Goal: Task Accomplishment & Management: Manage account settings

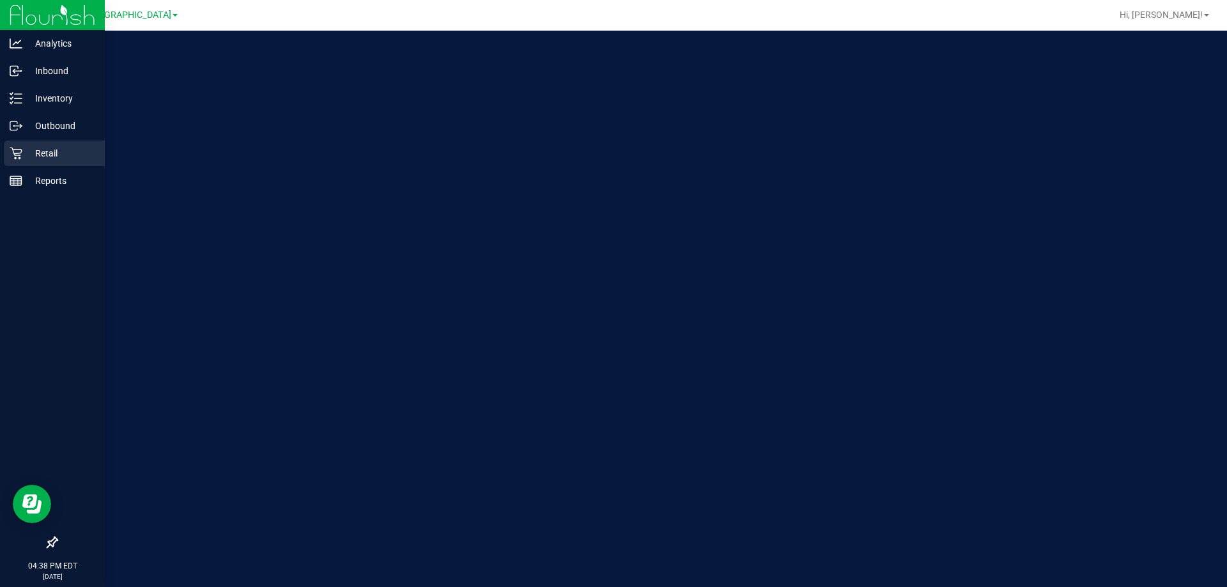
click at [31, 158] on p "Retail" at bounding box center [60, 153] width 77 height 15
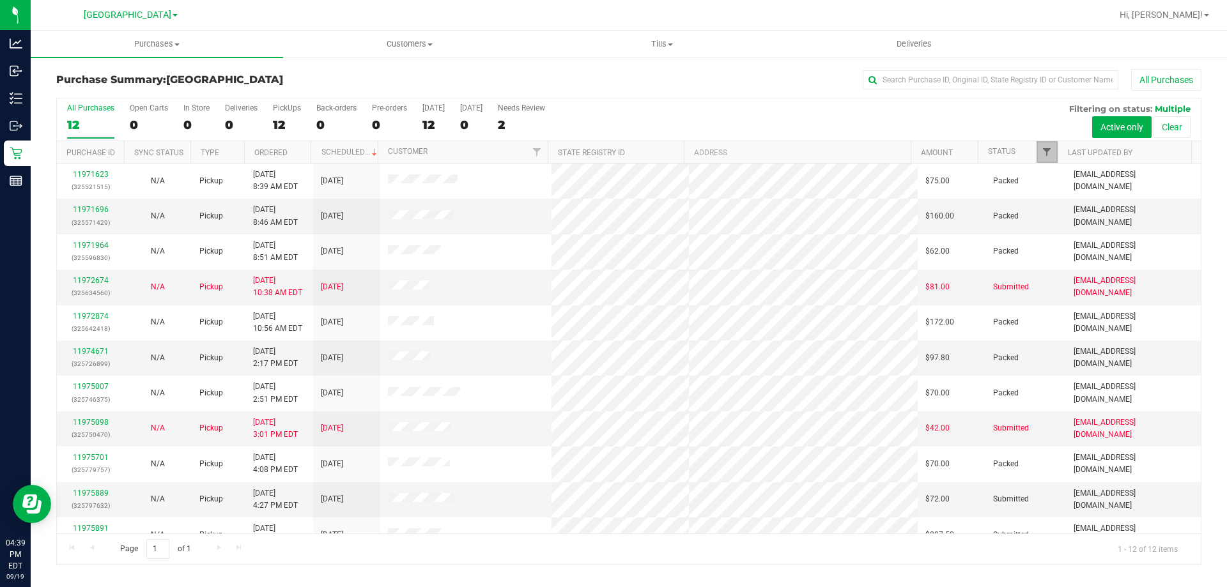
click at [1047, 155] on span "Filter" at bounding box center [1047, 152] width 10 height 10
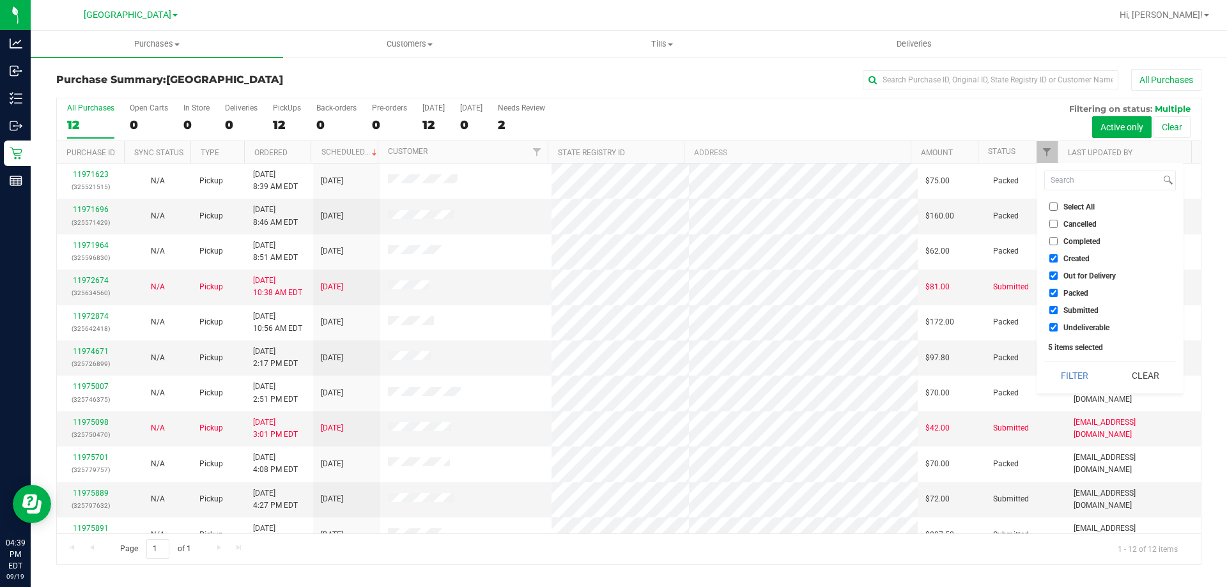
click at [1070, 295] on span "Packed" at bounding box center [1076, 294] width 25 height 8
click at [1058, 295] on input "Packed" at bounding box center [1054, 293] width 8 height 8
checkbox input "false"
click at [1070, 278] on span "Out for Delivery" at bounding box center [1090, 276] width 52 height 8
click at [1058, 278] on input "Out for Delivery" at bounding box center [1054, 276] width 8 height 8
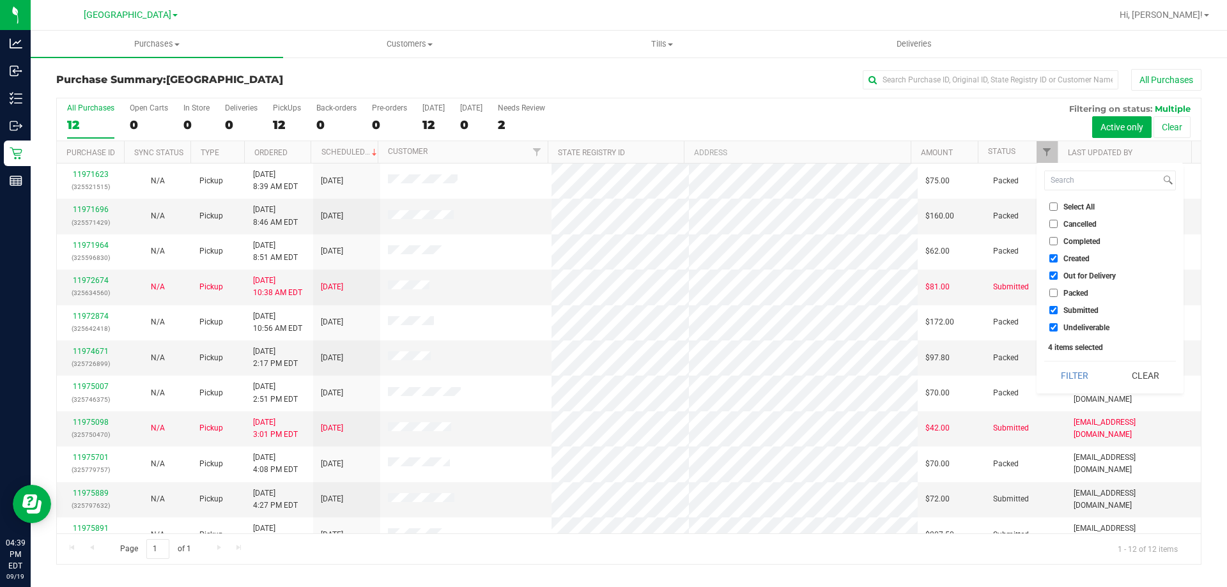
checkbox input "false"
click at [1070, 261] on span "Created" at bounding box center [1077, 259] width 26 height 8
click at [1058, 261] on input "Created" at bounding box center [1054, 258] width 8 height 8
checkbox input "false"
click at [1077, 376] on button "Filter" at bounding box center [1074, 376] width 61 height 28
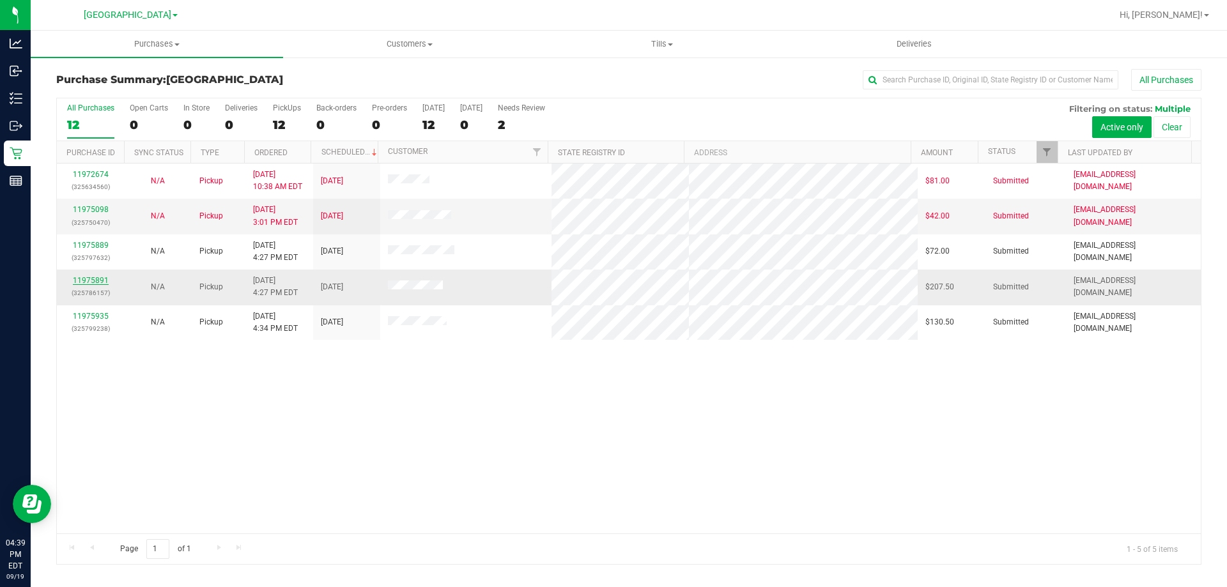
click at [95, 279] on link "11975891" at bounding box center [91, 280] width 36 height 9
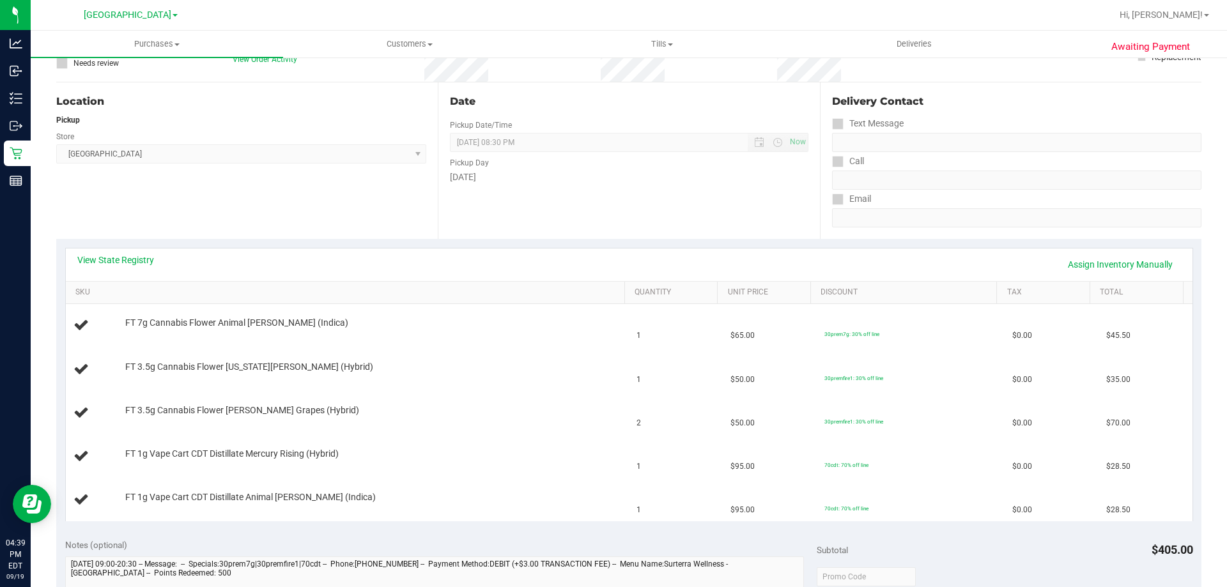
scroll to position [128, 0]
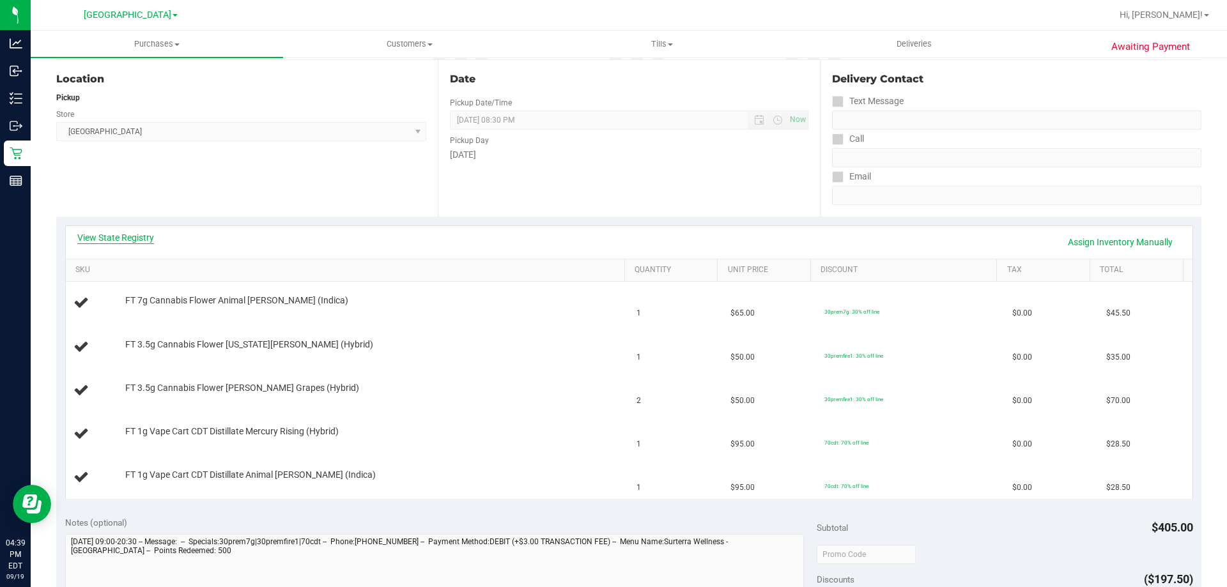
click at [115, 231] on link "View State Registry" at bounding box center [115, 237] width 77 height 13
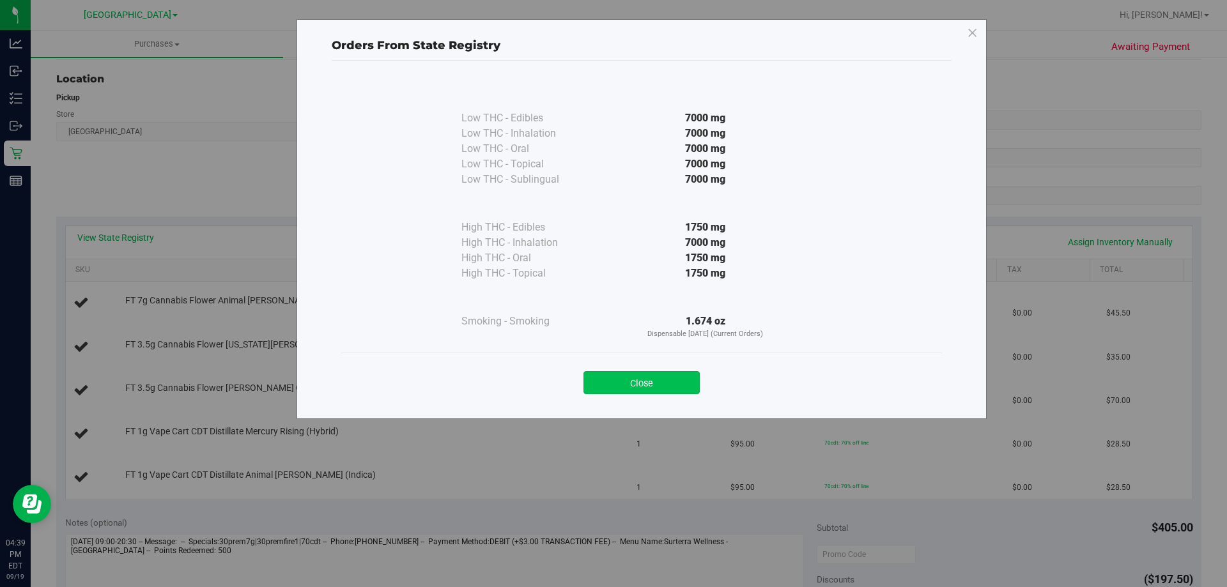
click at [657, 384] on button "Close" at bounding box center [642, 382] width 116 height 23
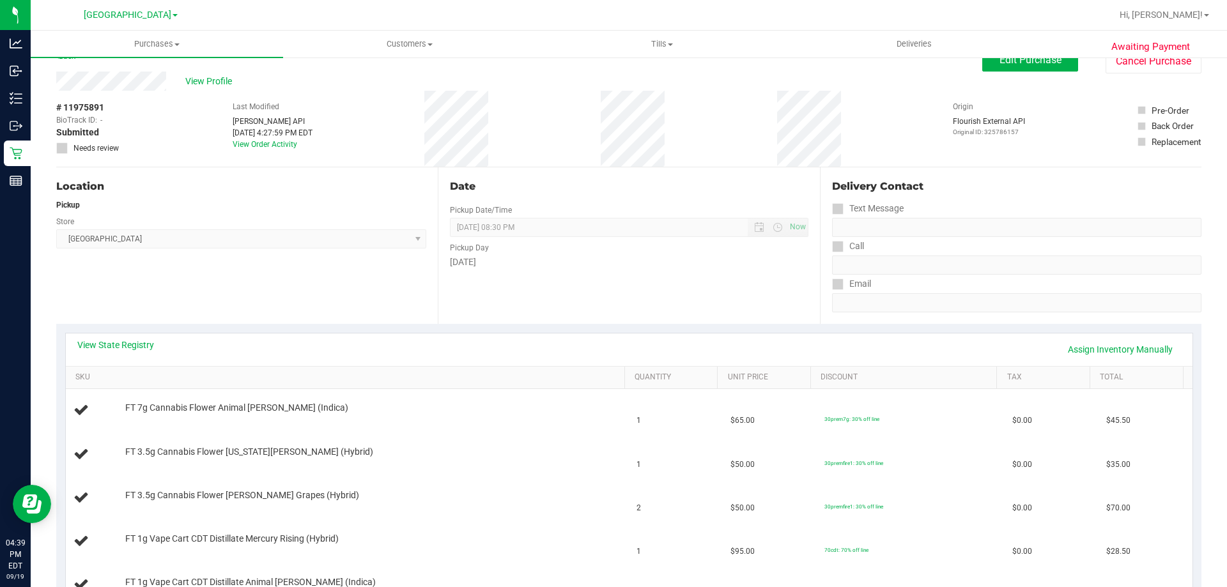
scroll to position [0, 0]
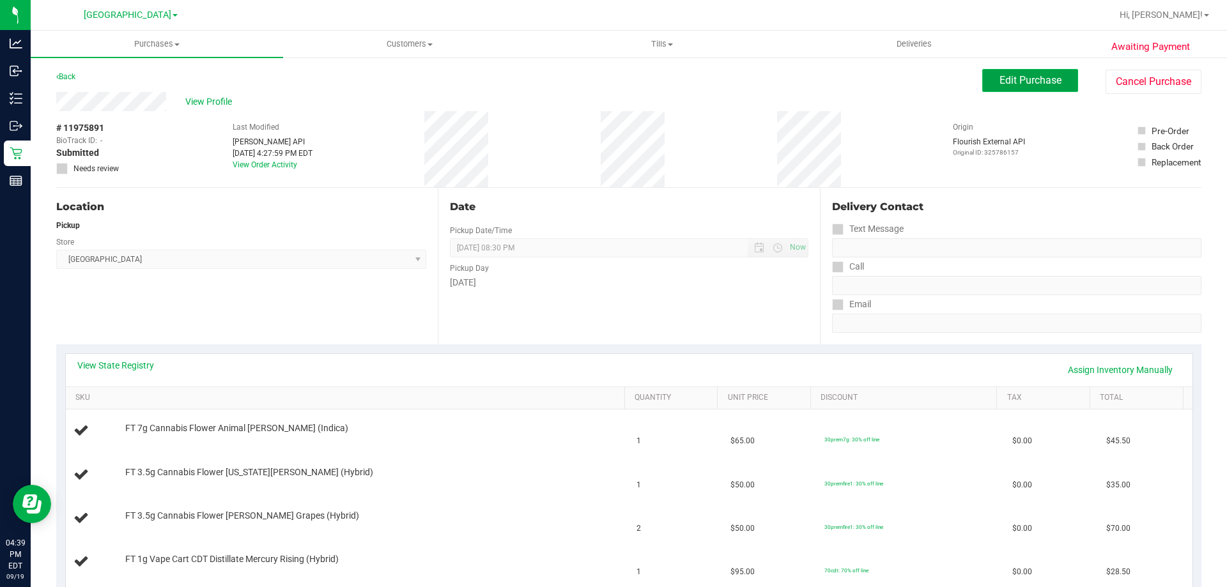
click at [1003, 88] on button "Edit Purchase" at bounding box center [1030, 80] width 96 height 23
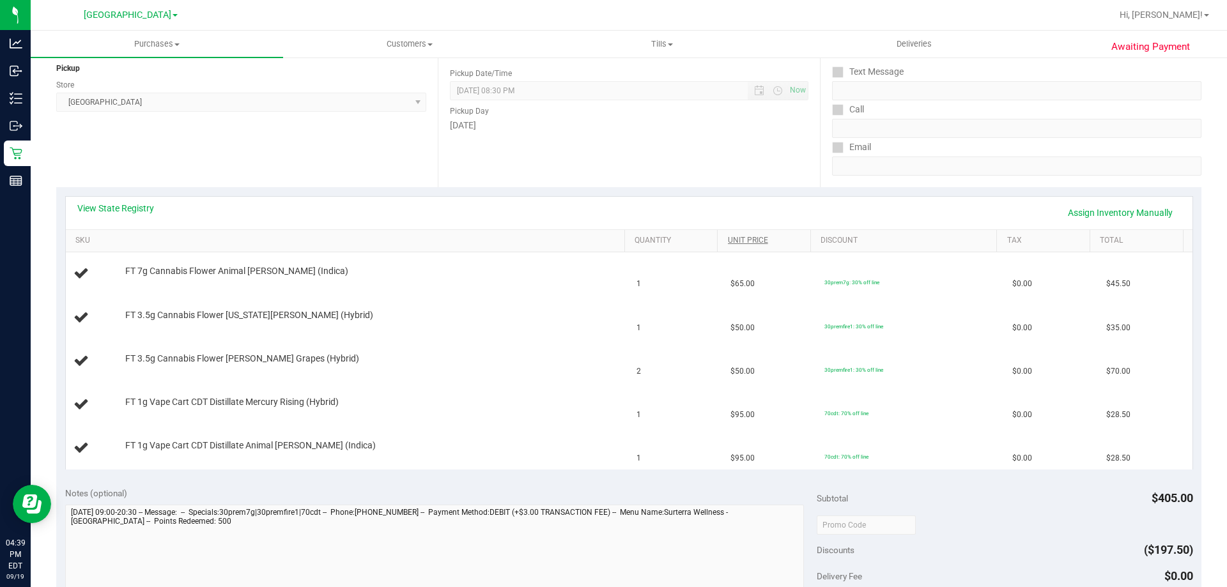
scroll to position [192, 0]
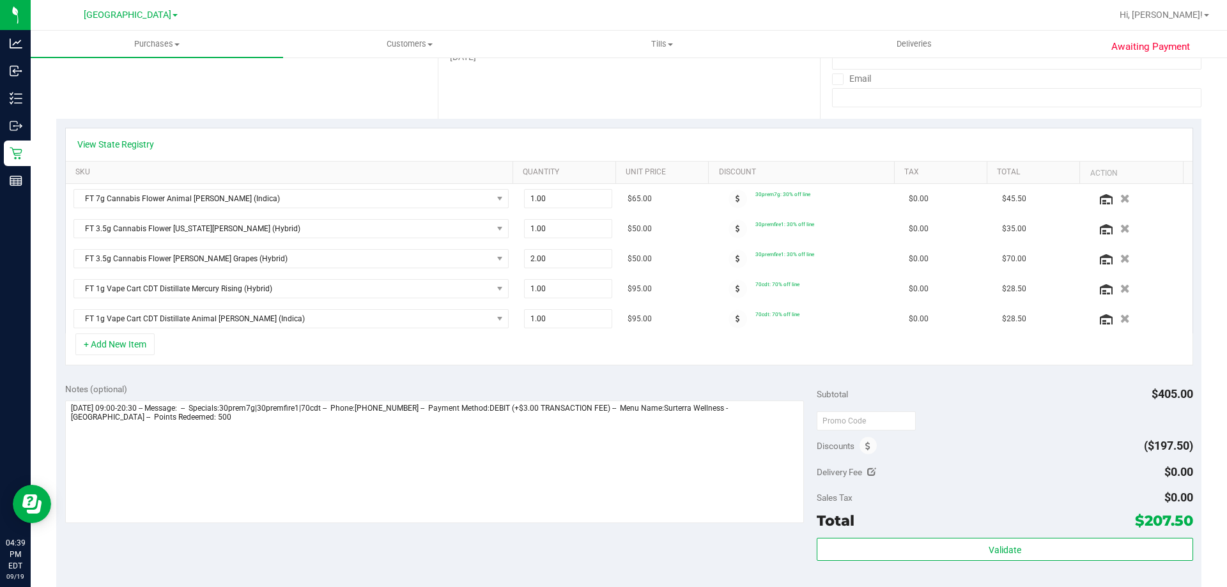
scroll to position [256, 0]
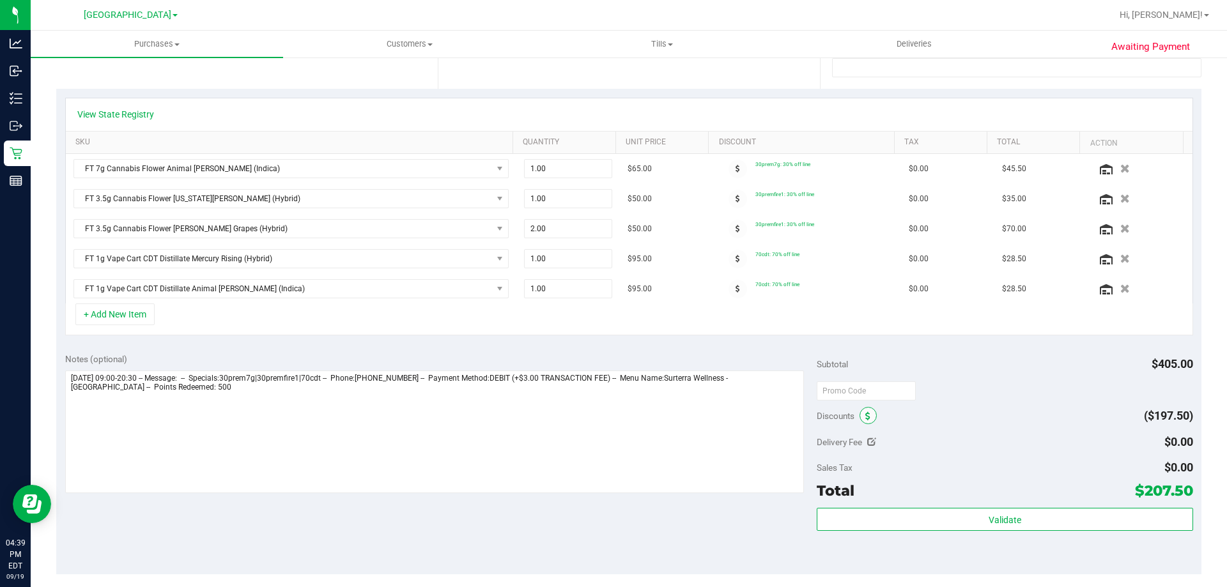
click at [866, 414] on span at bounding box center [868, 415] width 17 height 17
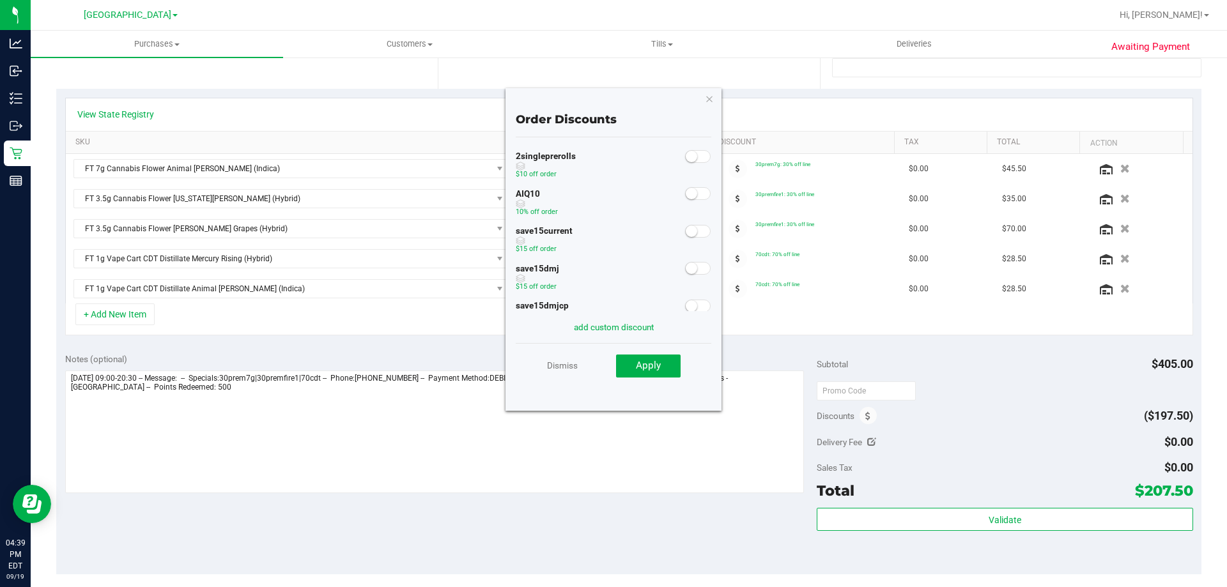
click at [696, 198] on span at bounding box center [698, 193] width 26 height 13
click at [669, 360] on button "Apply" at bounding box center [648, 366] width 65 height 23
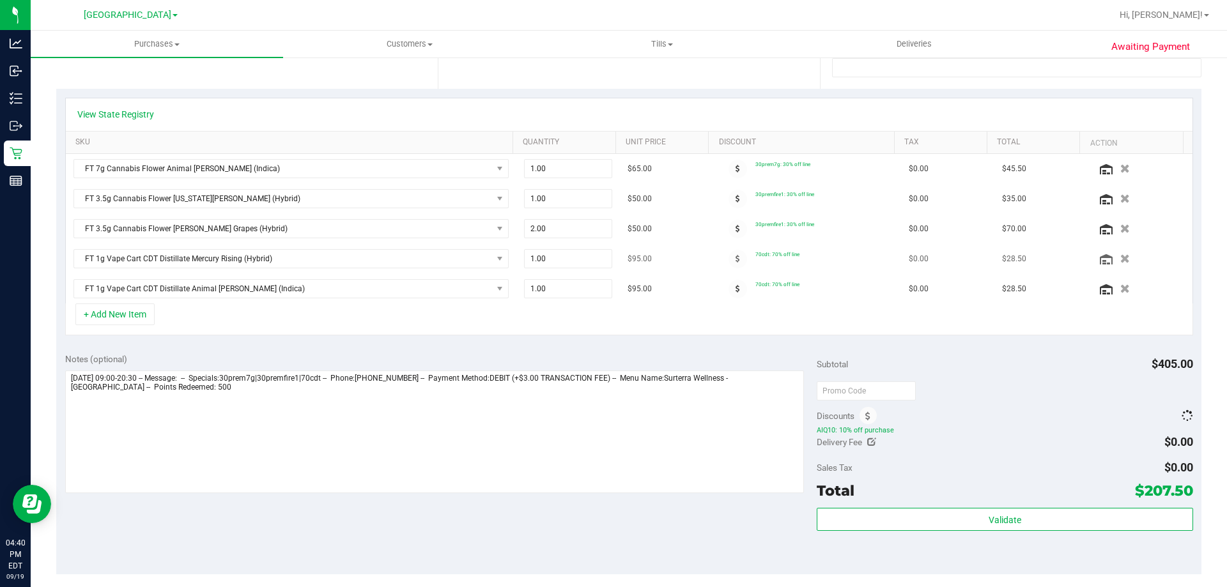
scroll to position [0, 0]
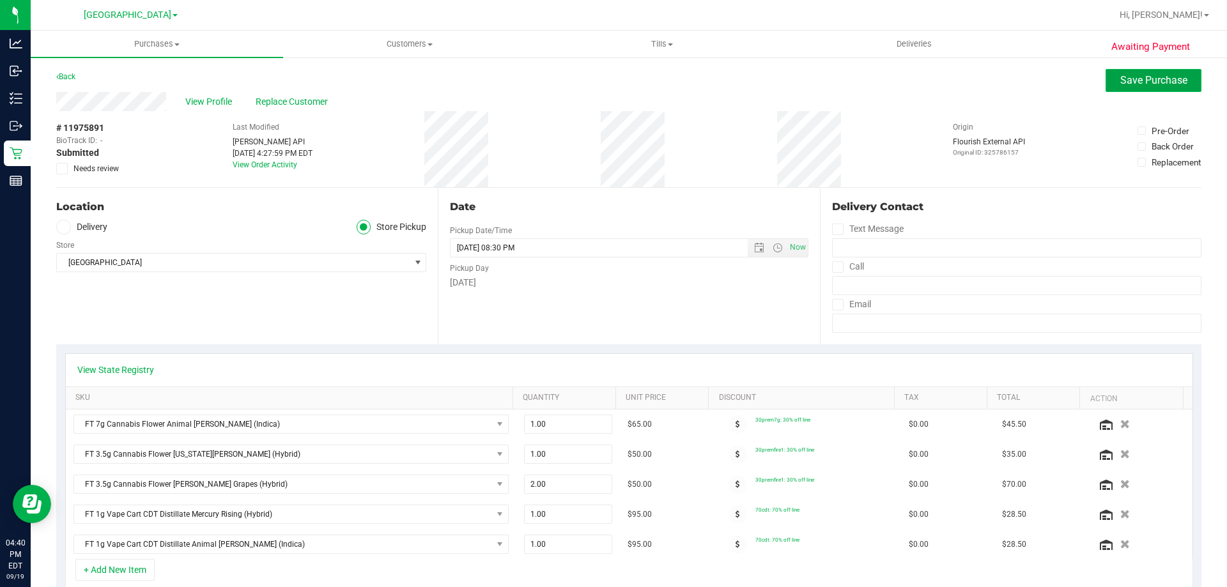
click at [1142, 89] on button "Save Purchase" at bounding box center [1154, 80] width 96 height 23
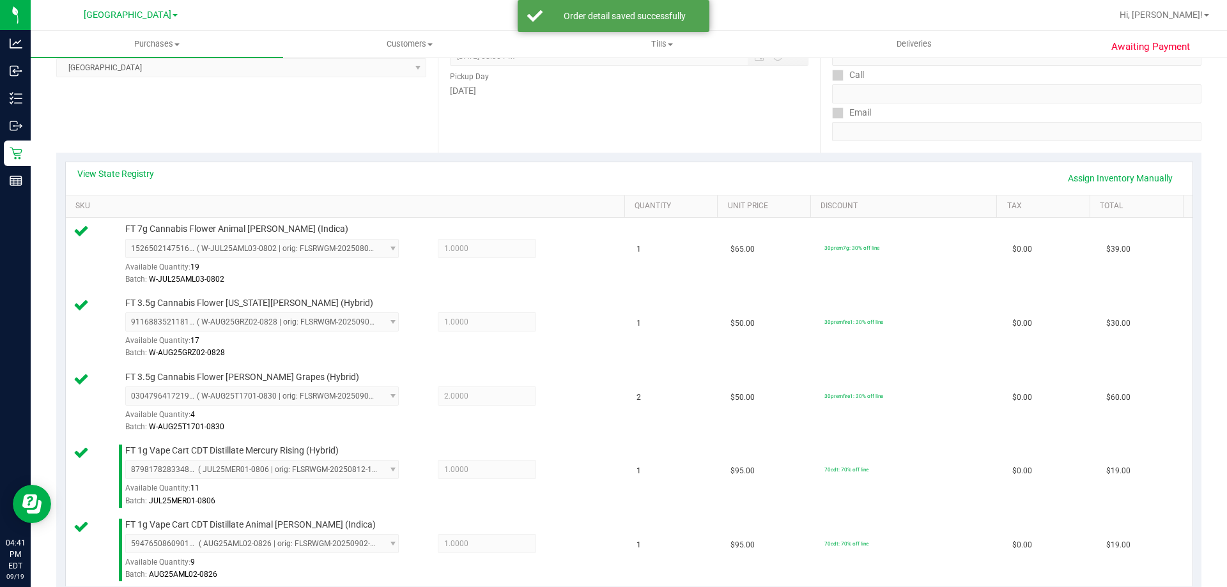
scroll to position [575, 0]
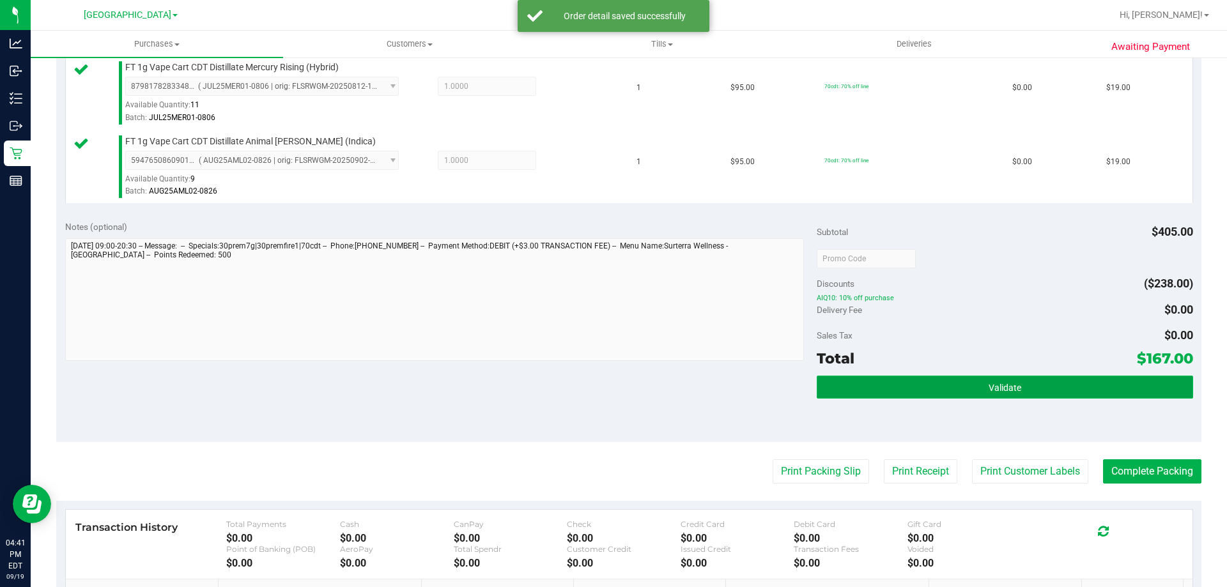
click at [929, 379] on button "Validate" at bounding box center [1005, 387] width 376 height 23
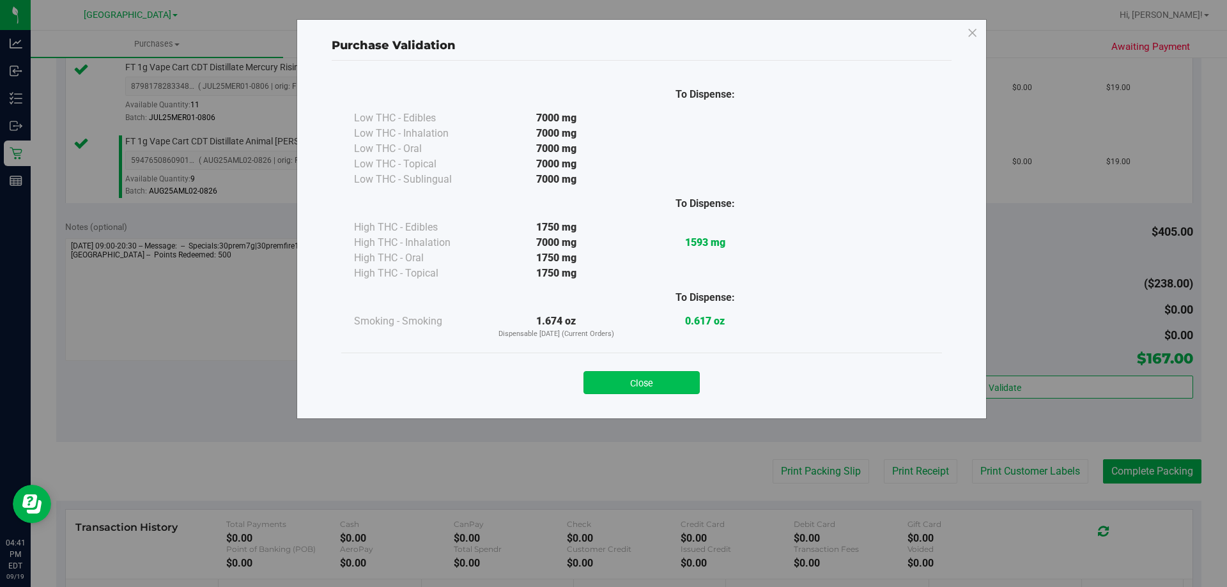
click at [693, 390] on button "Close" at bounding box center [642, 382] width 116 height 23
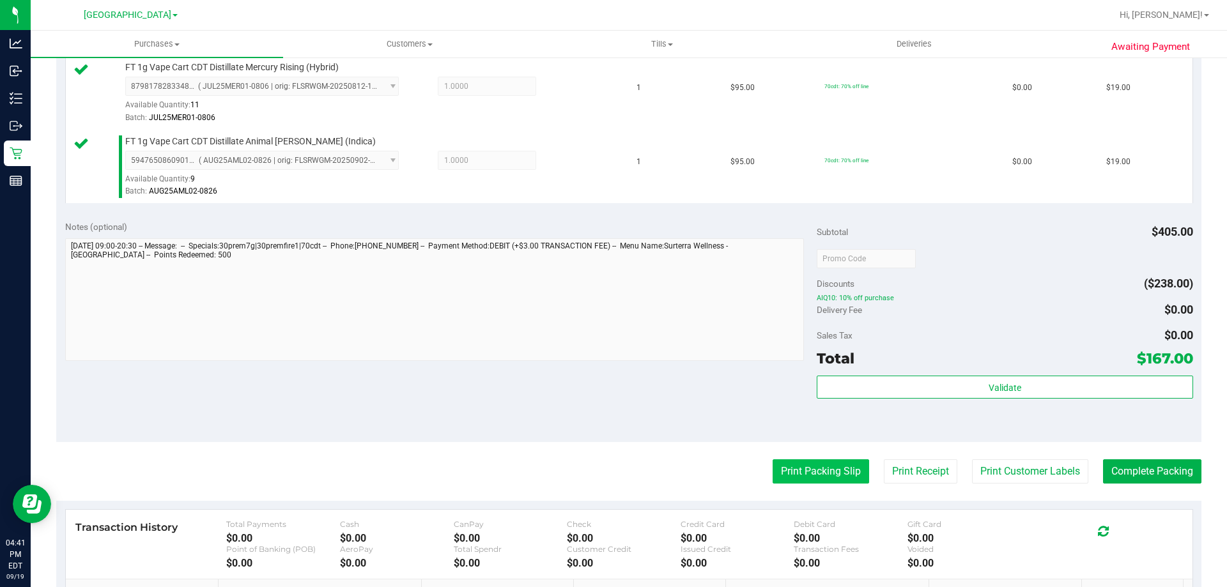
click at [844, 464] on button "Print Packing Slip" at bounding box center [821, 472] width 97 height 24
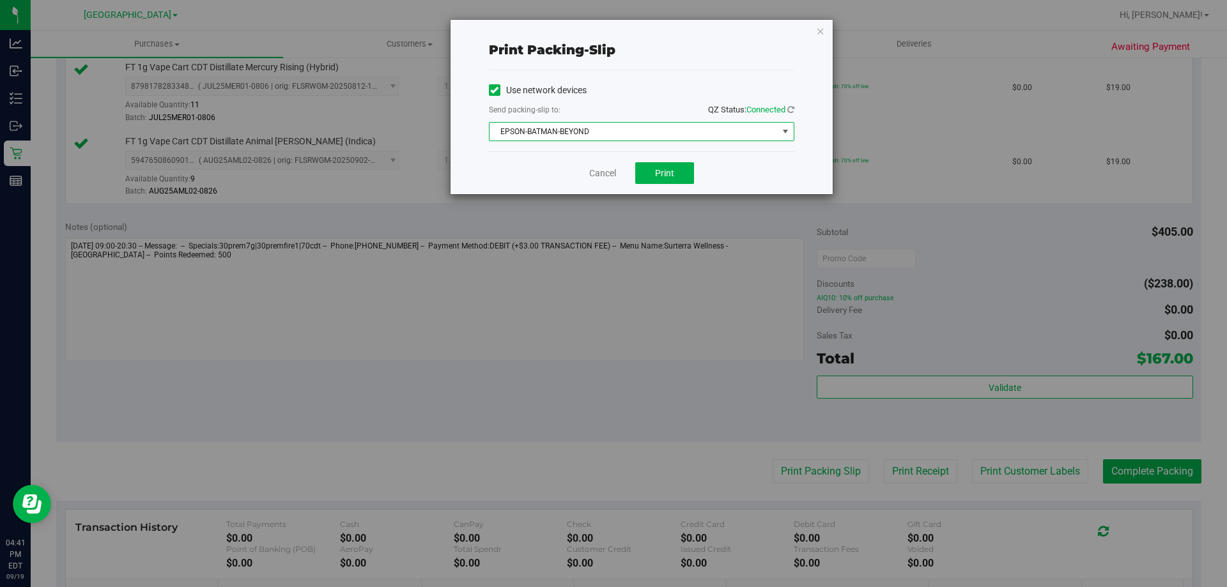
click at [574, 128] on span "EPSON-BATMAN-BEYOND" at bounding box center [634, 132] width 288 height 18
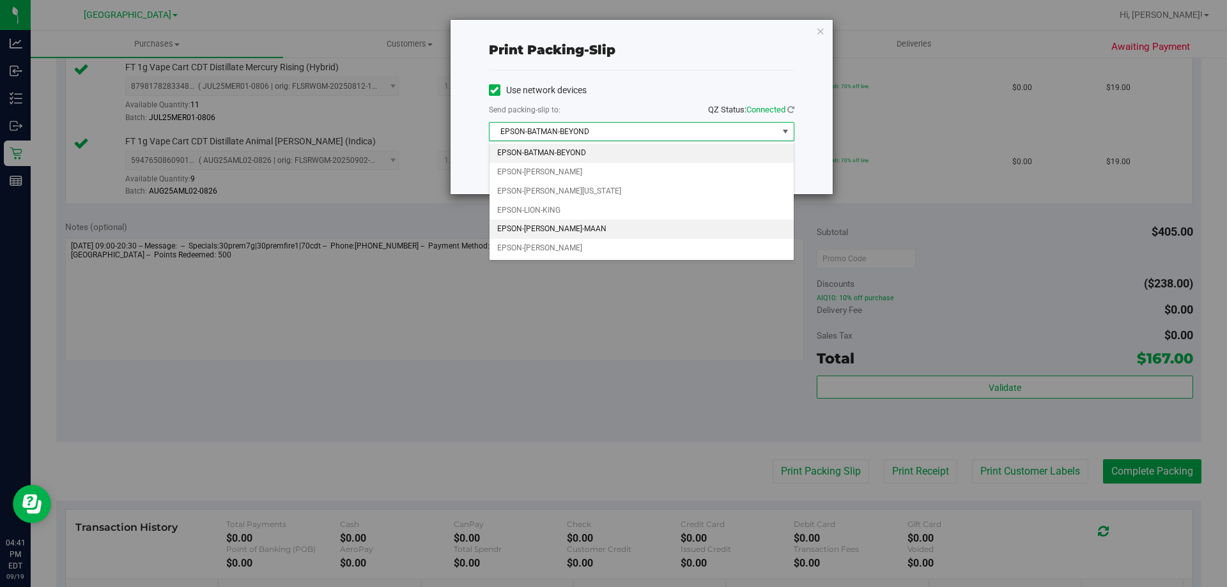
click at [639, 225] on li "EPSON-[PERSON_NAME]-MAAN" at bounding box center [642, 229] width 304 height 19
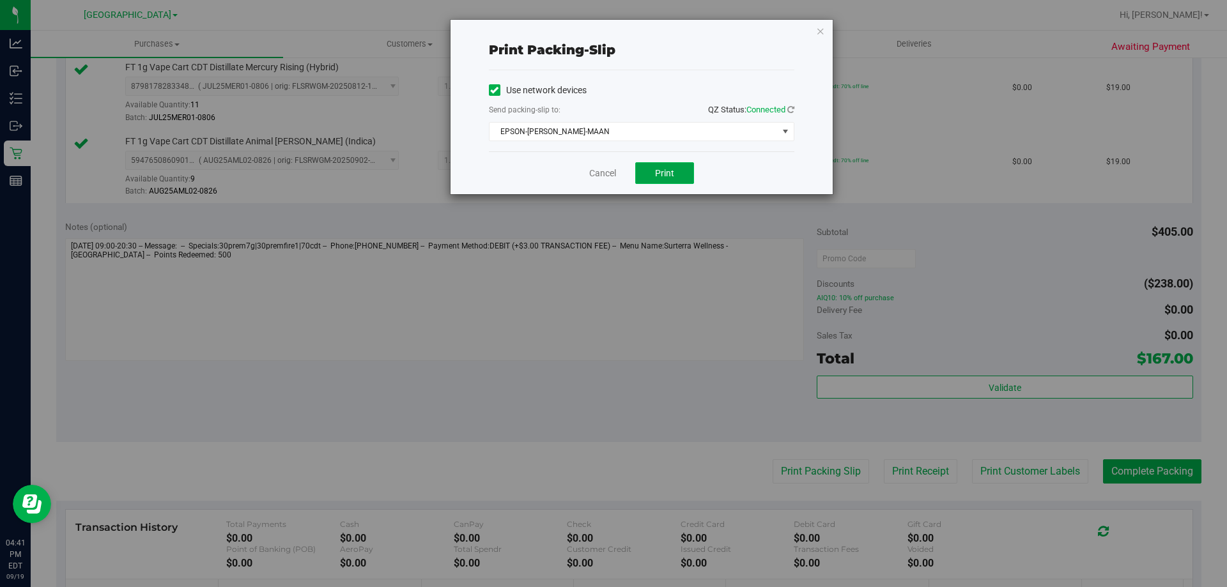
click at [673, 173] on span "Print" at bounding box center [664, 173] width 19 height 10
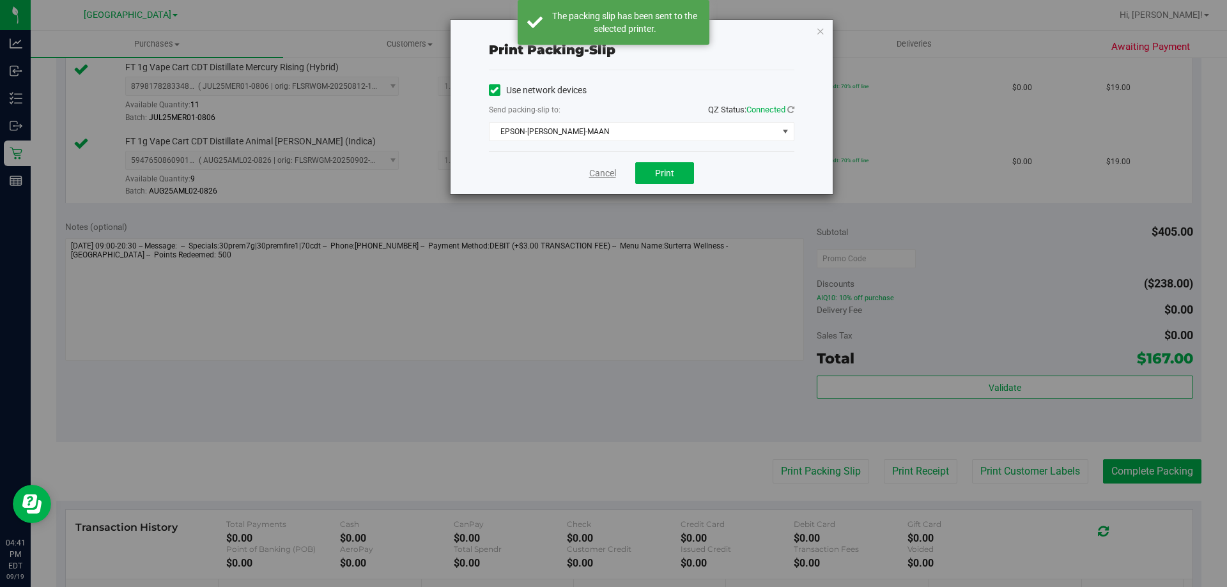
click at [606, 177] on link "Cancel" at bounding box center [602, 173] width 27 height 13
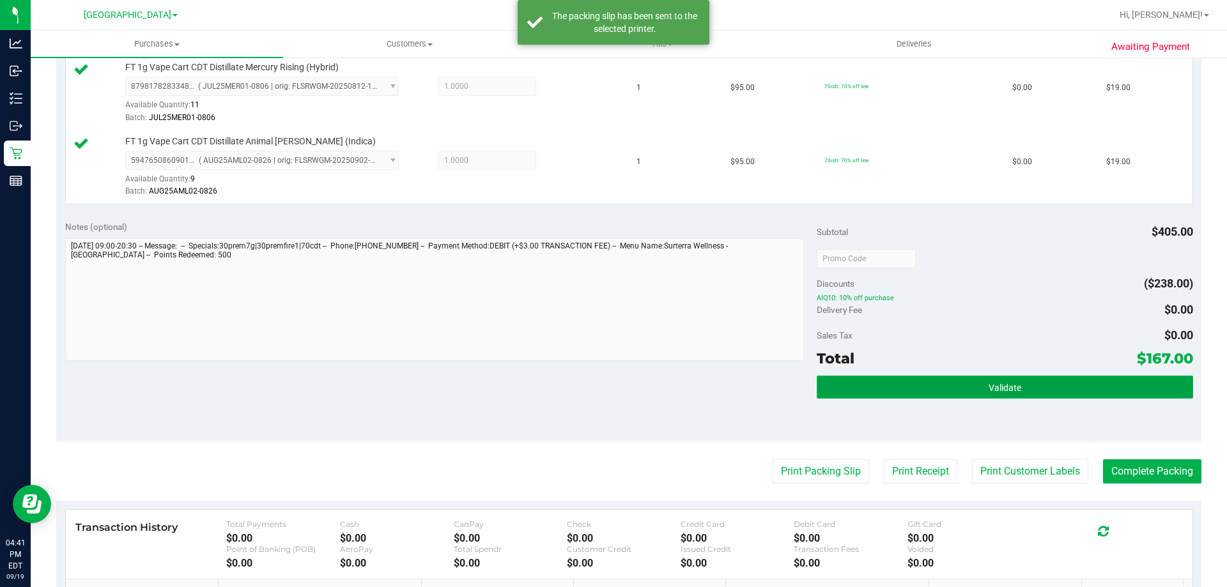
click at [1098, 387] on button "Validate" at bounding box center [1005, 387] width 376 height 23
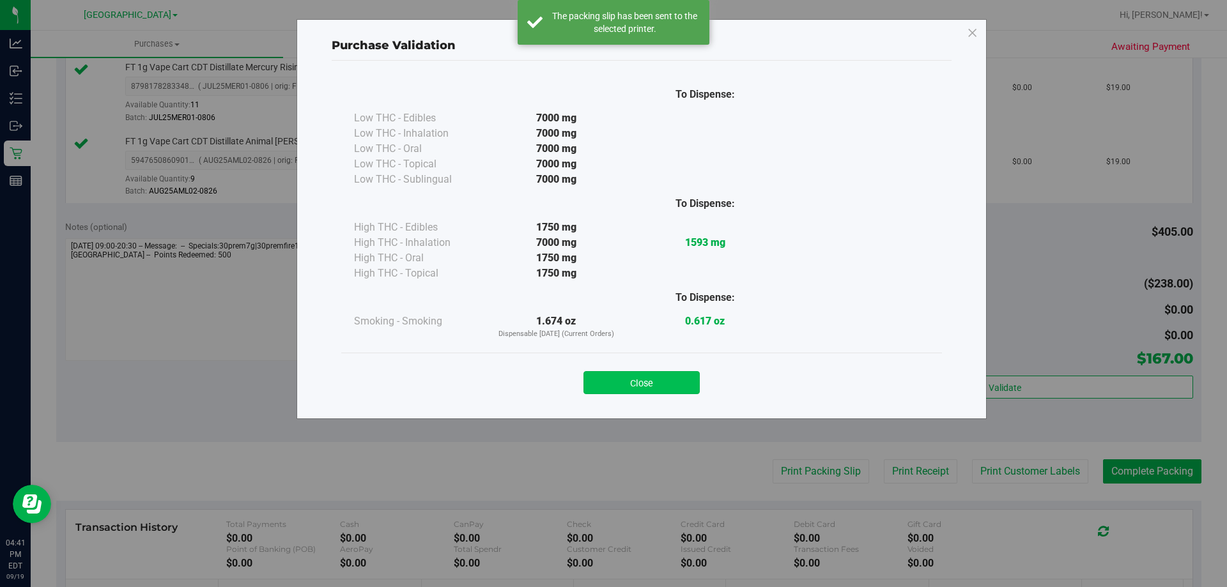
click at [662, 384] on button "Close" at bounding box center [642, 382] width 116 height 23
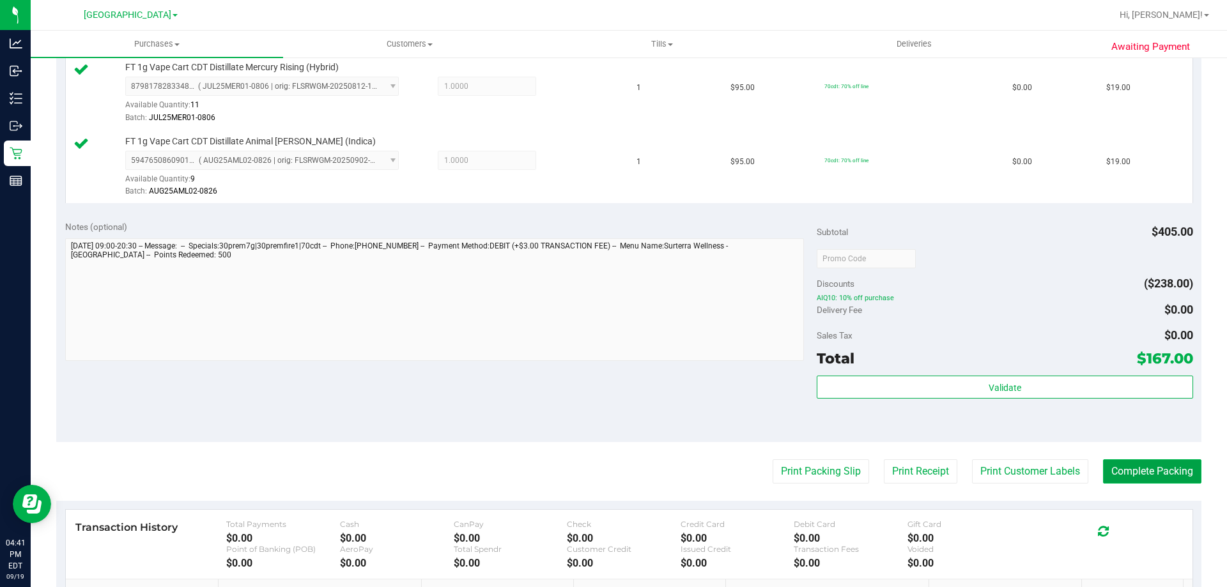
click at [1159, 477] on button "Complete Packing" at bounding box center [1152, 472] width 98 height 24
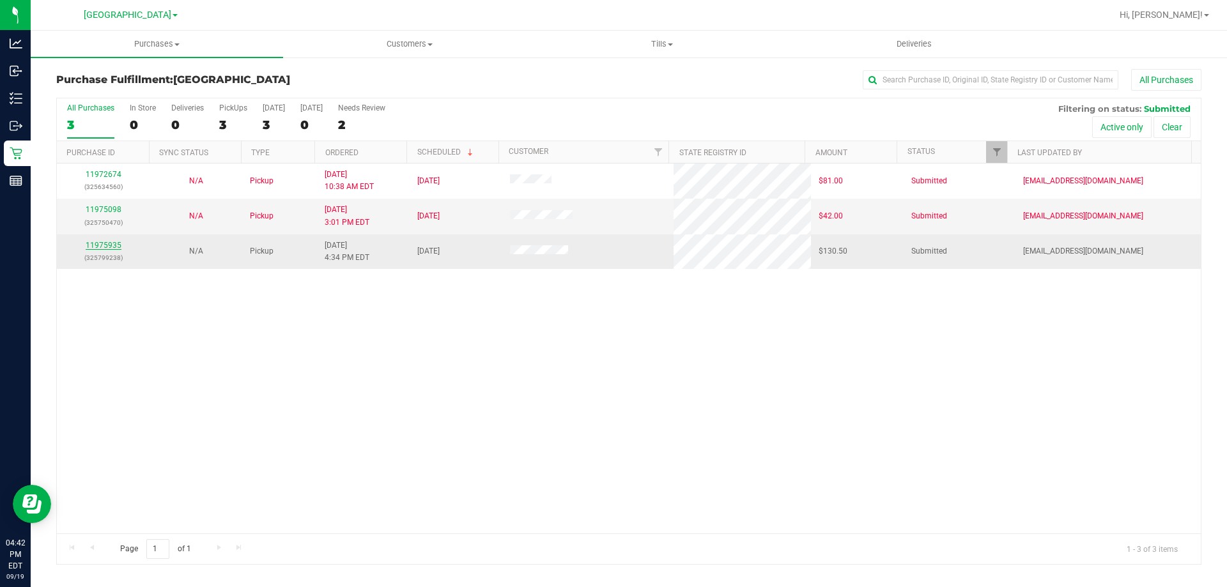
click at [116, 245] on link "11975935" at bounding box center [104, 245] width 36 height 9
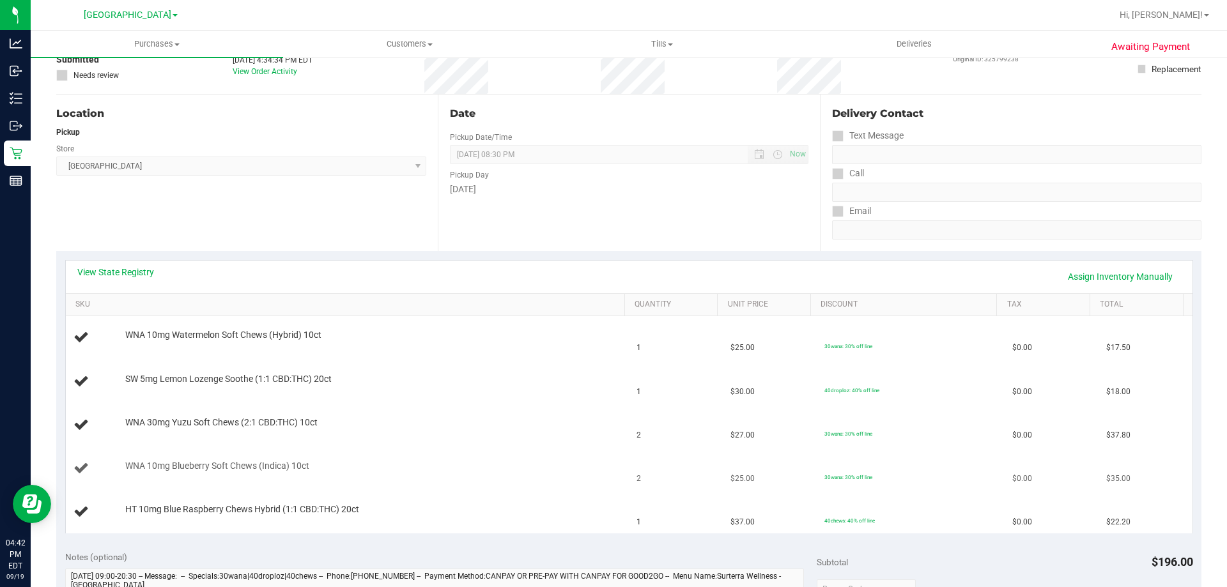
scroll to position [192, 0]
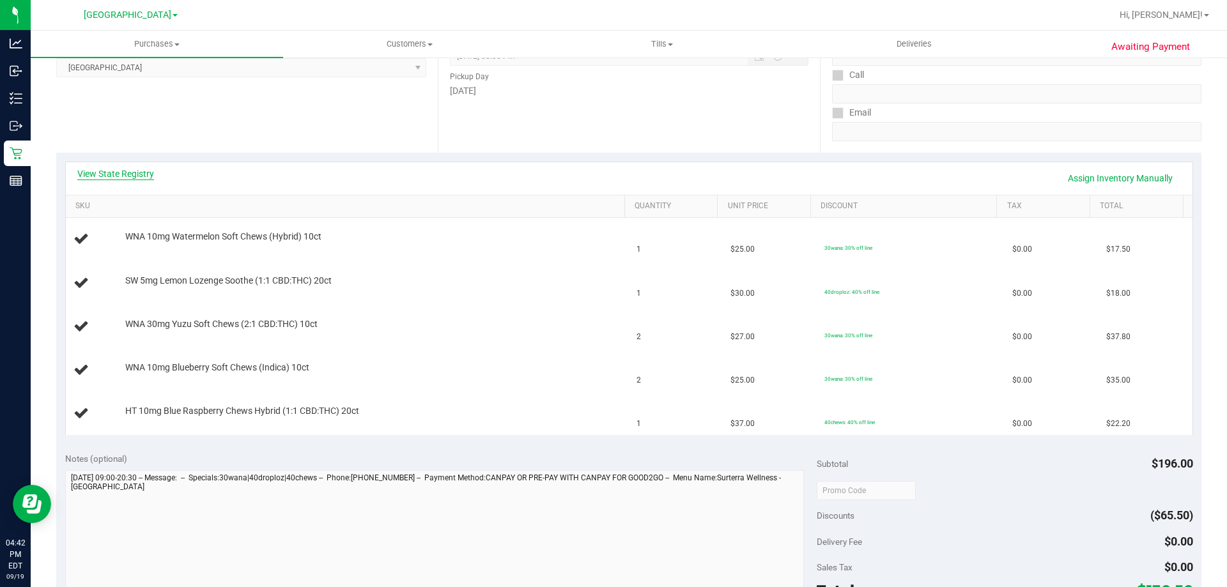
click at [135, 175] on link "View State Registry" at bounding box center [115, 173] width 77 height 13
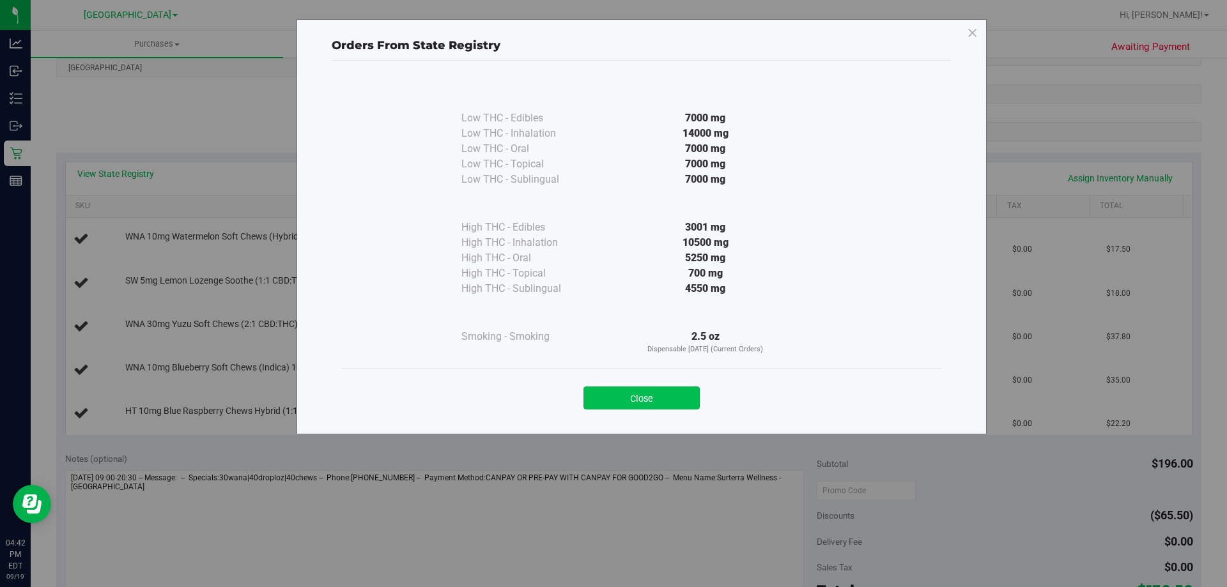
click at [644, 404] on button "Close" at bounding box center [642, 398] width 116 height 23
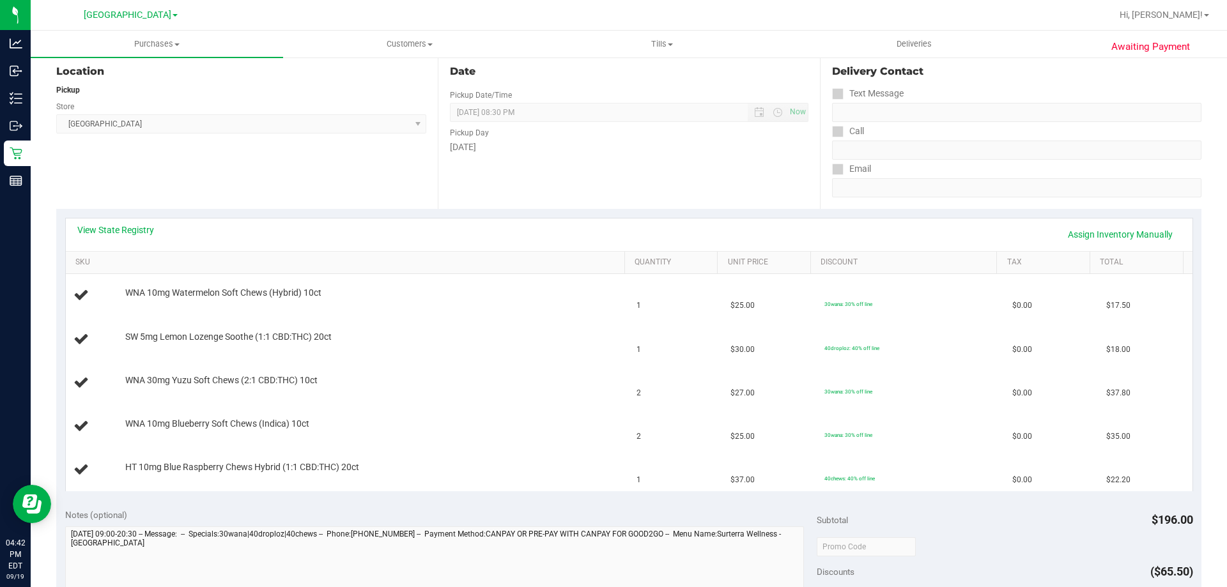
scroll to position [0, 0]
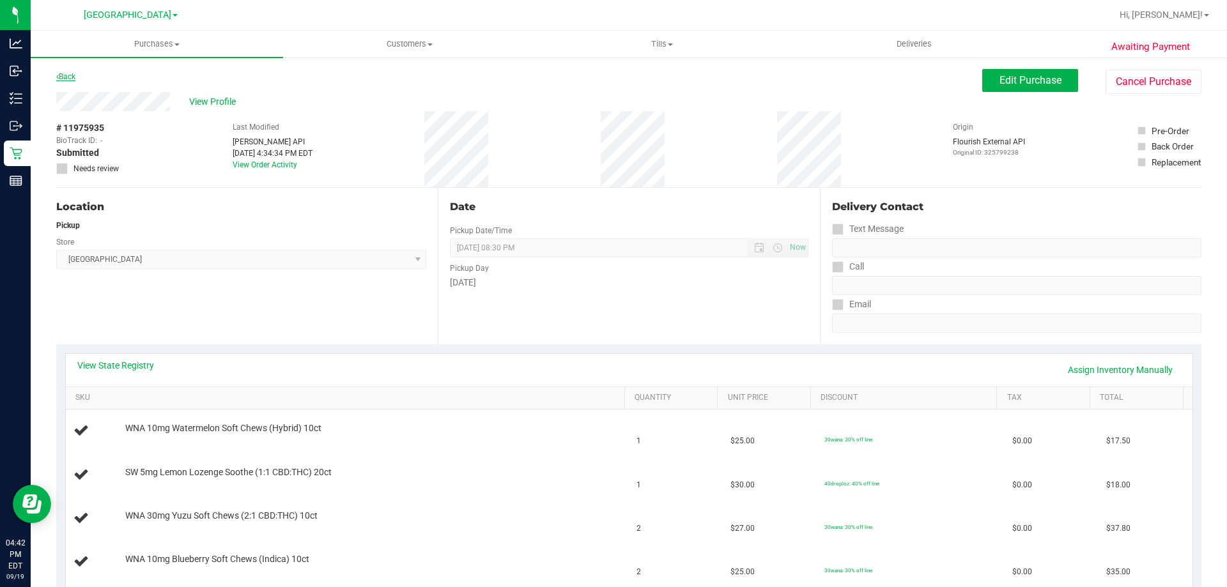
click at [66, 74] on link "Back" at bounding box center [65, 76] width 19 height 9
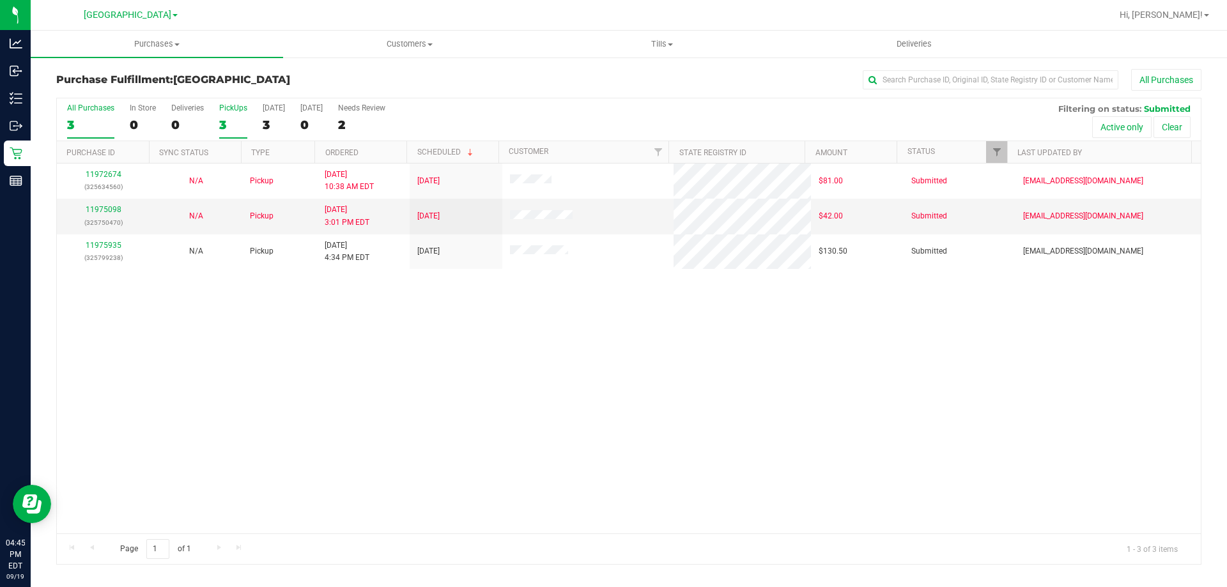
click at [219, 121] on div "3" at bounding box center [233, 125] width 28 height 15
click at [0, 0] on input "PickUps 3" at bounding box center [0, 0] width 0 height 0
click at [229, 109] on div "PickUps" at bounding box center [233, 108] width 28 height 9
click at [0, 0] on input "PickUps 2" at bounding box center [0, 0] width 0 height 0
click at [244, 134] on label "PickUps 2" at bounding box center [233, 121] width 28 height 35
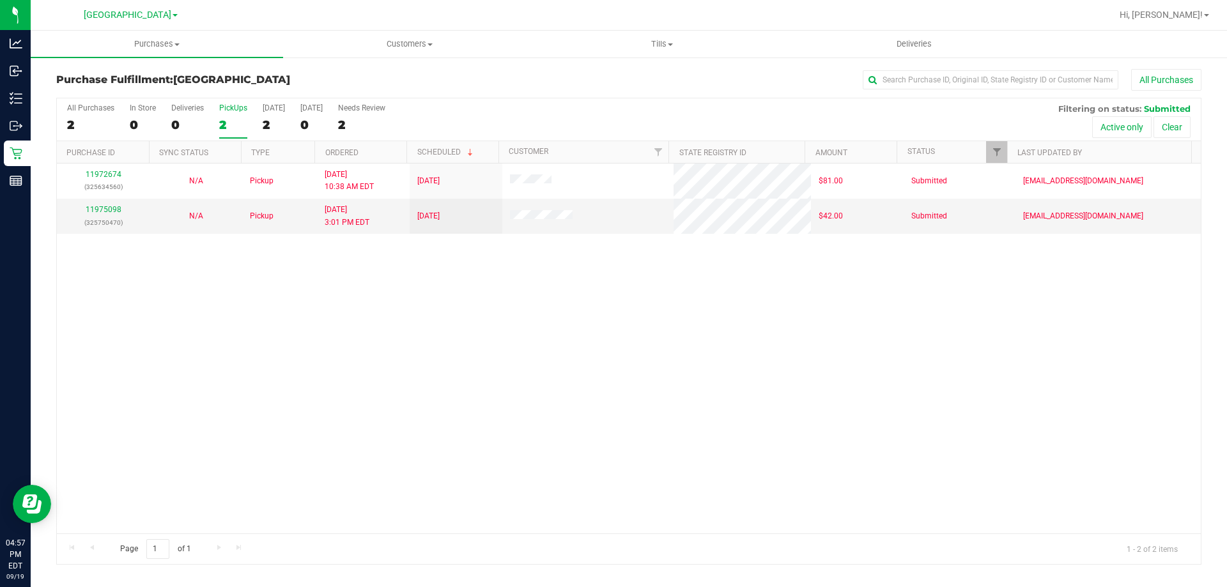
click at [0, 0] on input "PickUps 2" at bounding box center [0, 0] width 0 height 0
click at [236, 118] on div "2" at bounding box center [233, 125] width 28 height 15
click at [0, 0] on input "PickUps 2" at bounding box center [0, 0] width 0 height 0
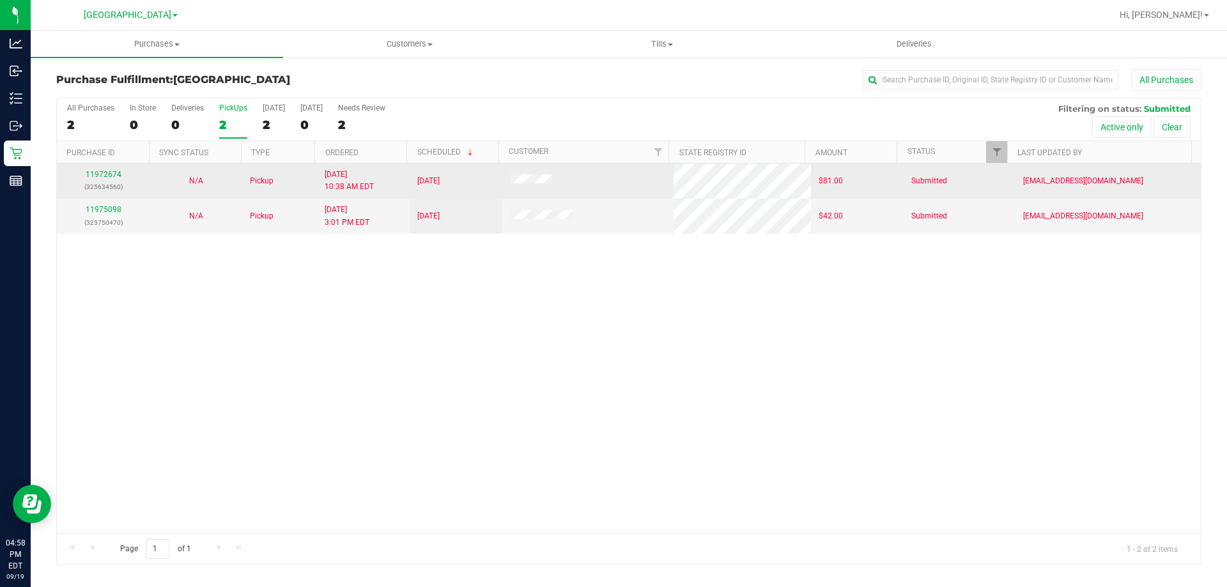
click at [111, 169] on div "11972674 (325634560)" at bounding box center [103, 181] width 77 height 24
click at [111, 174] on link "11972674" at bounding box center [104, 174] width 36 height 9
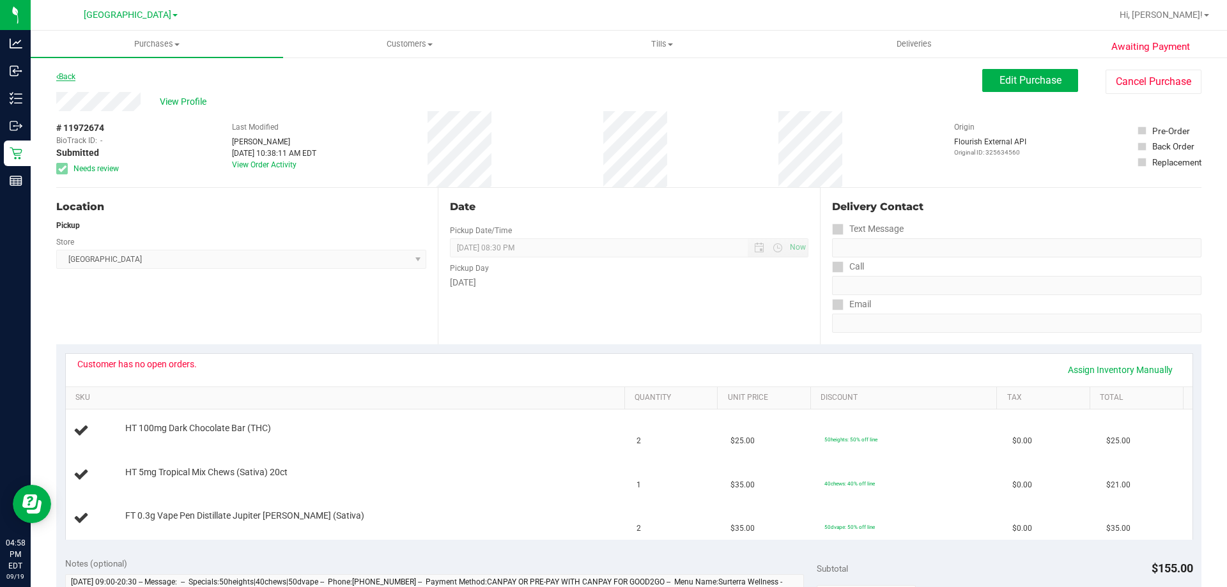
click at [70, 79] on link "Back" at bounding box center [65, 76] width 19 height 9
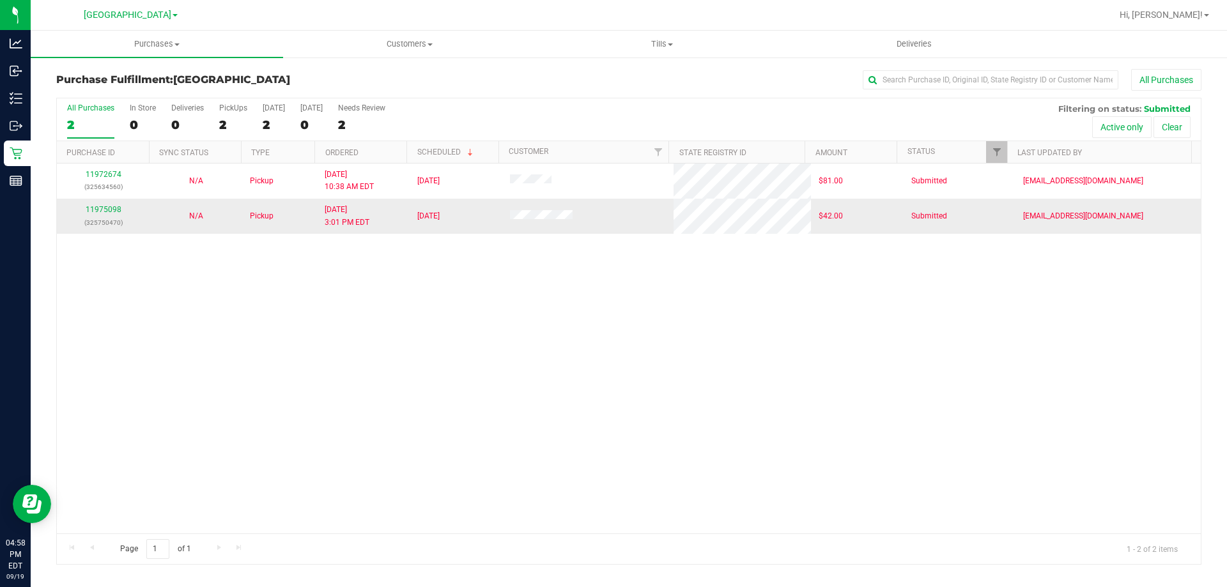
click at [98, 203] on td "11975098 (325750470)" at bounding box center [103, 216] width 93 height 35
click at [98, 209] on link "11975098" at bounding box center [104, 209] width 36 height 9
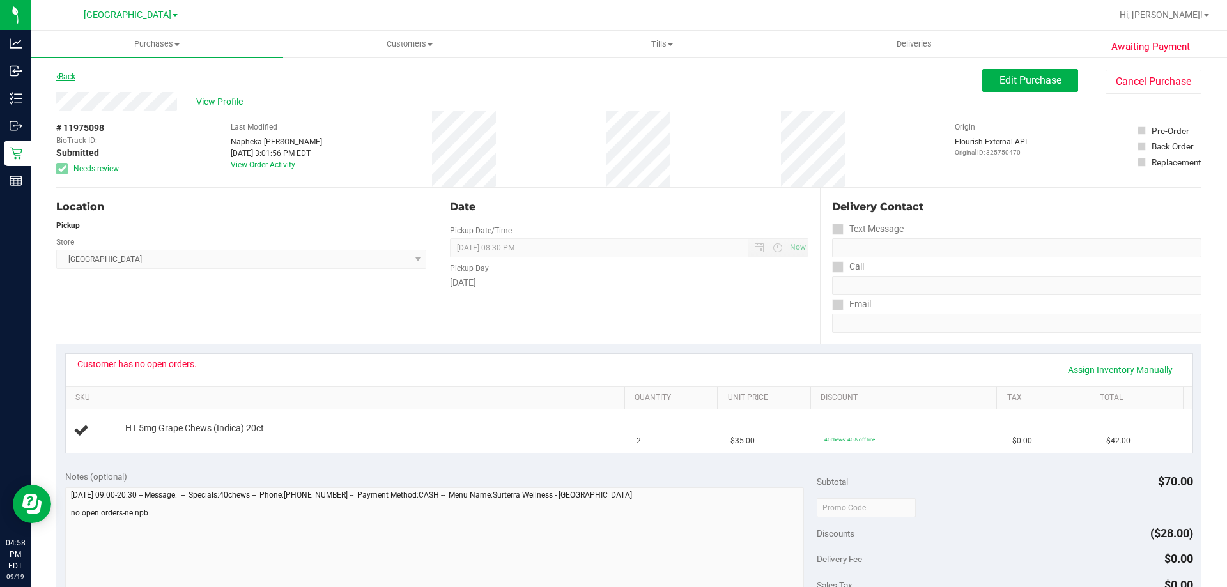
click at [61, 75] on link "Back" at bounding box center [65, 76] width 19 height 9
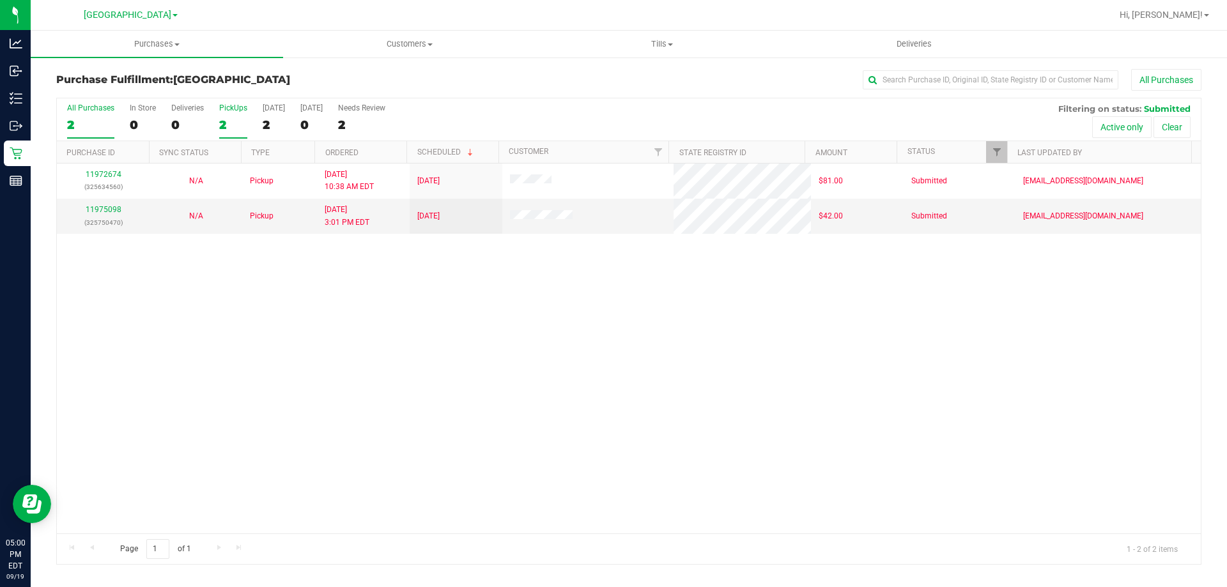
click at [223, 121] on div "2" at bounding box center [233, 125] width 28 height 15
click at [0, 0] on input "PickUps 2" at bounding box center [0, 0] width 0 height 0
click at [229, 121] on div "2" at bounding box center [233, 125] width 28 height 15
click at [0, 0] on input "PickUps 2" at bounding box center [0, 0] width 0 height 0
click at [233, 130] on div "2" at bounding box center [233, 125] width 28 height 15
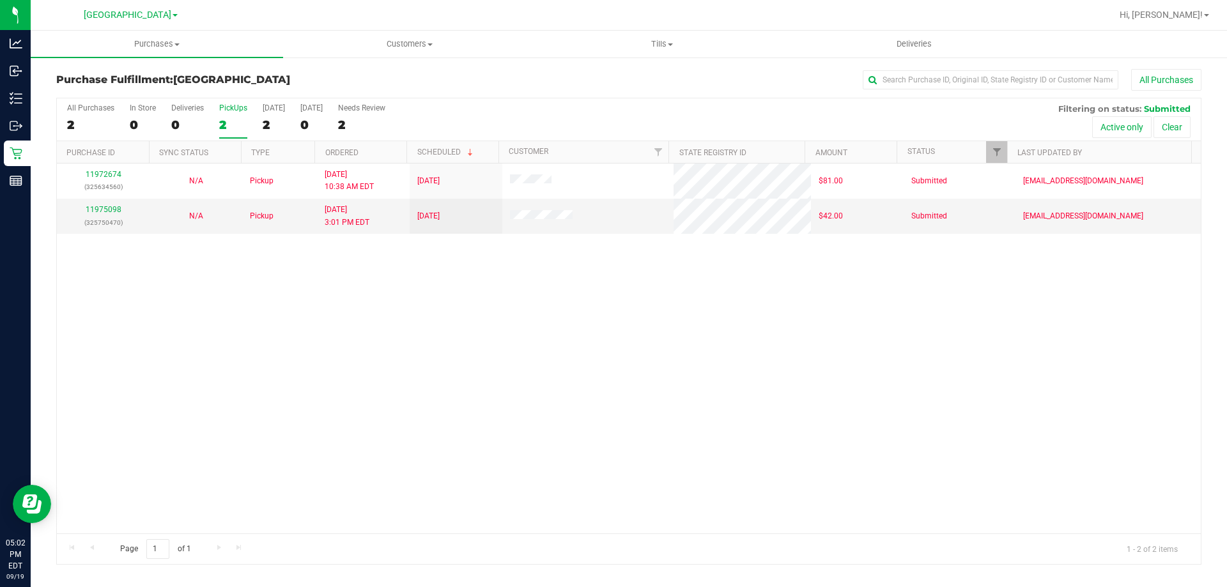
click at [0, 0] on input "PickUps 2" at bounding box center [0, 0] width 0 height 0
click at [229, 120] on div "2" at bounding box center [233, 125] width 28 height 15
click at [0, 0] on input "PickUps 2" at bounding box center [0, 0] width 0 height 0
click at [247, 125] on div "2" at bounding box center [233, 125] width 28 height 15
click at [0, 0] on input "PickUps 2" at bounding box center [0, 0] width 0 height 0
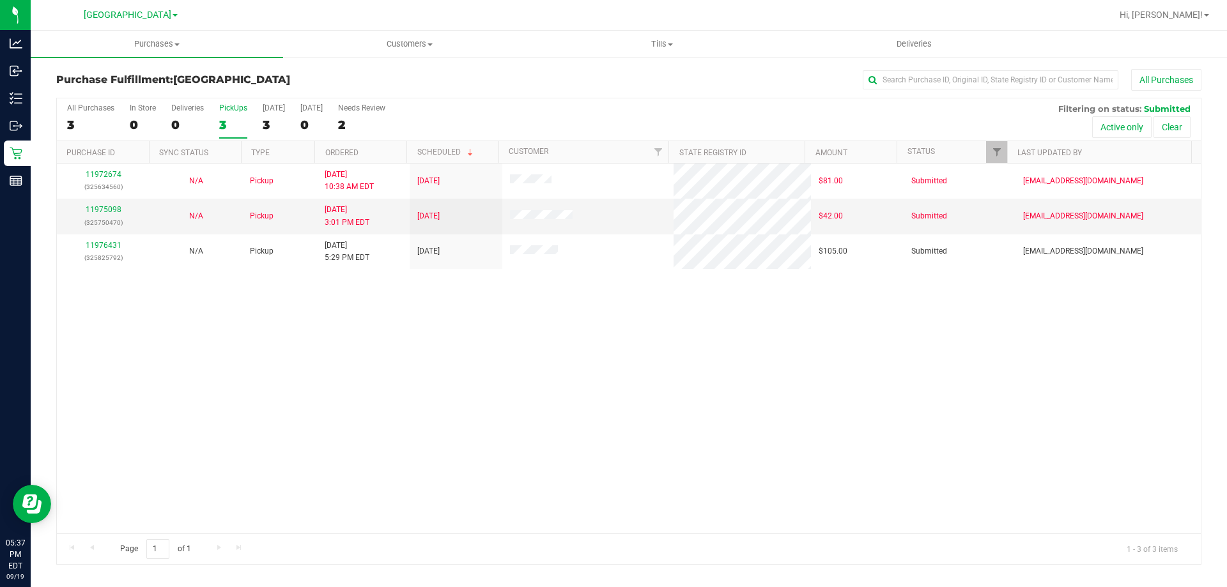
click at [235, 126] on div "3" at bounding box center [233, 125] width 28 height 15
click at [0, 0] on input "PickUps 3" at bounding box center [0, 0] width 0 height 0
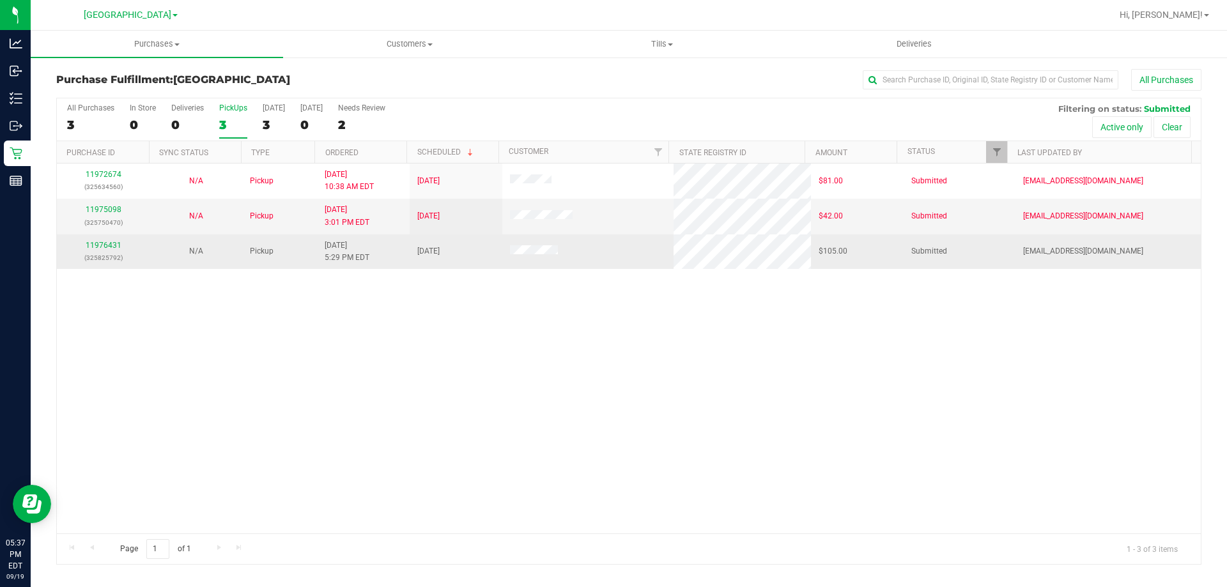
click at [103, 251] on div "11976431 (325825792)" at bounding box center [103, 252] width 77 height 24
click at [103, 245] on link "11976431" at bounding box center [104, 245] width 36 height 9
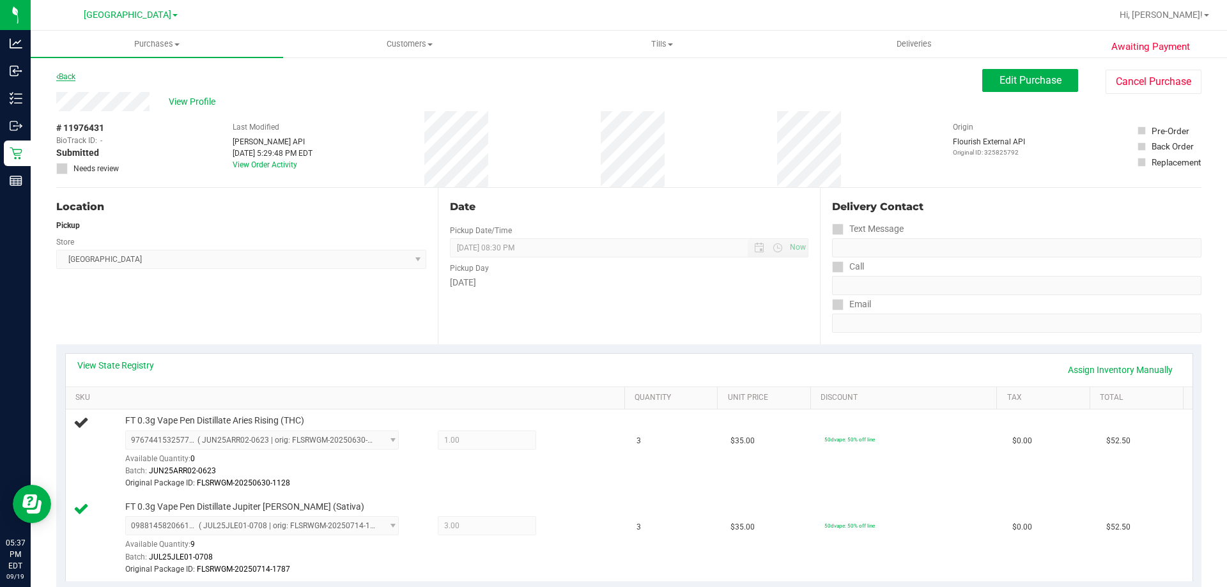
click at [61, 79] on link "Back" at bounding box center [65, 76] width 19 height 9
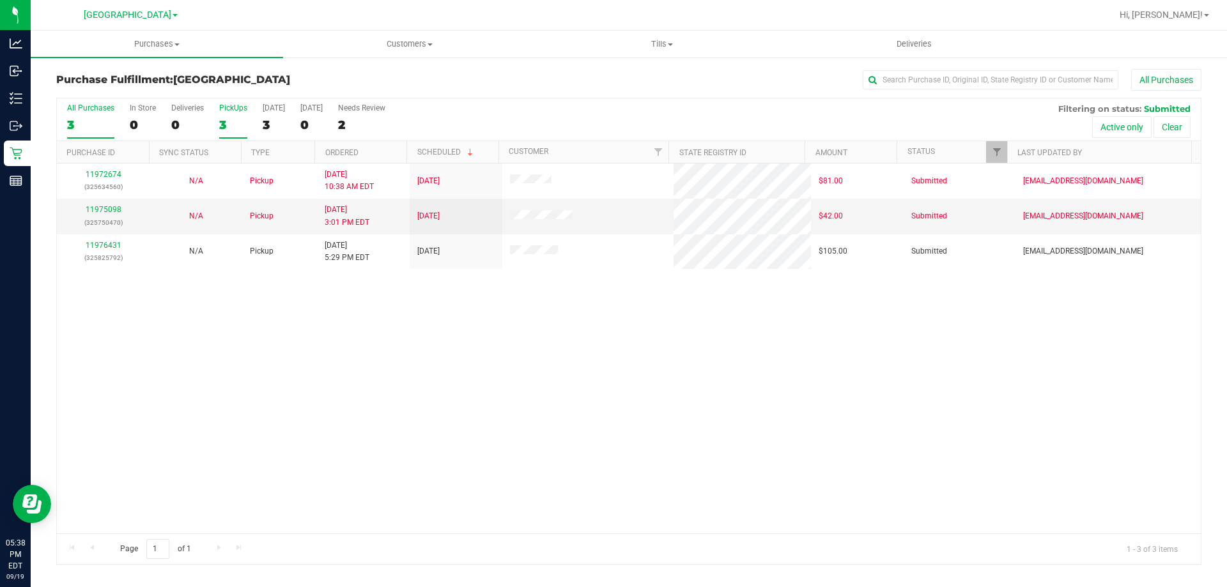
click at [224, 118] on div "3" at bounding box center [233, 125] width 28 height 15
click at [0, 0] on input "PickUps 3" at bounding box center [0, 0] width 0 height 0
click at [226, 127] on div "3" at bounding box center [233, 125] width 28 height 15
click at [0, 0] on input "PickUps 3" at bounding box center [0, 0] width 0 height 0
click at [240, 130] on div "2" at bounding box center [233, 125] width 28 height 15
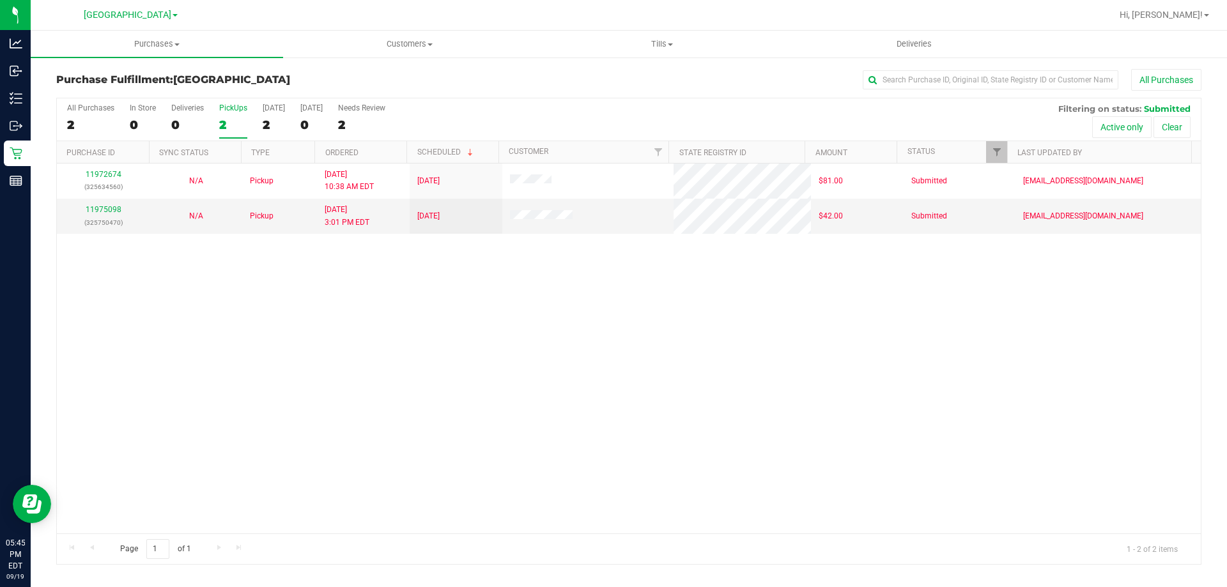
click at [0, 0] on input "PickUps 2" at bounding box center [0, 0] width 0 height 0
click at [236, 121] on div "2" at bounding box center [233, 125] width 28 height 15
click at [0, 0] on input "PickUps 2" at bounding box center [0, 0] width 0 height 0
click at [235, 121] on div "2" at bounding box center [233, 125] width 28 height 15
click at [0, 0] on input "PickUps 2" at bounding box center [0, 0] width 0 height 0
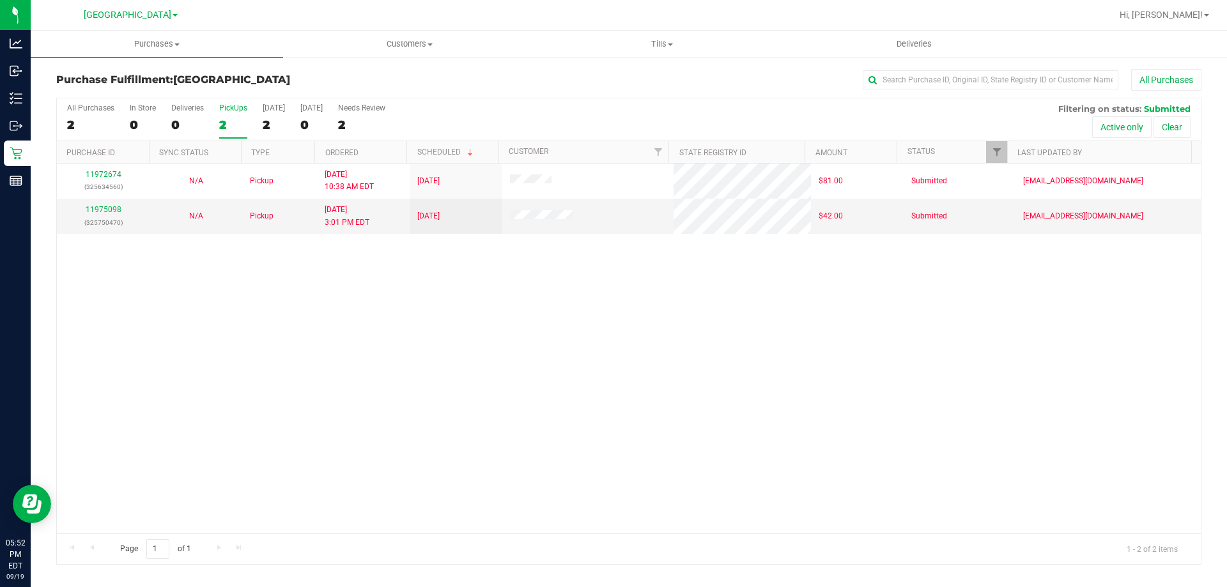
click at [240, 121] on div "2" at bounding box center [233, 125] width 28 height 15
click at [0, 0] on input "PickUps 2" at bounding box center [0, 0] width 0 height 0
click at [224, 126] on div "2" at bounding box center [233, 125] width 28 height 15
click at [0, 0] on input "PickUps 2" at bounding box center [0, 0] width 0 height 0
click at [235, 120] on div "2" at bounding box center [233, 125] width 28 height 15
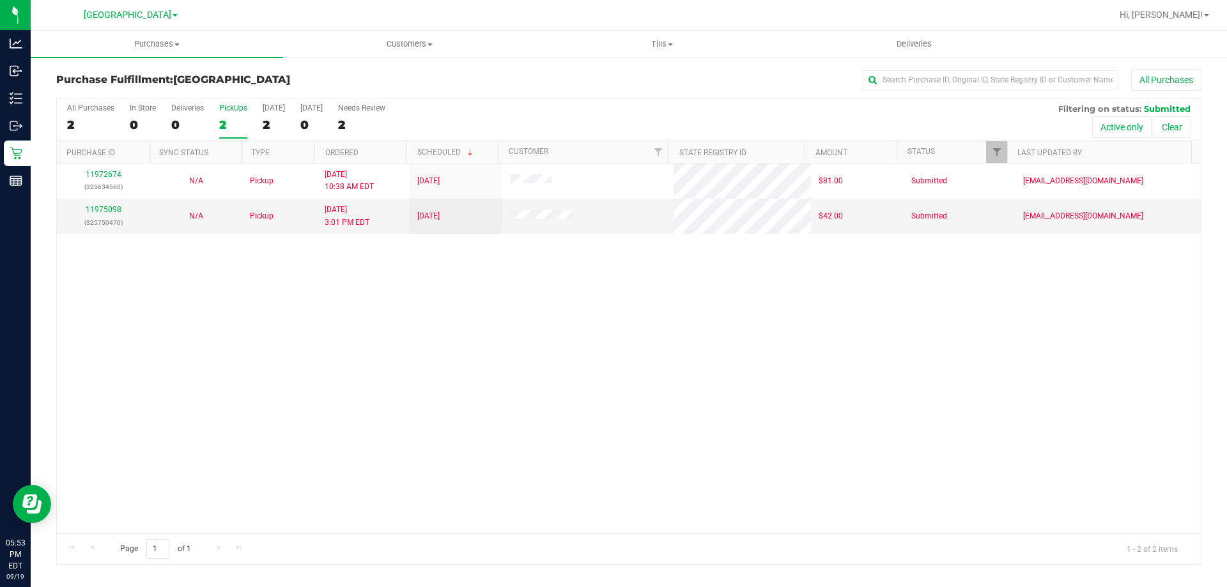
click at [0, 0] on input "PickUps 2" at bounding box center [0, 0] width 0 height 0
click at [235, 118] on div "2" at bounding box center [233, 125] width 28 height 15
click at [0, 0] on input "PickUps 2" at bounding box center [0, 0] width 0 height 0
click at [235, 131] on div "2" at bounding box center [233, 125] width 28 height 15
click at [0, 0] on input "PickUps 2" at bounding box center [0, 0] width 0 height 0
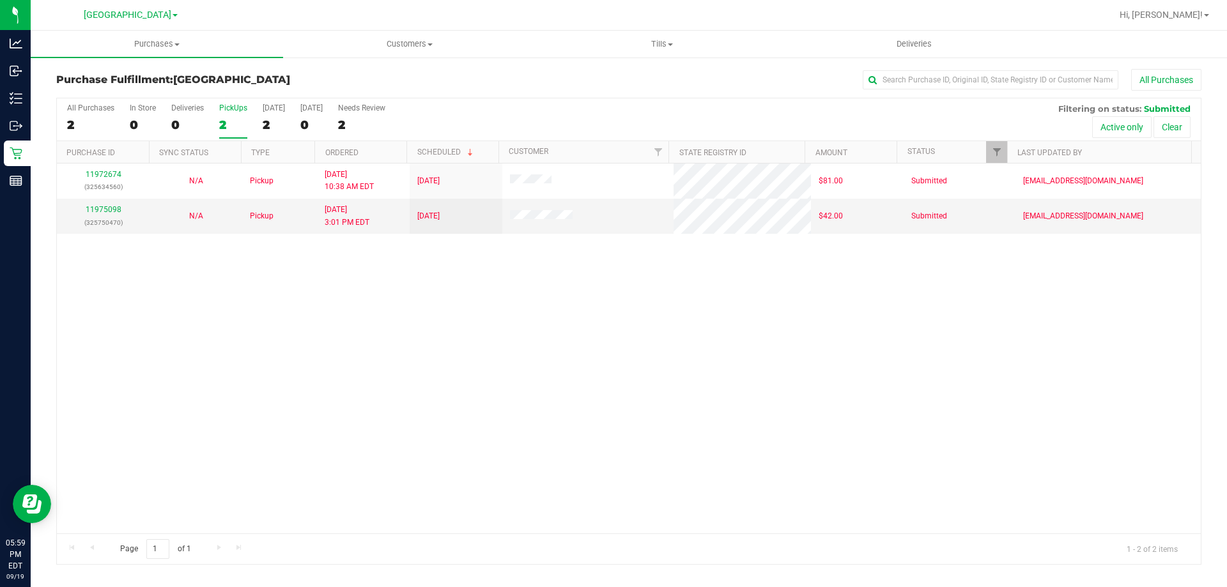
click at [244, 123] on div "2" at bounding box center [233, 125] width 28 height 15
click at [0, 0] on input "PickUps 2" at bounding box center [0, 0] width 0 height 0
click at [228, 118] on div "2" at bounding box center [233, 125] width 28 height 15
click at [0, 0] on input "PickUps 2" at bounding box center [0, 0] width 0 height 0
click at [236, 121] on div "2" at bounding box center [233, 125] width 28 height 15
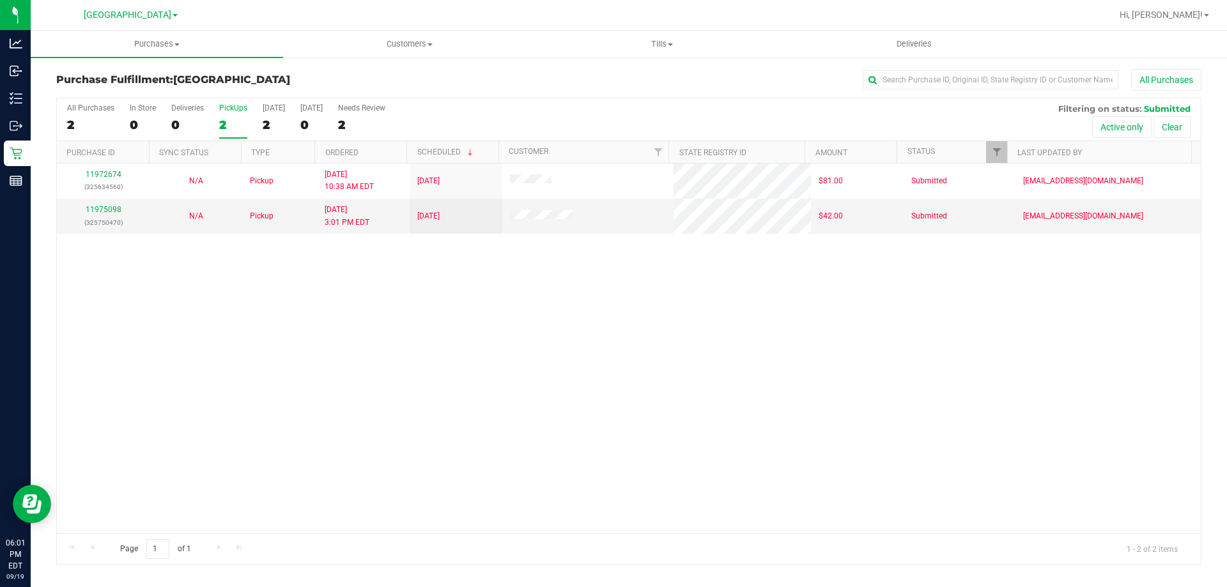
click at [0, 0] on input "PickUps 2" at bounding box center [0, 0] width 0 height 0
click at [222, 118] on div "2" at bounding box center [233, 125] width 28 height 15
click at [0, 0] on input "PickUps 2" at bounding box center [0, 0] width 0 height 0
click at [229, 130] on div "2" at bounding box center [233, 125] width 28 height 15
click at [0, 0] on input "PickUps 2" at bounding box center [0, 0] width 0 height 0
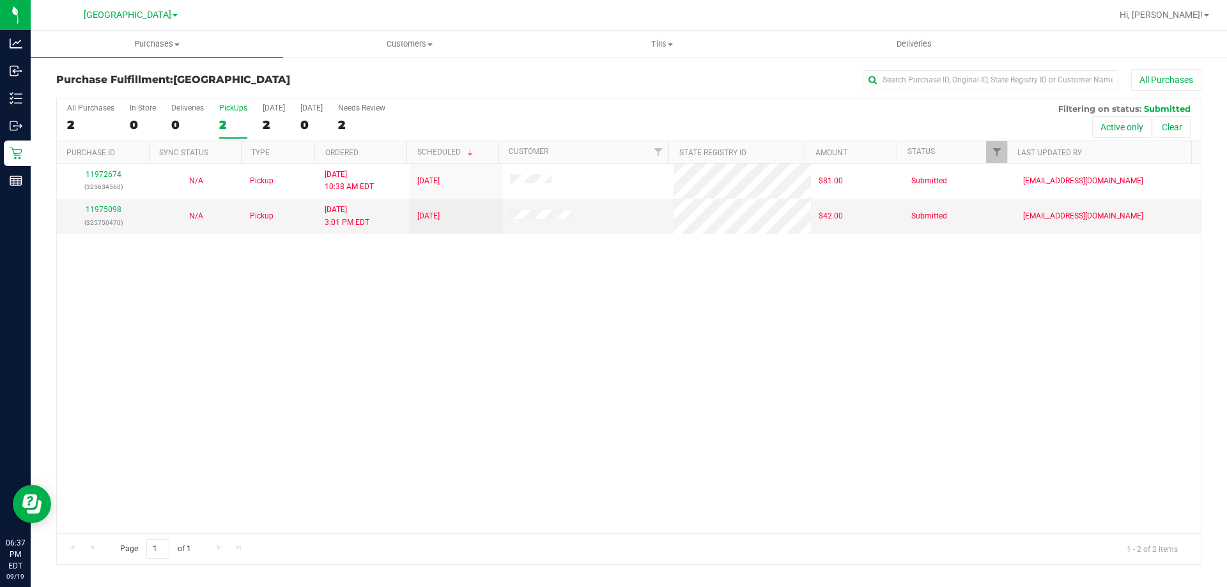
click at [236, 132] on div "2" at bounding box center [233, 125] width 28 height 15
click at [0, 0] on input "PickUps 2" at bounding box center [0, 0] width 0 height 0
drag, startPoint x: 228, startPoint y: 121, endPoint x: 181, endPoint y: 50, distance: 85.8
click at [226, 120] on div "2" at bounding box center [233, 125] width 28 height 15
click at [0, 0] on input "PickUps 2" at bounding box center [0, 0] width 0 height 0
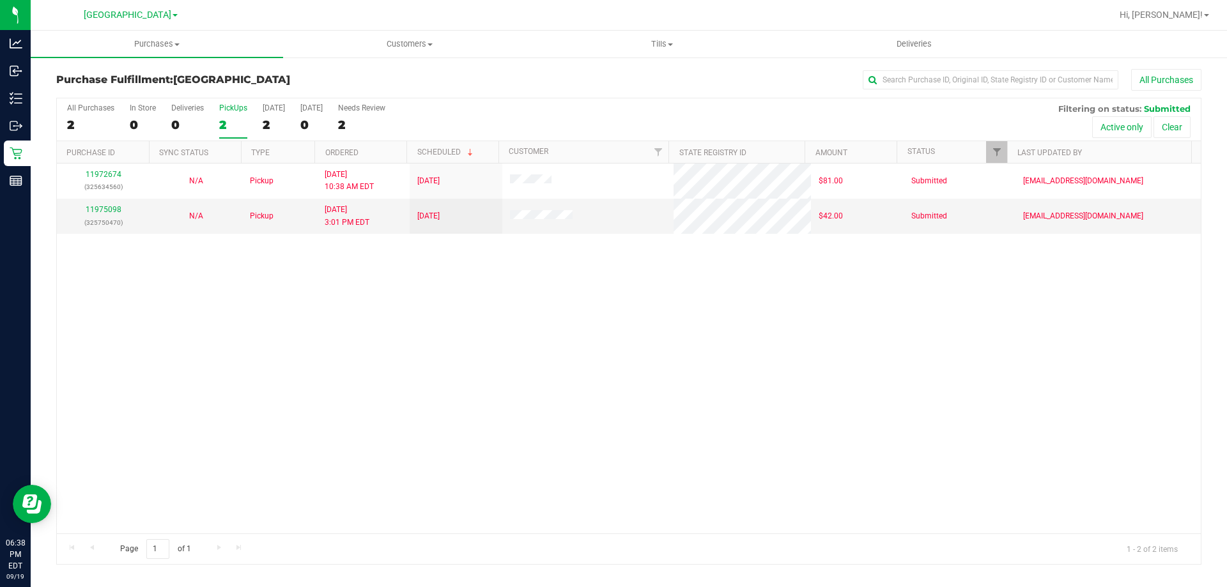
click at [228, 129] on div "2" at bounding box center [233, 125] width 28 height 15
click at [0, 0] on input "PickUps 2" at bounding box center [0, 0] width 0 height 0
click at [235, 133] on label "PickUps 2" at bounding box center [233, 121] width 28 height 35
click at [0, 0] on input "PickUps 2" at bounding box center [0, 0] width 0 height 0
click at [240, 116] on label "PickUps 3" at bounding box center [233, 121] width 28 height 35
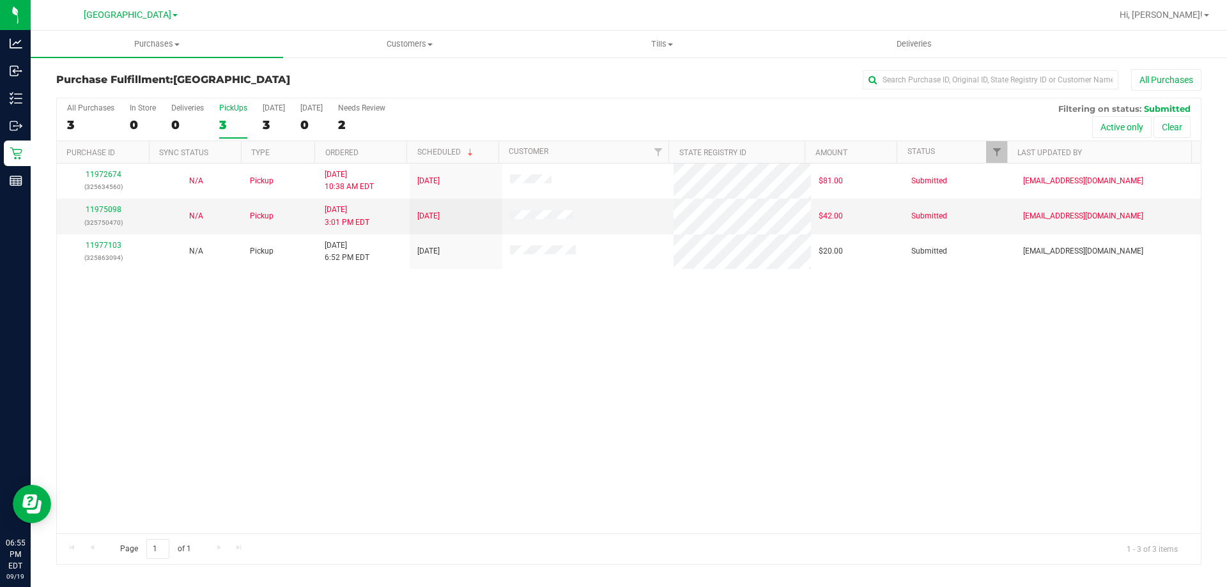
click at [0, 0] on input "PickUps 3" at bounding box center [0, 0] width 0 height 0
click at [238, 125] on div "3" at bounding box center [233, 125] width 28 height 15
click at [0, 0] on input "PickUps 3" at bounding box center [0, 0] width 0 height 0
click at [234, 123] on div "2" at bounding box center [233, 125] width 28 height 15
click at [0, 0] on input "PickUps 2" at bounding box center [0, 0] width 0 height 0
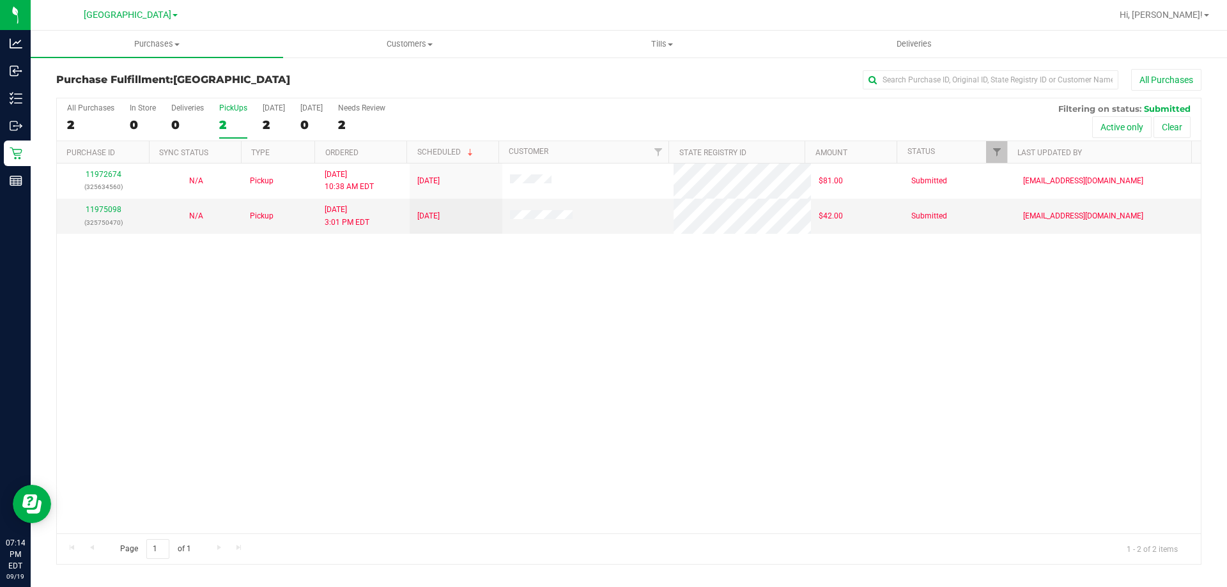
click at [224, 110] on div "PickUps" at bounding box center [233, 108] width 28 height 9
click at [0, 0] on input "PickUps 2" at bounding box center [0, 0] width 0 height 0
click at [236, 123] on div "2" at bounding box center [233, 125] width 28 height 15
click at [0, 0] on input "PickUps 2" at bounding box center [0, 0] width 0 height 0
click at [239, 132] on div "2" at bounding box center [233, 125] width 28 height 15
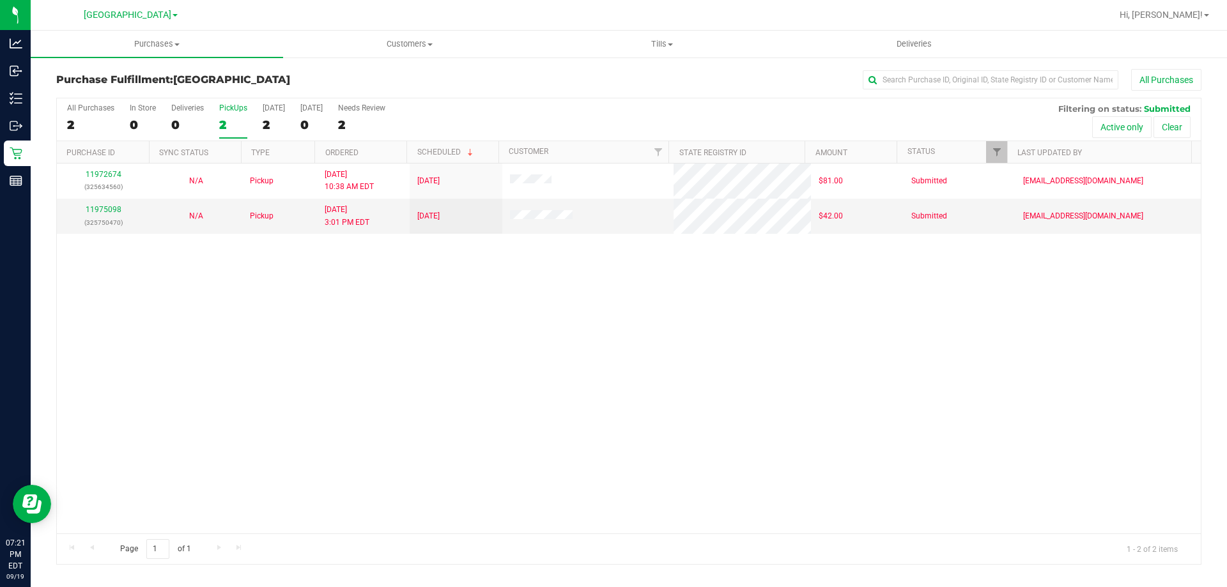
click at [0, 0] on input "PickUps 2" at bounding box center [0, 0] width 0 height 0
click at [231, 127] on div "2" at bounding box center [233, 125] width 28 height 15
click at [0, 0] on input "PickUps 2" at bounding box center [0, 0] width 0 height 0
click at [221, 119] on div "2" at bounding box center [233, 125] width 28 height 15
click at [0, 0] on input "PickUps 2" at bounding box center [0, 0] width 0 height 0
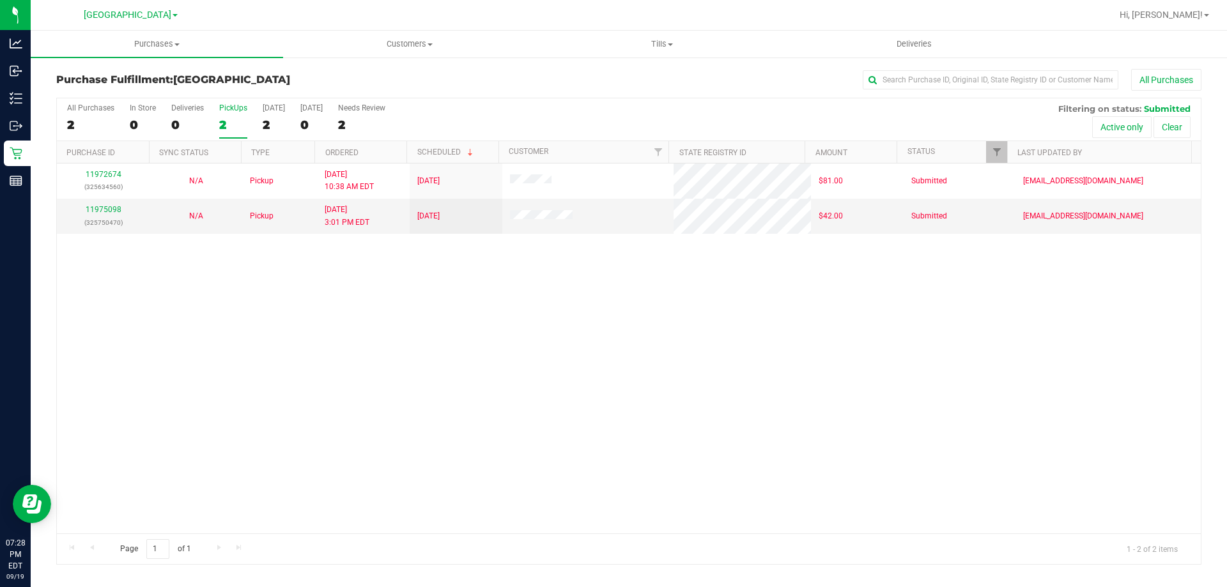
click at [239, 119] on div "2" at bounding box center [233, 125] width 28 height 15
click at [0, 0] on input "PickUps 2" at bounding box center [0, 0] width 0 height 0
click at [233, 127] on div "2" at bounding box center [233, 125] width 28 height 15
click at [0, 0] on input "PickUps 2" at bounding box center [0, 0] width 0 height 0
click at [238, 125] on div "2" at bounding box center [233, 125] width 28 height 15
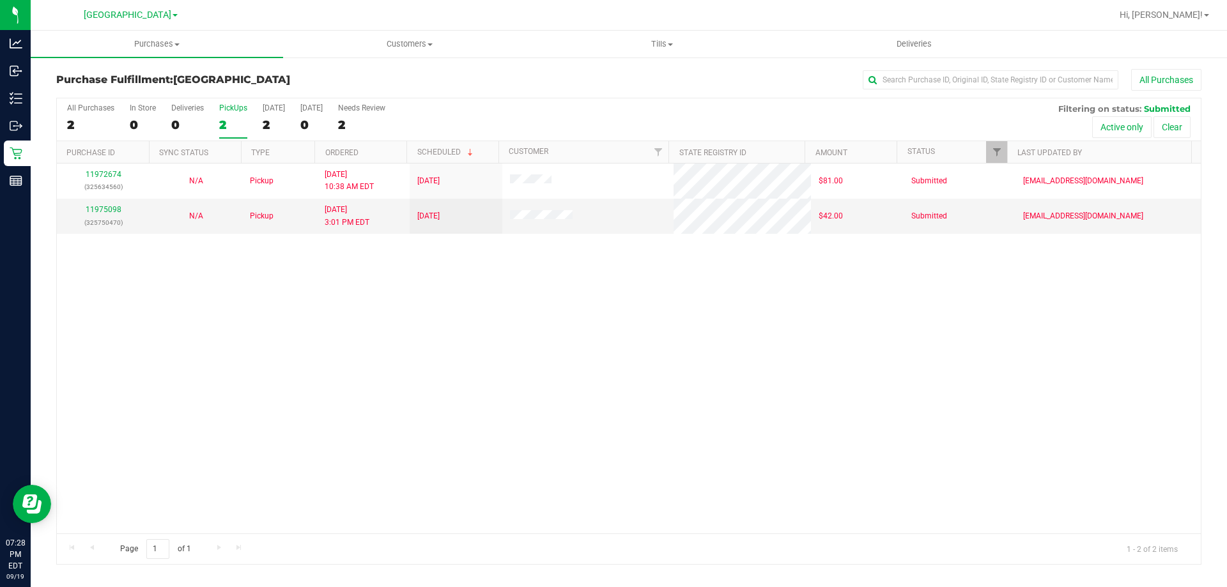
click at [0, 0] on input "PickUps 2" at bounding box center [0, 0] width 0 height 0
click at [98, 205] on link "11975098" at bounding box center [104, 209] width 36 height 9
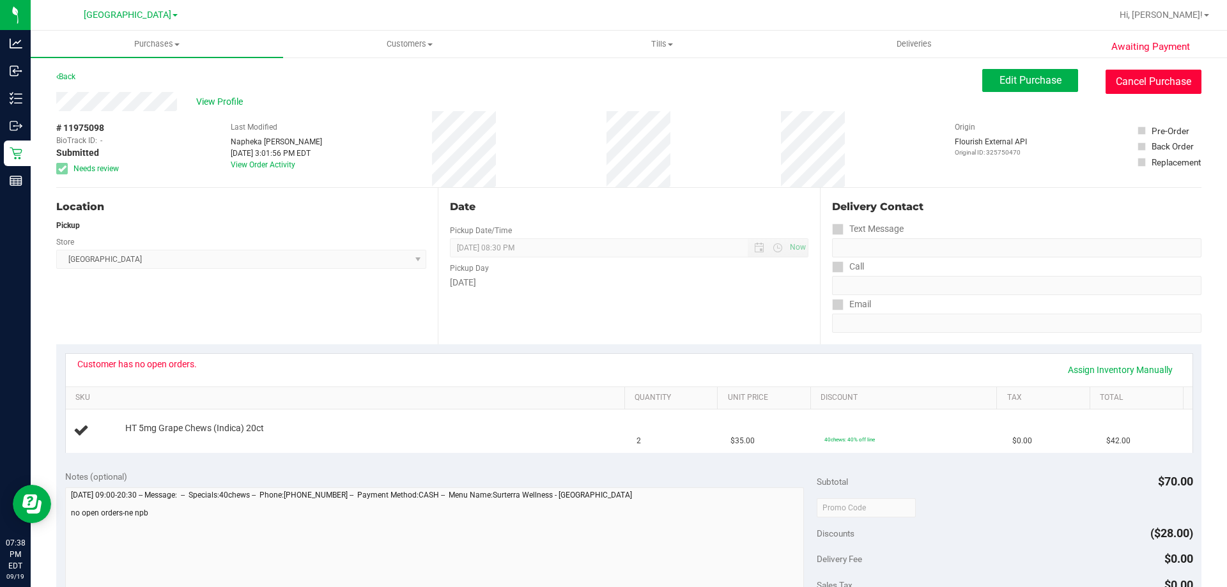
click at [1131, 70] on button "Cancel Purchase" at bounding box center [1154, 82] width 96 height 24
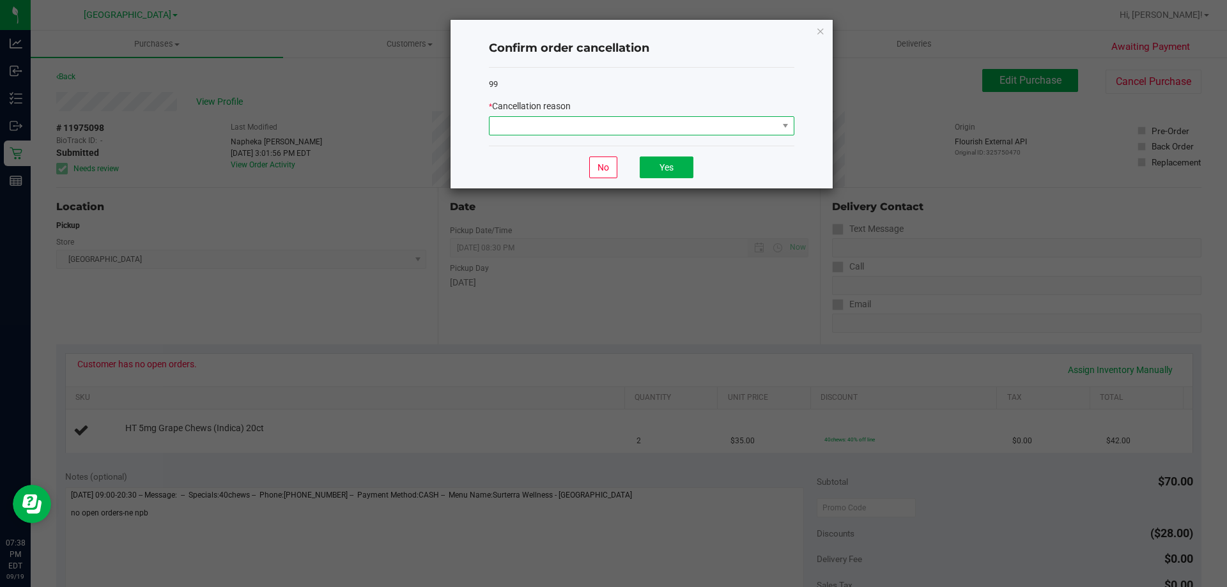
click at [701, 123] on span at bounding box center [634, 126] width 288 height 18
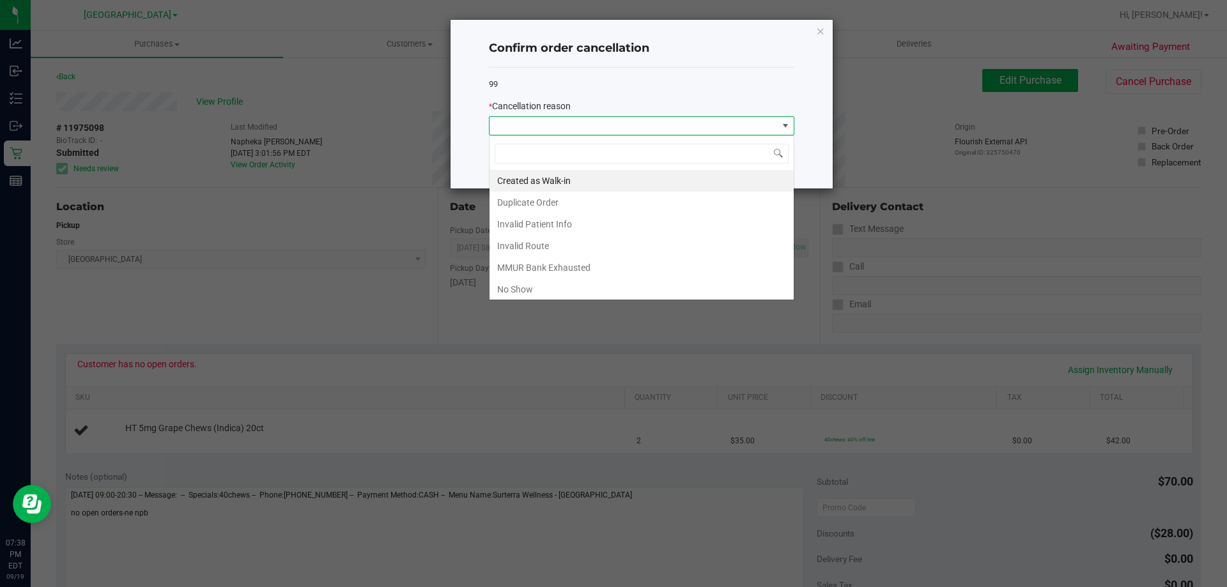
scroll to position [19, 306]
click at [558, 267] on li "MMUR Bank Exhausted" at bounding box center [642, 268] width 304 height 22
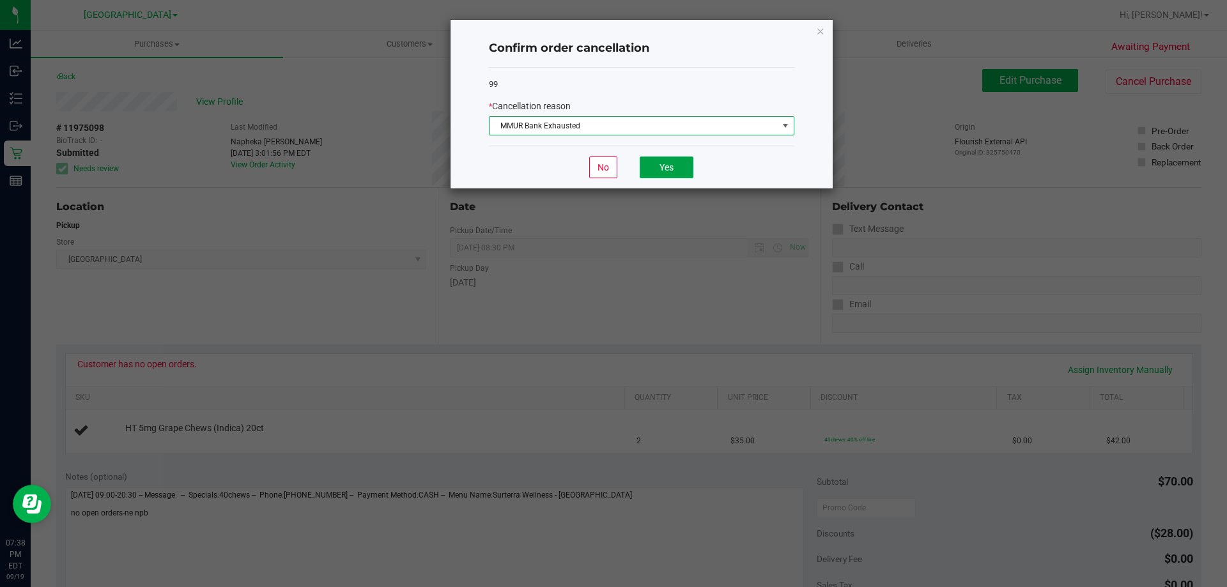
click at [683, 167] on button "Yes" at bounding box center [667, 168] width 54 height 22
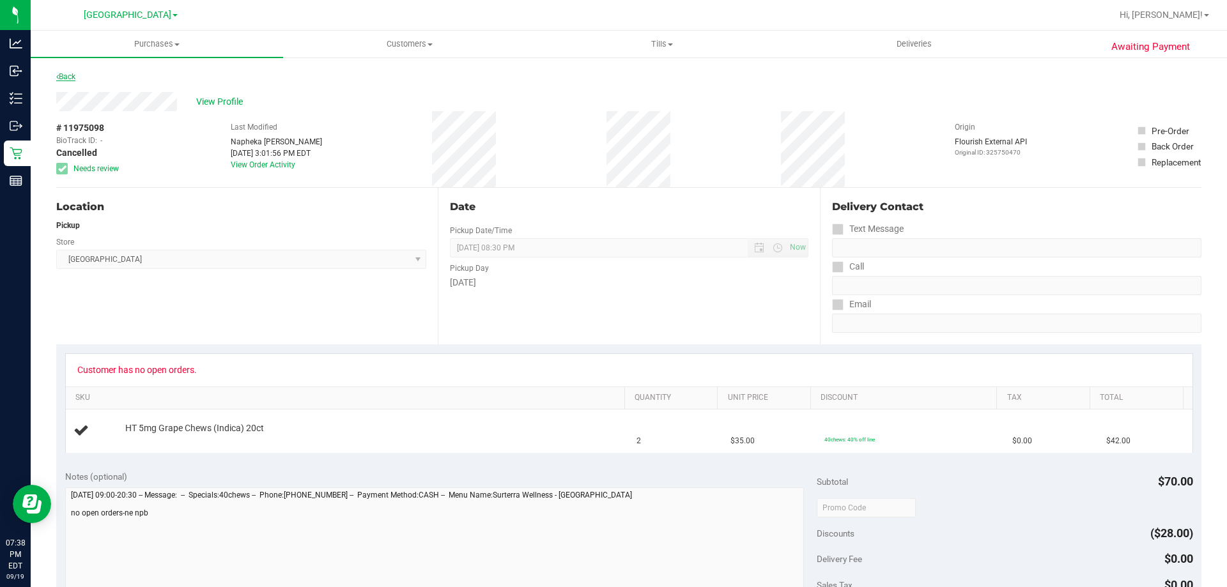
click at [74, 75] on link "Back" at bounding box center [65, 76] width 19 height 9
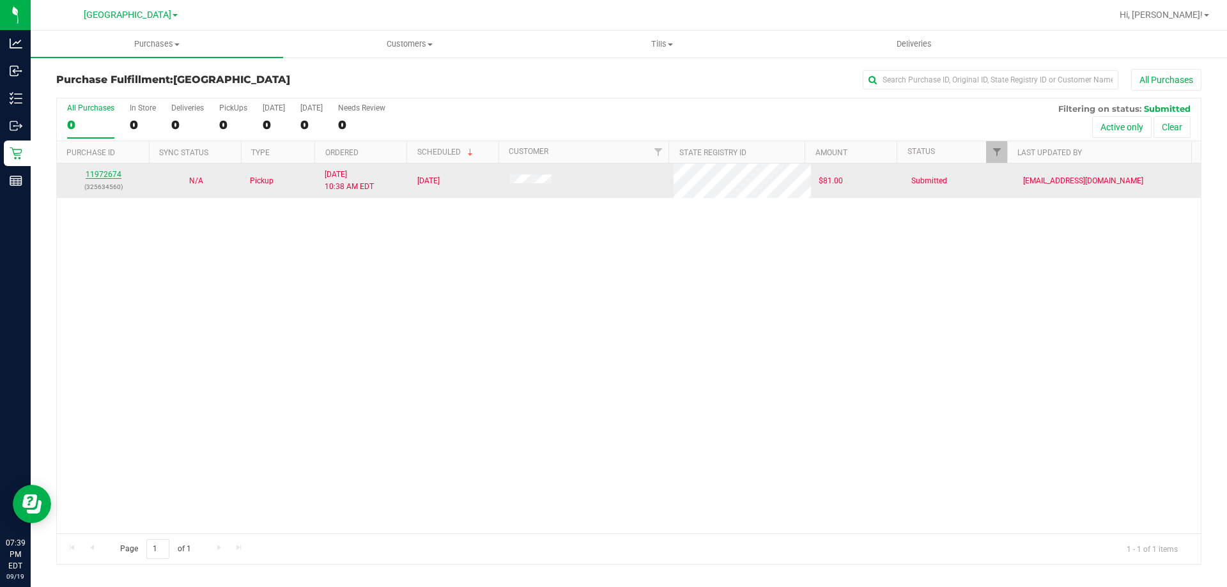
click at [107, 171] on link "11972674" at bounding box center [104, 174] width 36 height 9
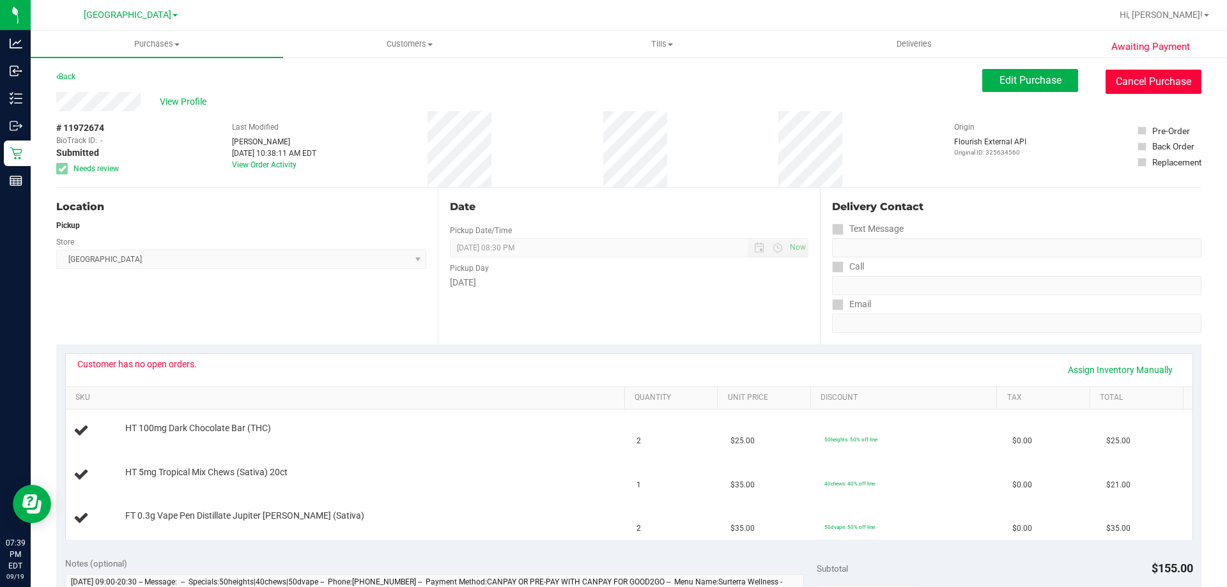
click at [1135, 89] on button "Cancel Purchase" at bounding box center [1154, 82] width 96 height 24
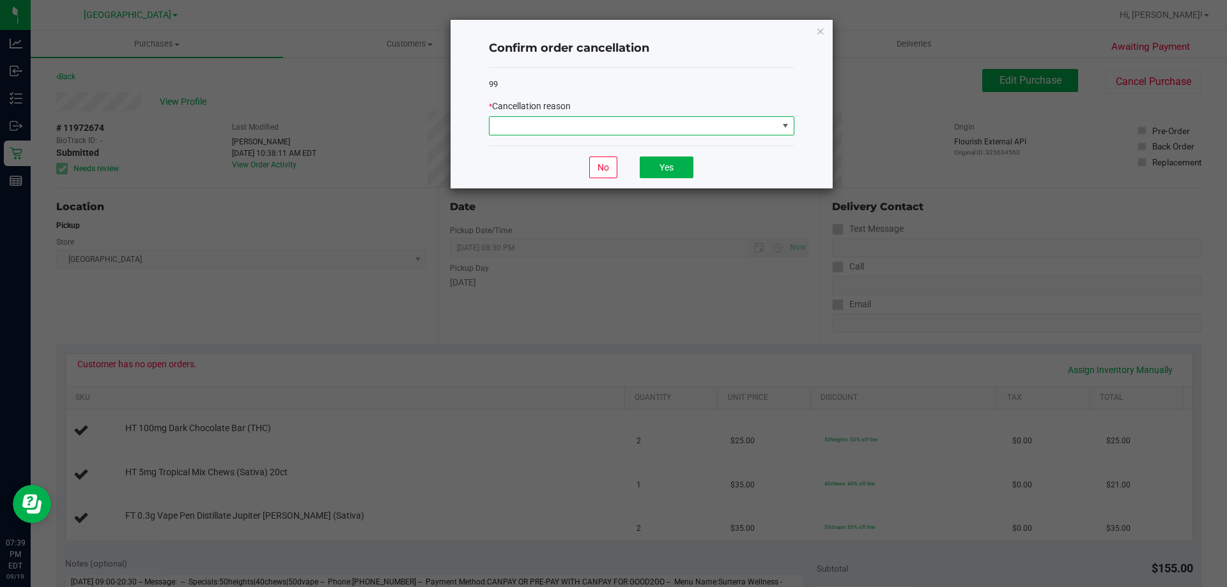
click at [762, 127] on span at bounding box center [634, 126] width 288 height 18
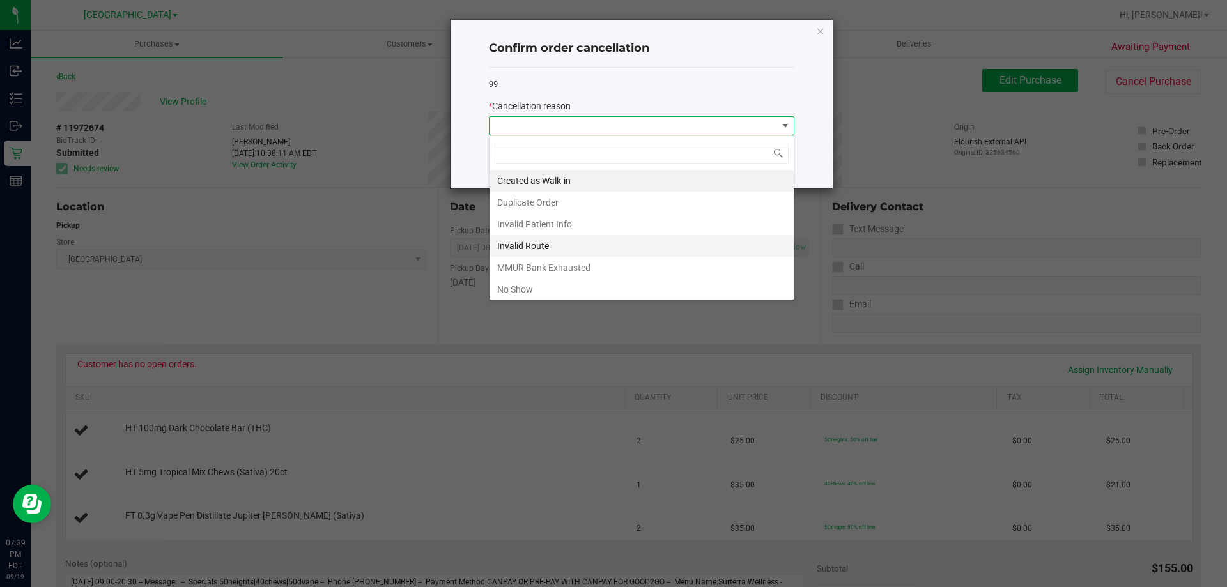
scroll to position [19, 306]
click at [621, 269] on li "MMUR Bank Exhausted" at bounding box center [642, 268] width 304 height 22
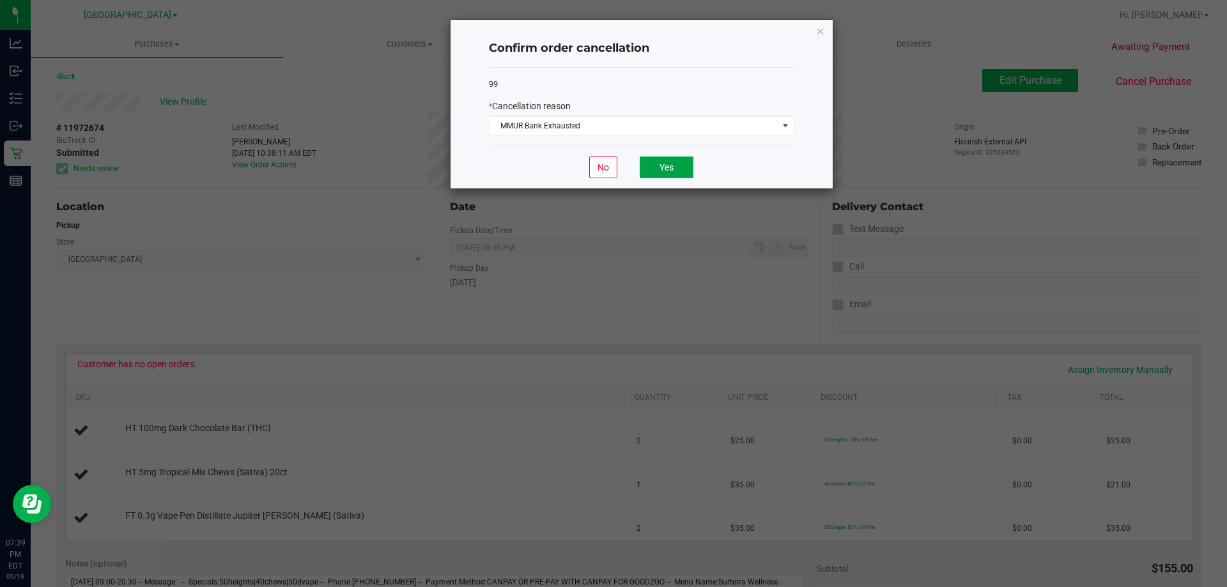
click at [662, 174] on button "Yes" at bounding box center [667, 168] width 54 height 22
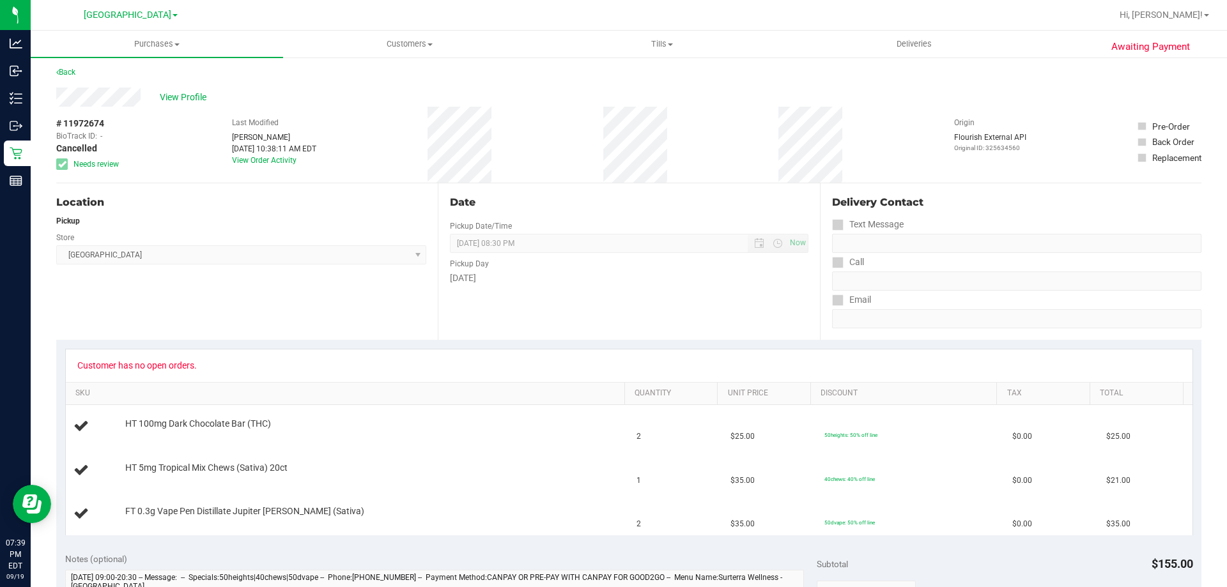
scroll to position [0, 0]
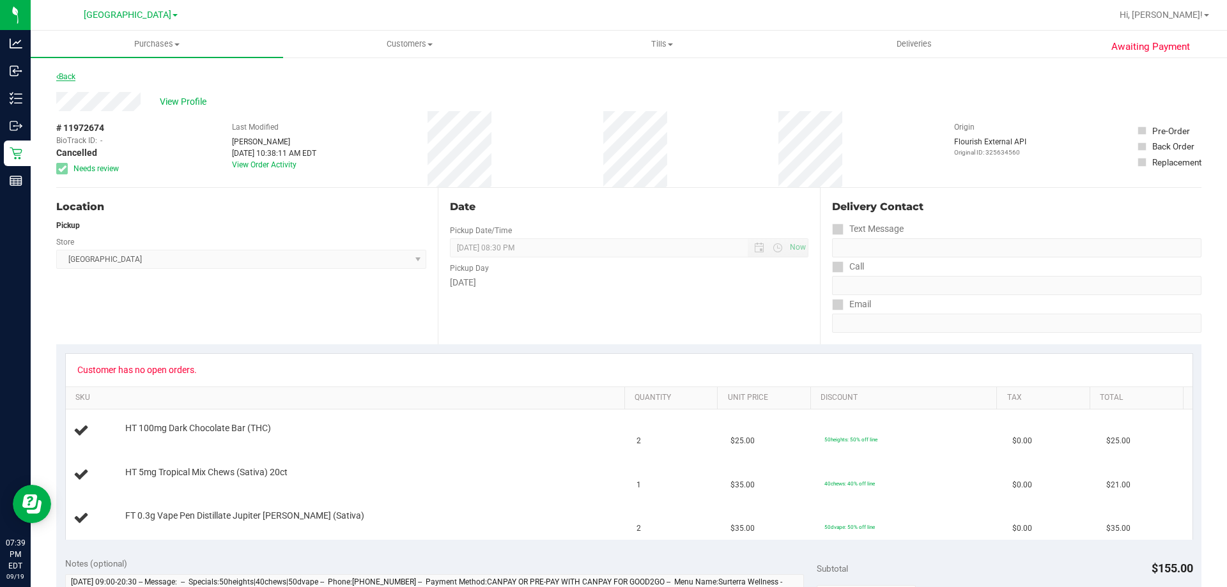
click at [74, 79] on link "Back" at bounding box center [65, 76] width 19 height 9
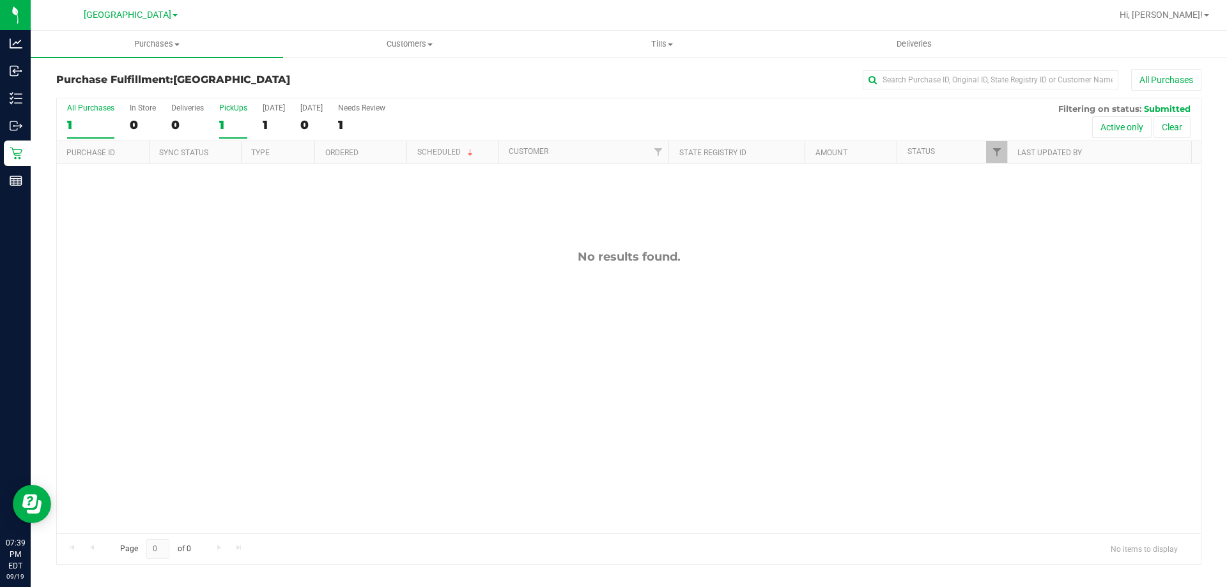
click at [240, 125] on div "1" at bounding box center [233, 125] width 28 height 15
click at [0, 0] on input "PickUps 1" at bounding box center [0, 0] width 0 height 0
click at [238, 115] on label "PickUps 0" at bounding box center [233, 121] width 28 height 35
click at [0, 0] on input "PickUps 0" at bounding box center [0, 0] width 0 height 0
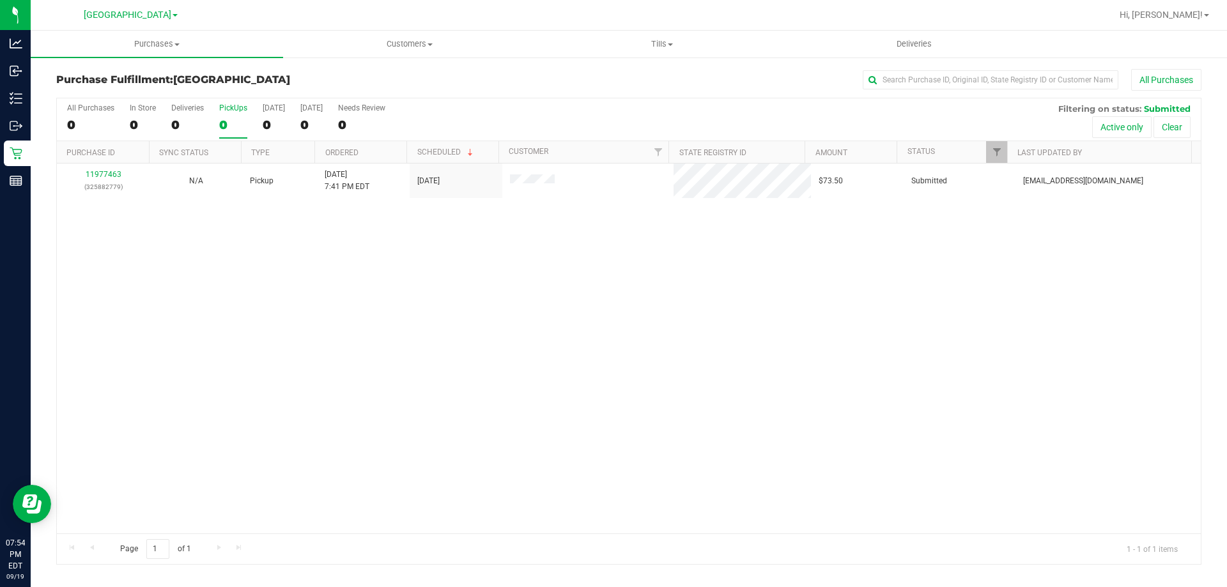
click at [241, 118] on div "0" at bounding box center [233, 125] width 28 height 15
click at [0, 0] on input "PickUps 0" at bounding box center [0, 0] width 0 height 0
click at [236, 128] on div "1" at bounding box center [233, 125] width 28 height 15
click at [0, 0] on input "PickUps 1" at bounding box center [0, 0] width 0 height 0
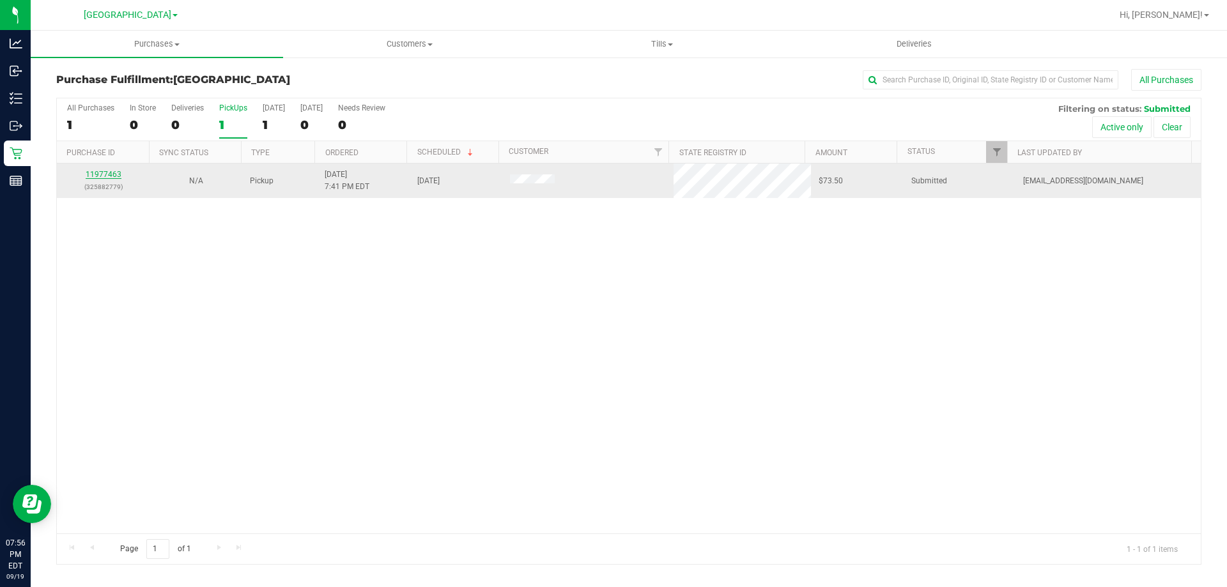
click at [109, 176] on link "11977463" at bounding box center [104, 174] width 36 height 9
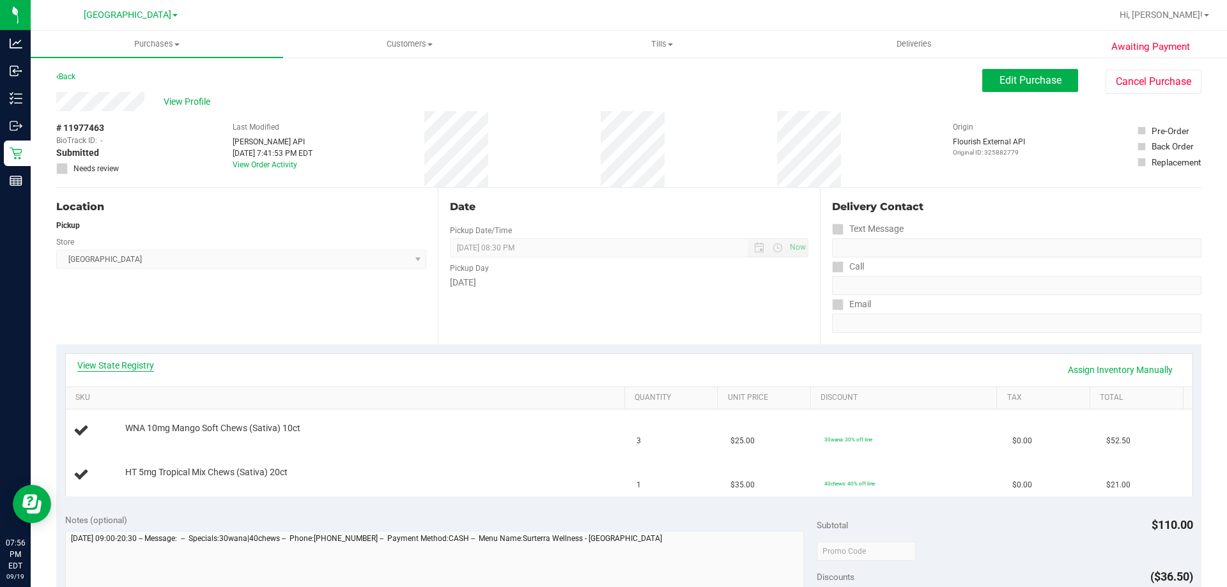
click at [140, 365] on link "View State Registry" at bounding box center [115, 365] width 77 height 13
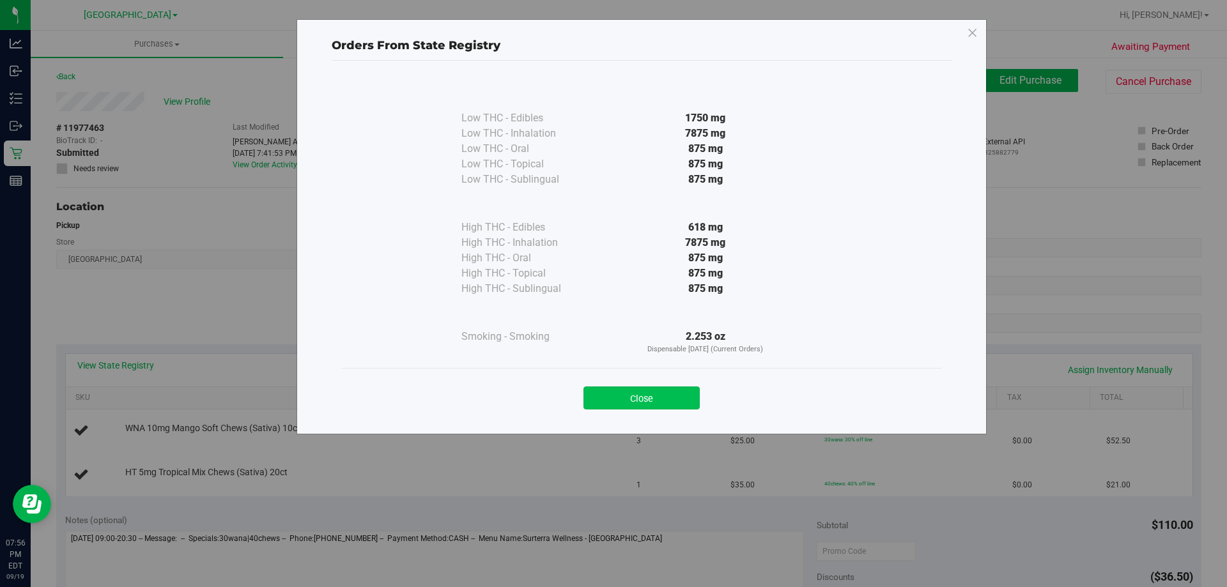
click at [651, 396] on button "Close" at bounding box center [642, 398] width 116 height 23
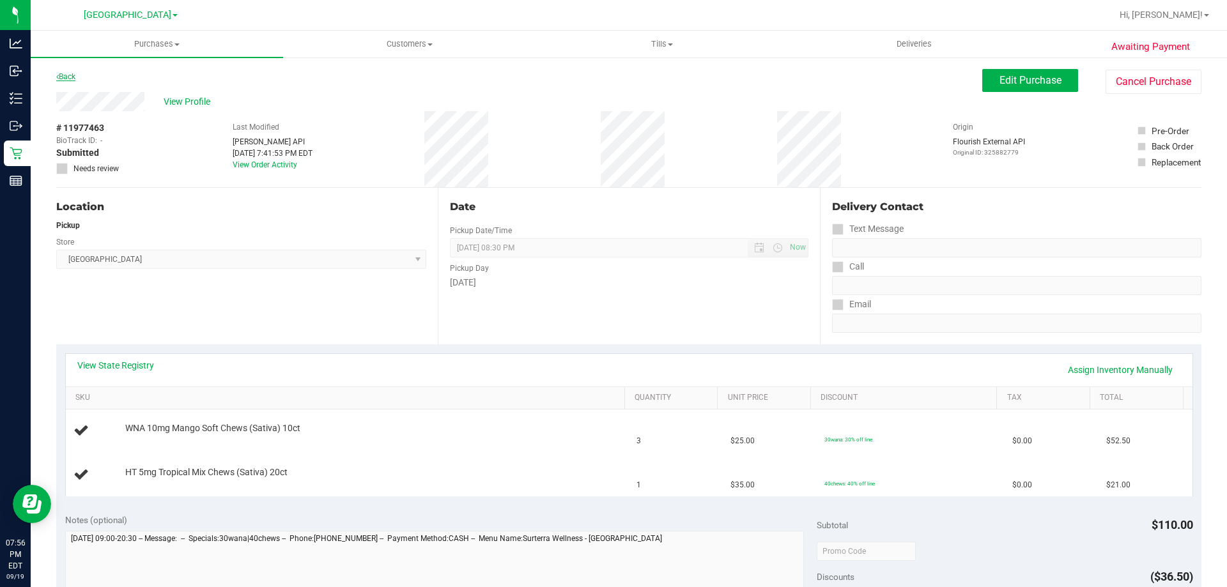
click at [62, 74] on link "Back" at bounding box center [65, 76] width 19 height 9
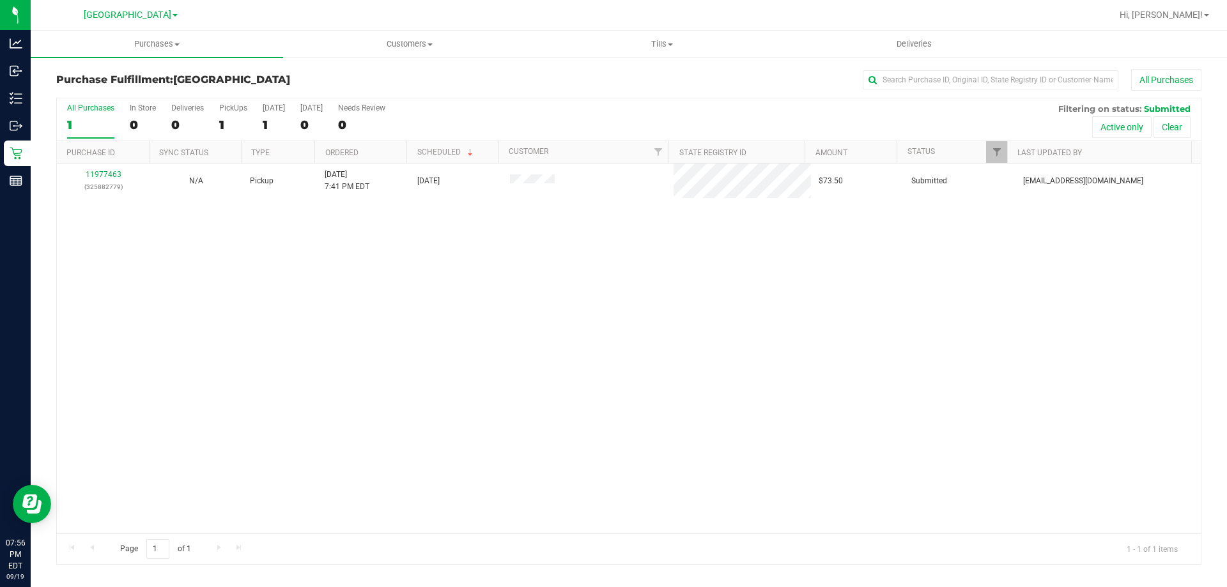
click at [217, 130] on div "All Purchases 1 In Store 0 Deliveries 0 PickUps 1 [DATE] 1 [DATE] 0 Needs Revie…" at bounding box center [629, 119] width 1144 height 43
click at [221, 121] on div "1" at bounding box center [233, 125] width 28 height 15
click at [0, 0] on input "PickUps 1" at bounding box center [0, 0] width 0 height 0
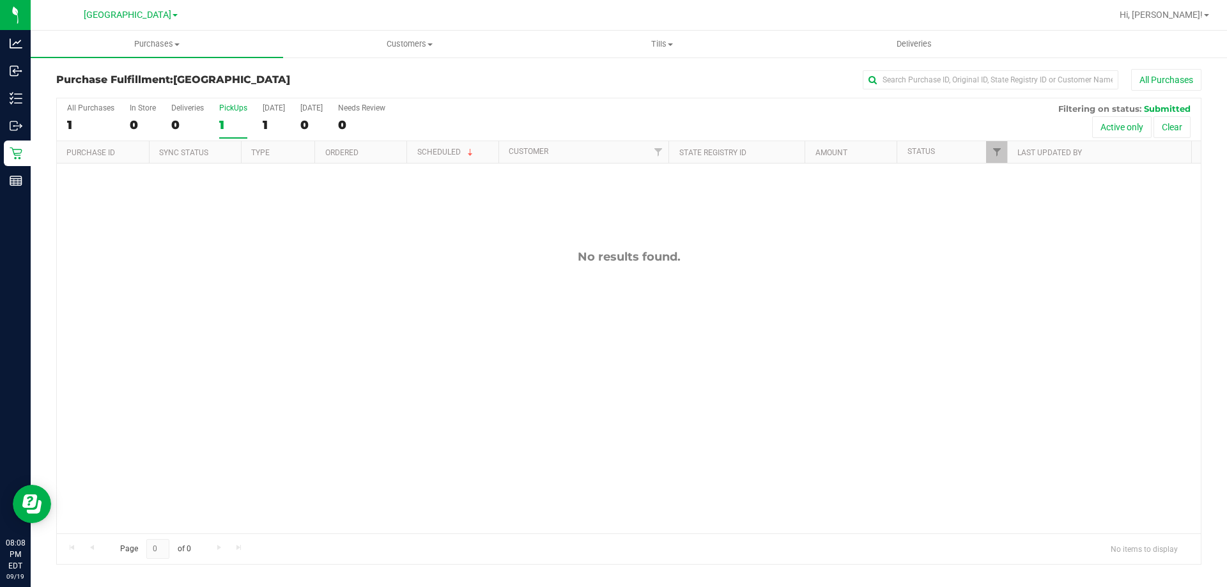
drag, startPoint x: 208, startPoint y: 112, endPoint x: 247, endPoint y: 124, distance: 40.7
click at [208, 112] on div "All Purchases 1 In Store 0 Deliveries 0 PickUps 1 [DATE] 1 [DATE] 0 Needs Revie…" at bounding box center [629, 119] width 1144 height 43
click at [247, 124] on div "All Purchases 1 In Store 0 Deliveries 0 PickUps 1 [DATE] 1 [DATE] 0 Needs Revie…" at bounding box center [629, 119] width 1144 height 43
click at [245, 125] on div "1" at bounding box center [233, 125] width 28 height 15
click at [0, 0] on input "PickUps 1" at bounding box center [0, 0] width 0 height 0
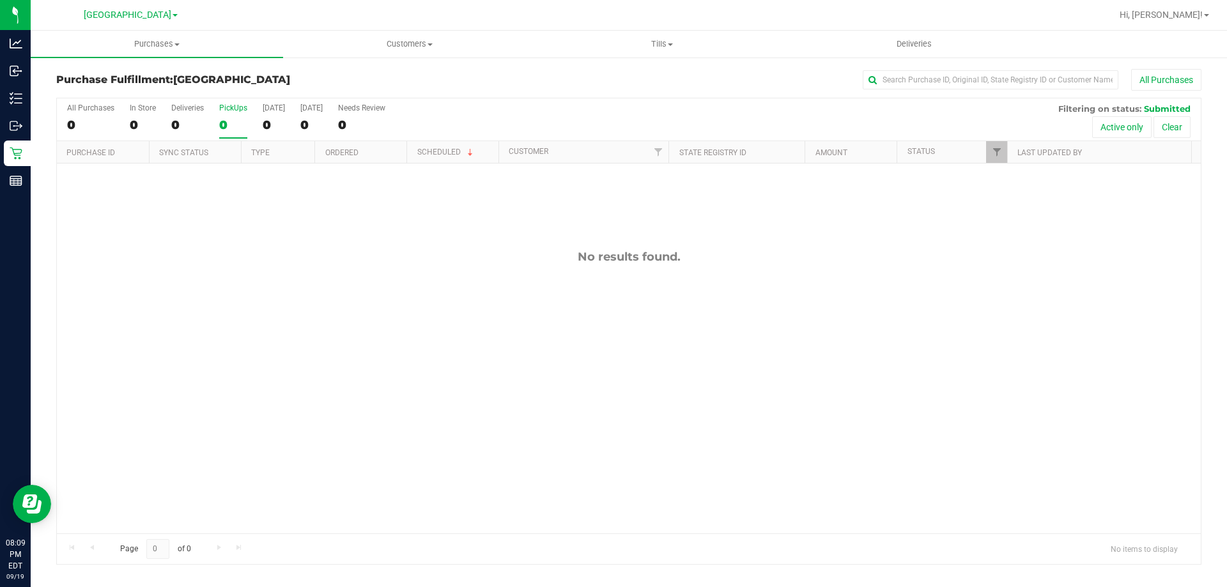
click at [244, 114] on label "PickUps 0" at bounding box center [233, 121] width 28 height 35
click at [0, 0] on input "PickUps 0" at bounding box center [0, 0] width 0 height 0
click at [226, 122] on div "0" at bounding box center [233, 125] width 28 height 15
click at [0, 0] on input "PickUps 0" at bounding box center [0, 0] width 0 height 0
click at [248, 123] on div "All Purchases 0 In Store 0 Deliveries 0 PickUps 0 [DATE] 0 [DATE] 0 Needs Revie…" at bounding box center [629, 119] width 1144 height 43
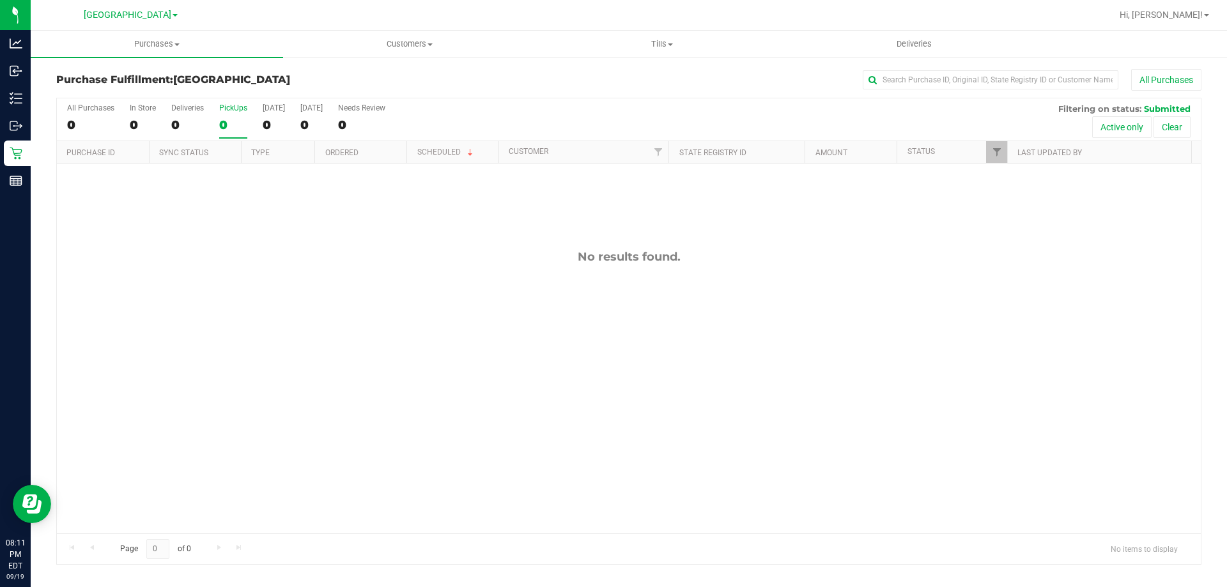
click at [225, 125] on div "0" at bounding box center [233, 125] width 28 height 15
click at [0, 0] on input "PickUps 0" at bounding box center [0, 0] width 0 height 0
click at [234, 119] on div "0" at bounding box center [233, 125] width 28 height 15
click at [0, 0] on input "PickUps 0" at bounding box center [0, 0] width 0 height 0
click at [235, 134] on label "PickUps 0" at bounding box center [233, 121] width 28 height 35
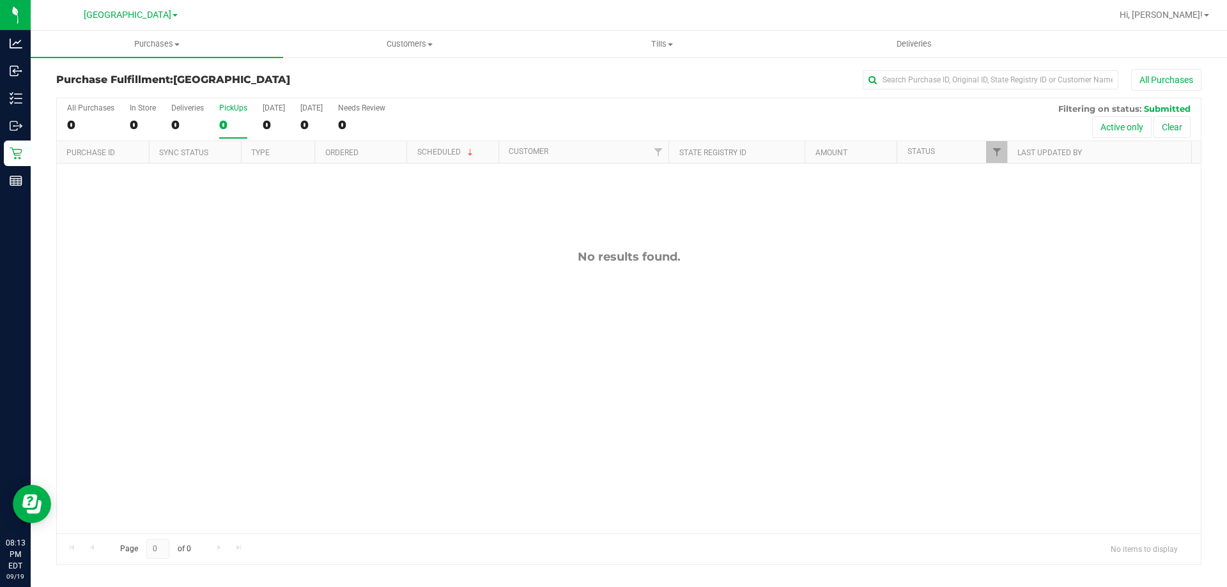
click at [0, 0] on input "PickUps 0" at bounding box center [0, 0] width 0 height 0
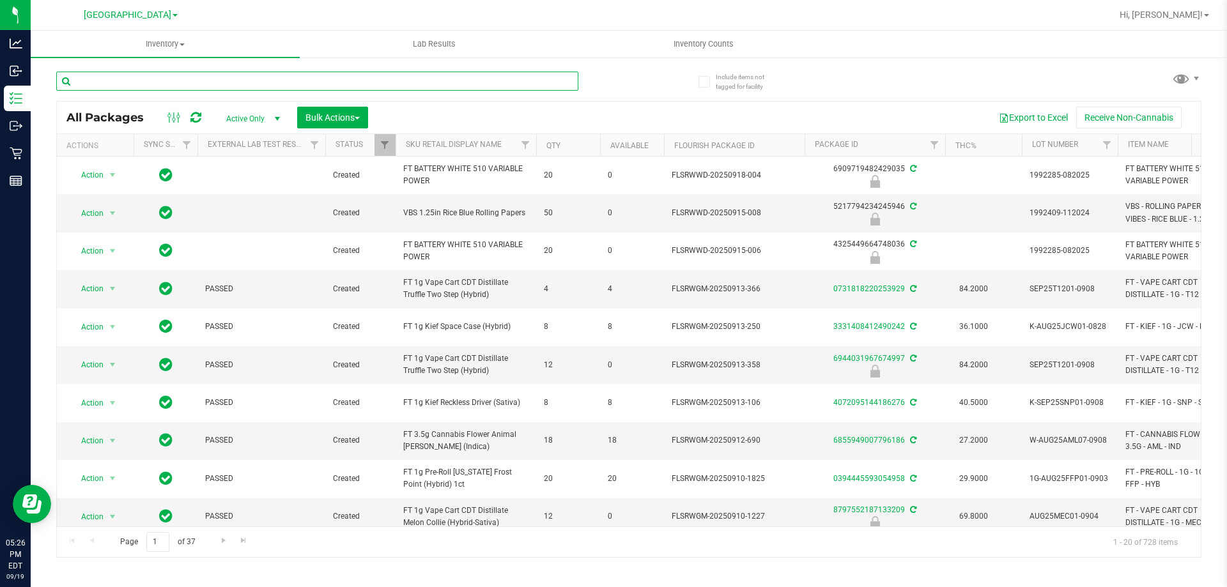
click at [248, 76] on input "text" at bounding box center [317, 81] width 522 height 19
type input "3306449533196969"
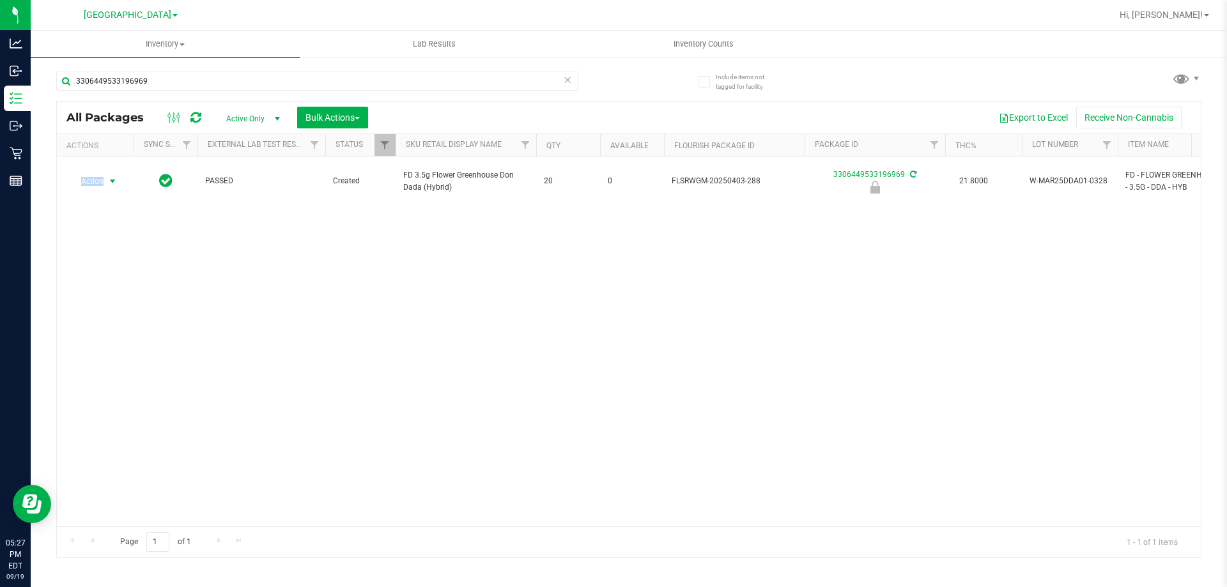
click at [100, 175] on span "Action" at bounding box center [87, 182] width 35 height 18
click at [114, 318] on li "Unlock package" at bounding box center [111, 327] width 82 height 19
click at [569, 75] on icon at bounding box center [567, 79] width 9 height 15
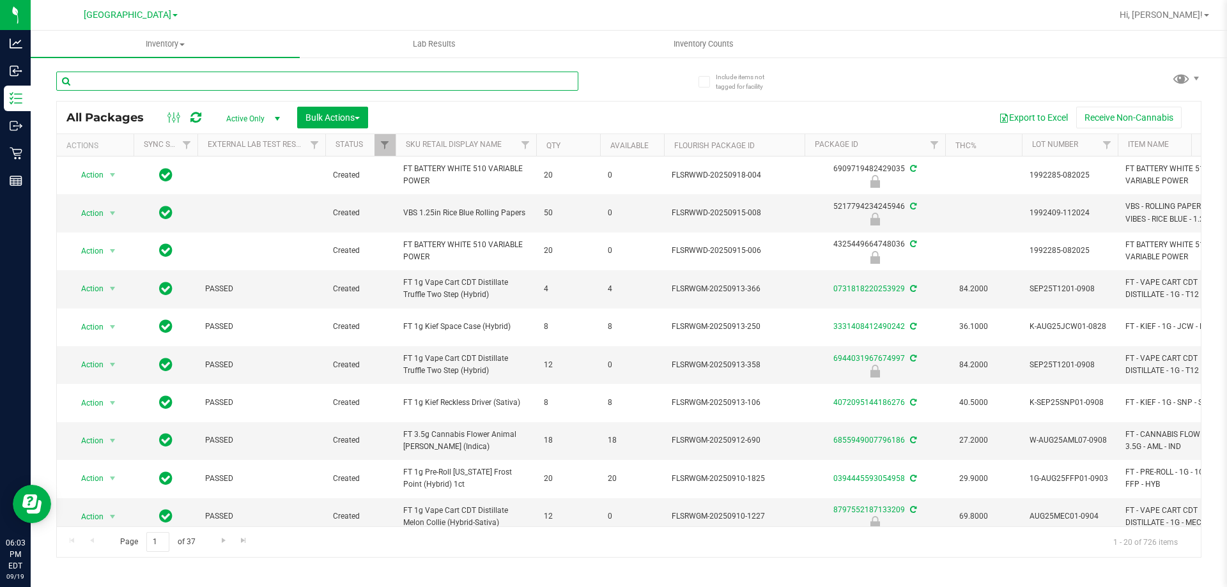
click at [243, 85] on input "text" at bounding box center [317, 81] width 522 height 19
type input "p"
type input "b"
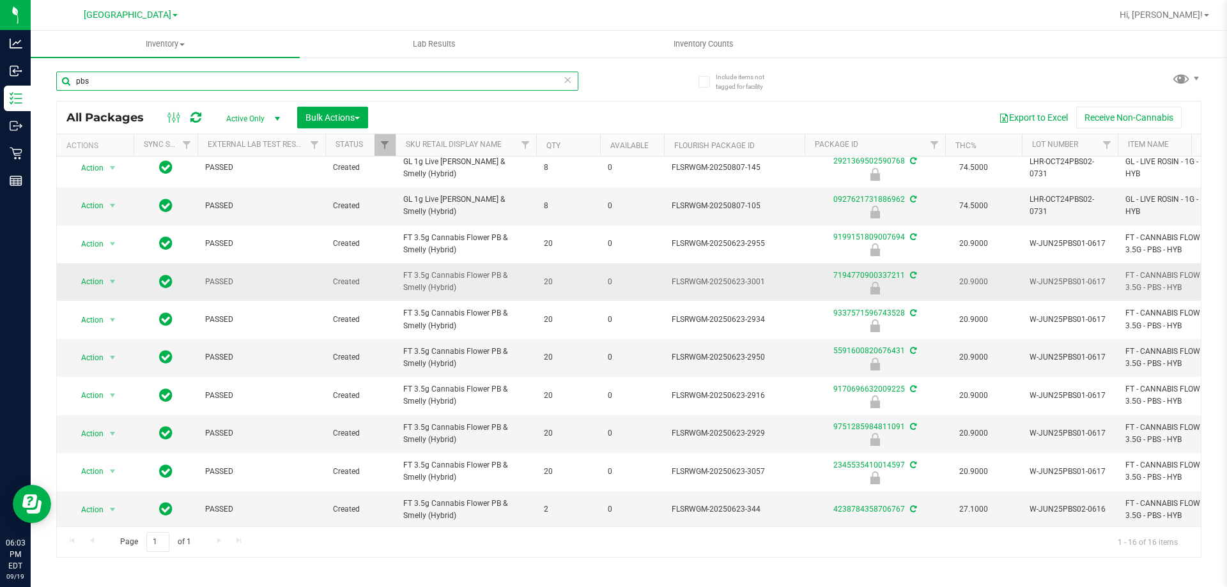
scroll to position [192, 0]
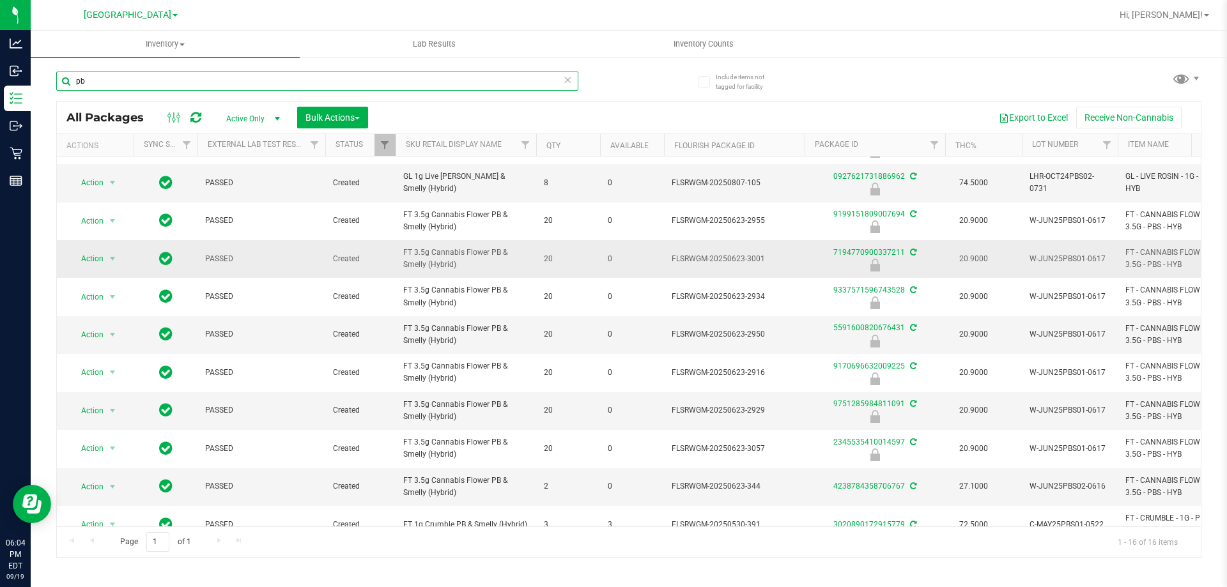
type input "p"
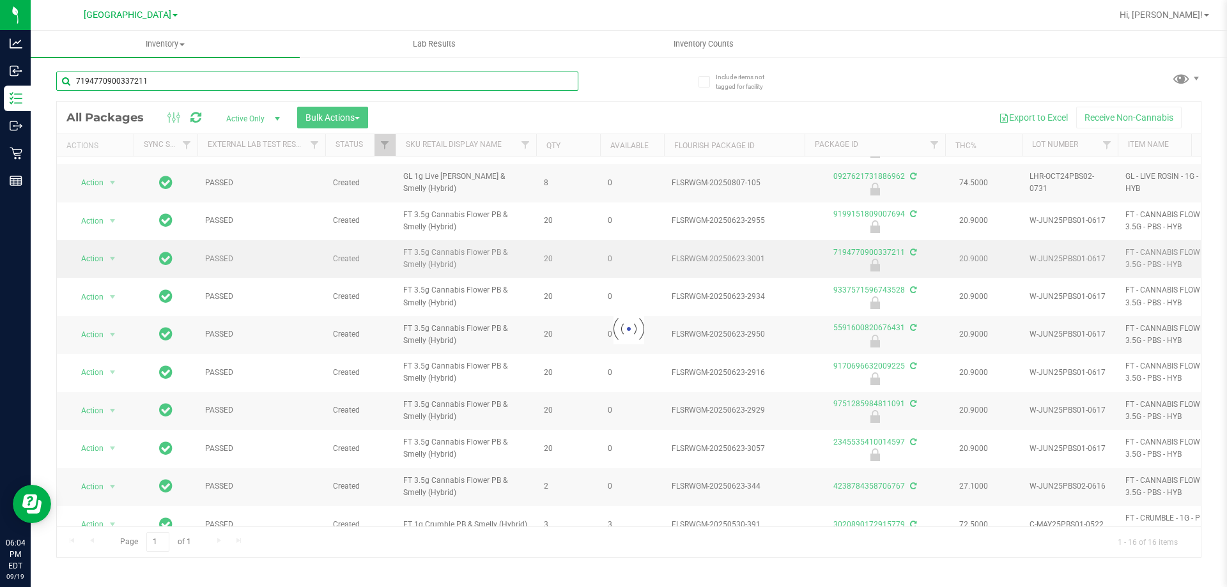
type input "7194770900337211"
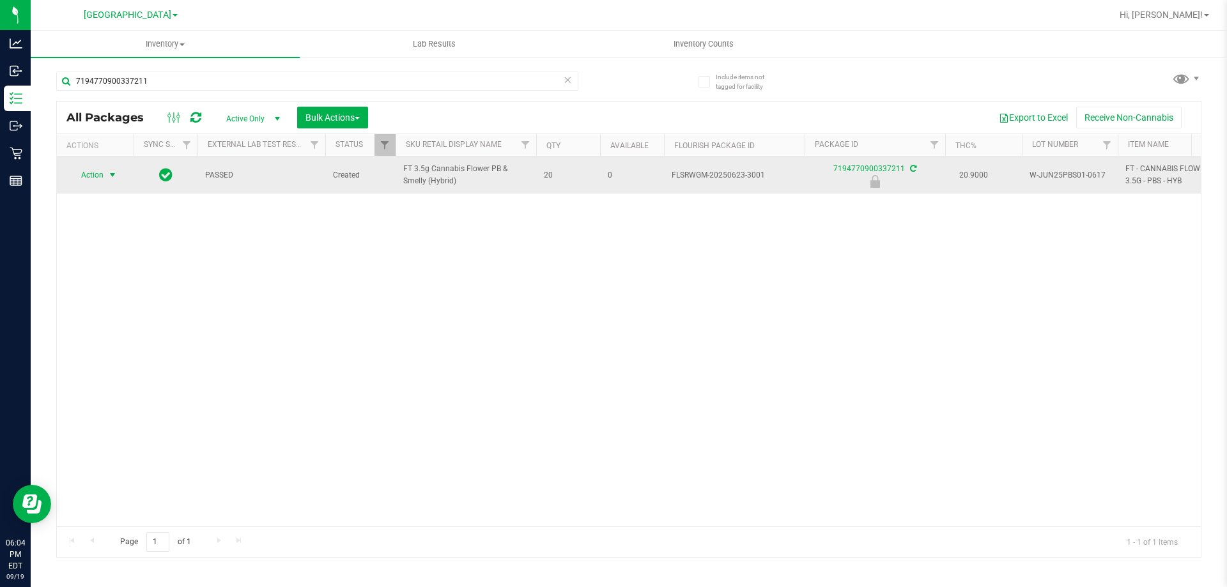
click at [92, 170] on span "Action" at bounding box center [87, 175] width 35 height 18
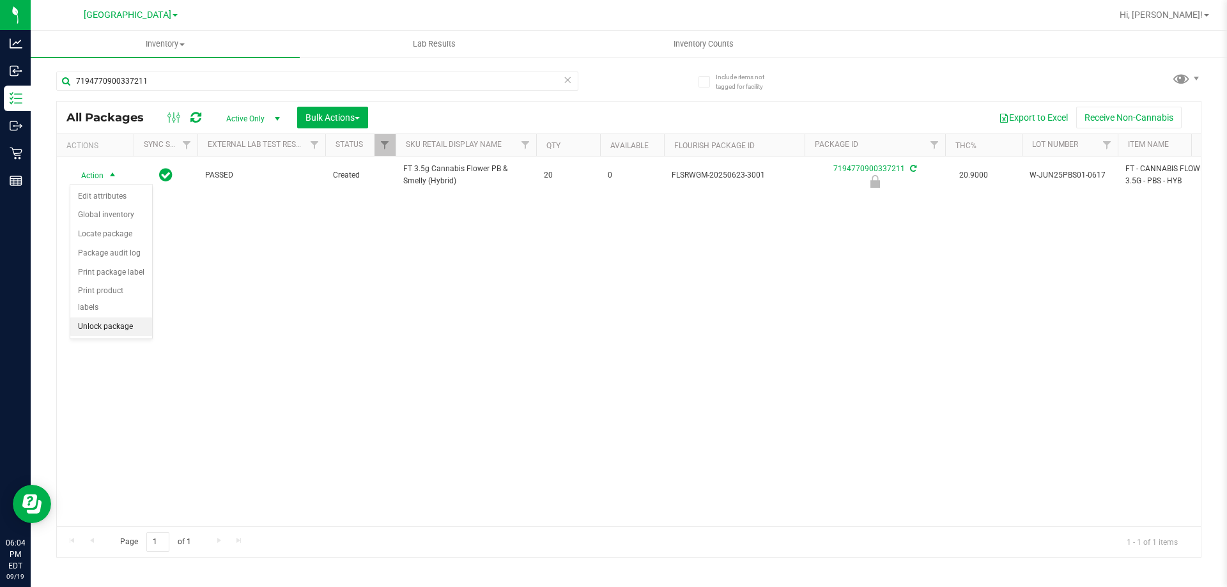
click at [113, 318] on li "Unlock package" at bounding box center [111, 327] width 82 height 19
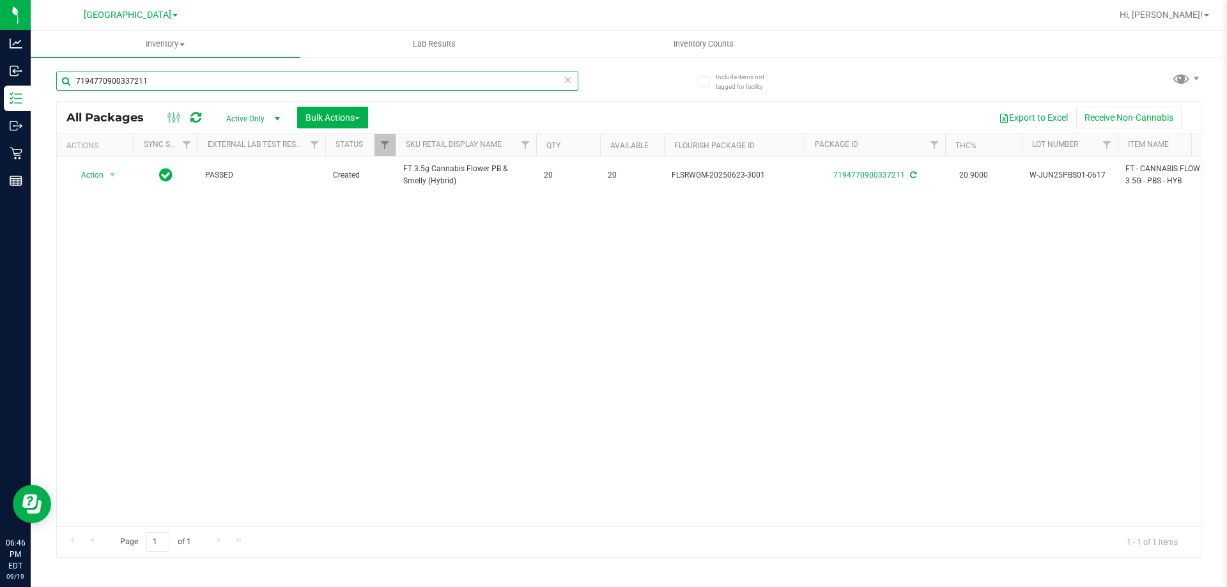
click at [309, 83] on input "7194770900337211" at bounding box center [317, 81] width 522 height 19
type input "-1023"
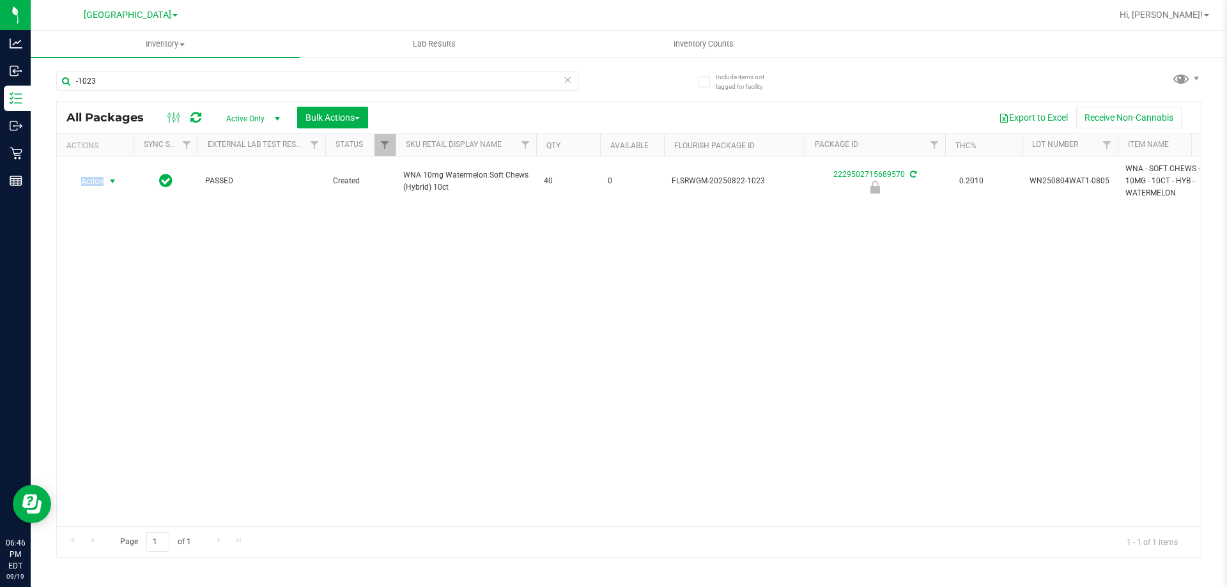
click at [97, 180] on span "Action" at bounding box center [87, 182] width 35 height 18
click at [115, 323] on li "Unlock package" at bounding box center [111, 332] width 82 height 19
click at [245, 79] on input "-1023" at bounding box center [317, 81] width 522 height 19
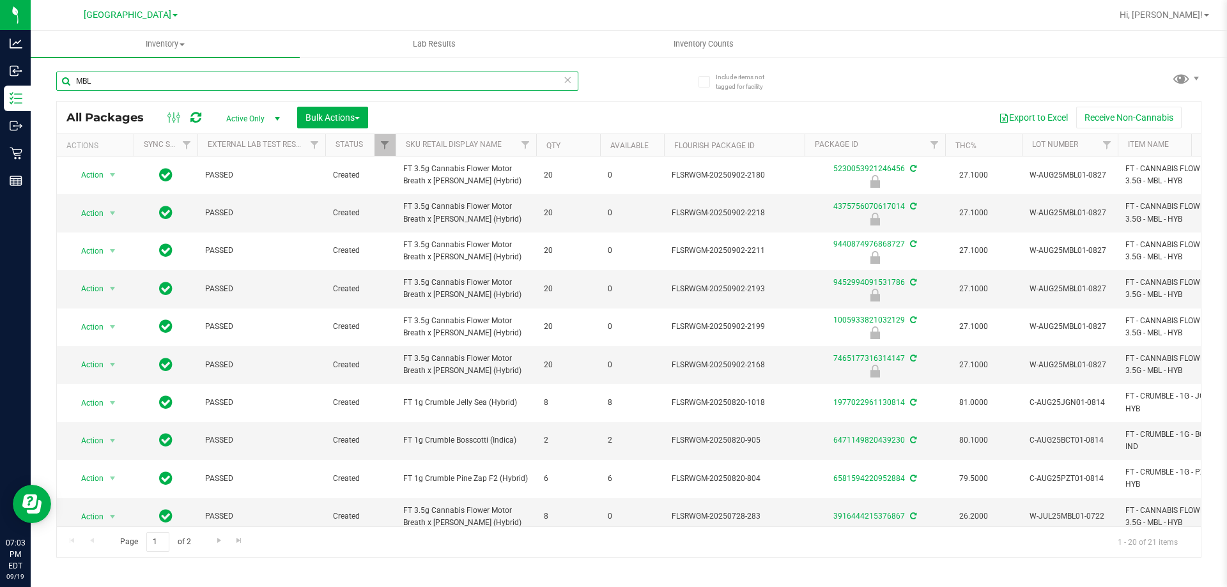
click at [301, 79] on input "MBL" at bounding box center [317, 81] width 522 height 19
type input "7465177316314147"
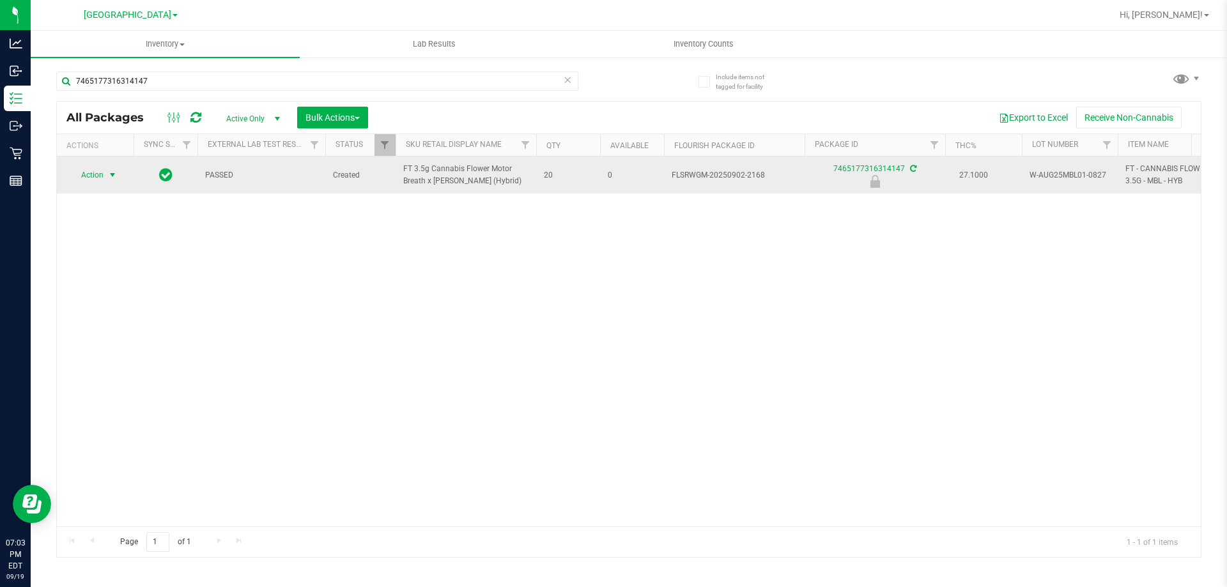
click at [110, 176] on span "select" at bounding box center [112, 175] width 10 height 10
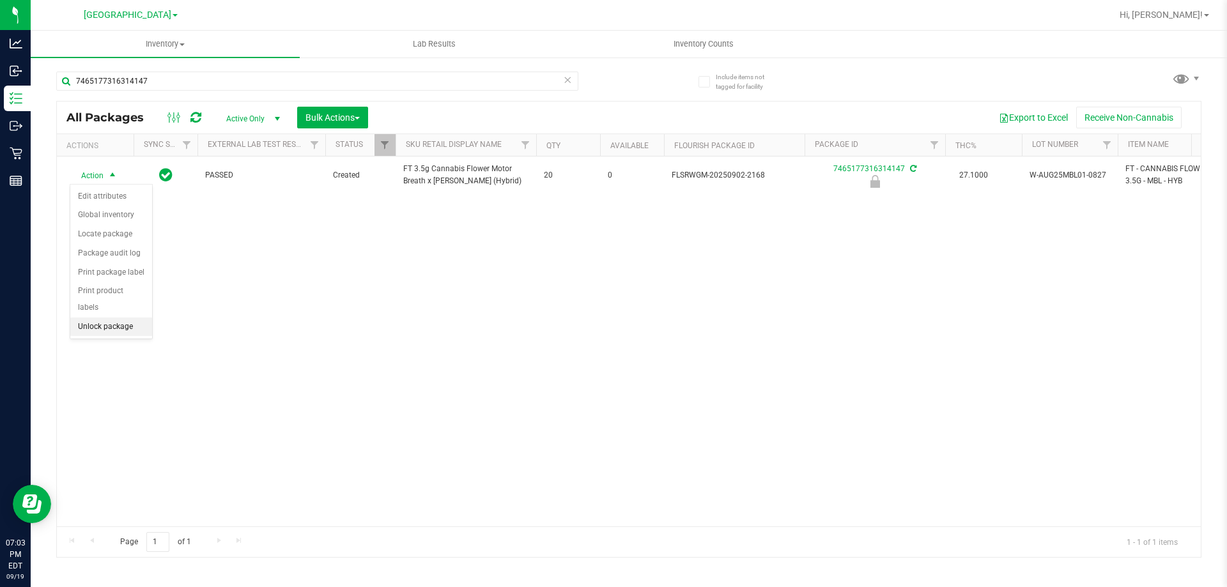
click at [96, 318] on li "Unlock package" at bounding box center [111, 327] width 82 height 19
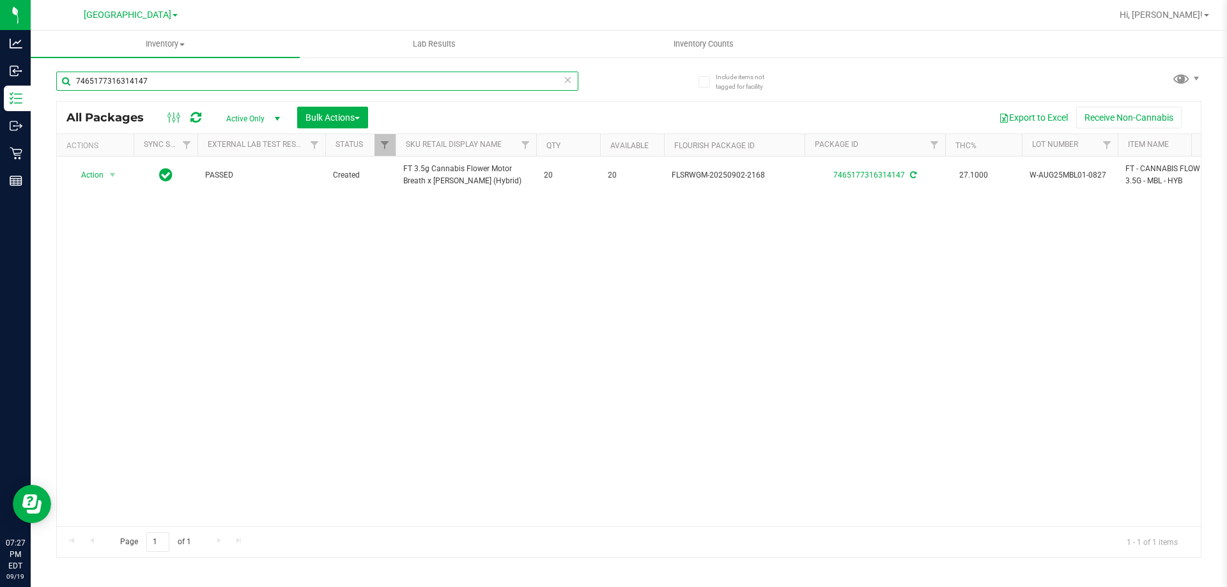
click at [228, 86] on input "7465177316314147" at bounding box center [317, 81] width 522 height 19
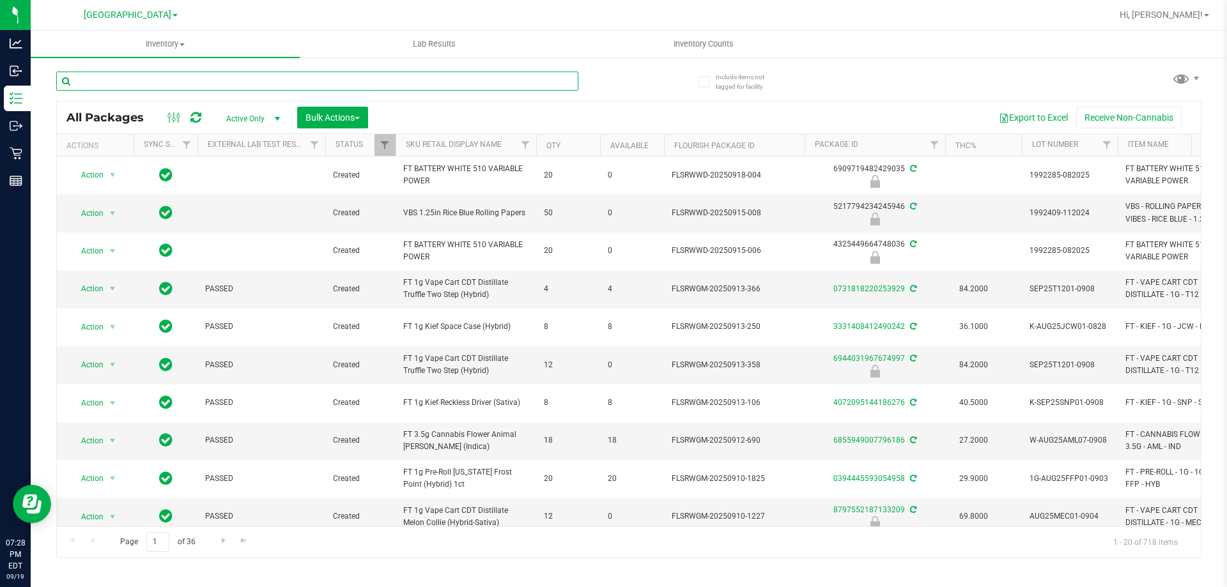
click at [254, 74] on input "text" at bounding box center [317, 81] width 522 height 19
type input "GRINDER"
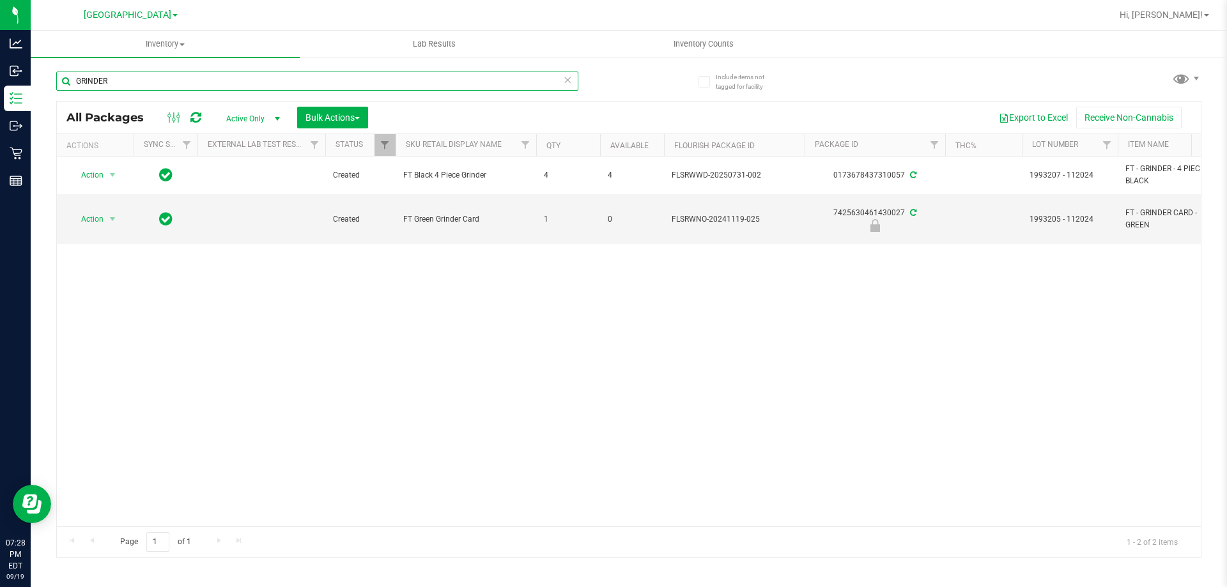
click at [261, 79] on input "GRINDER" at bounding box center [317, 81] width 522 height 19
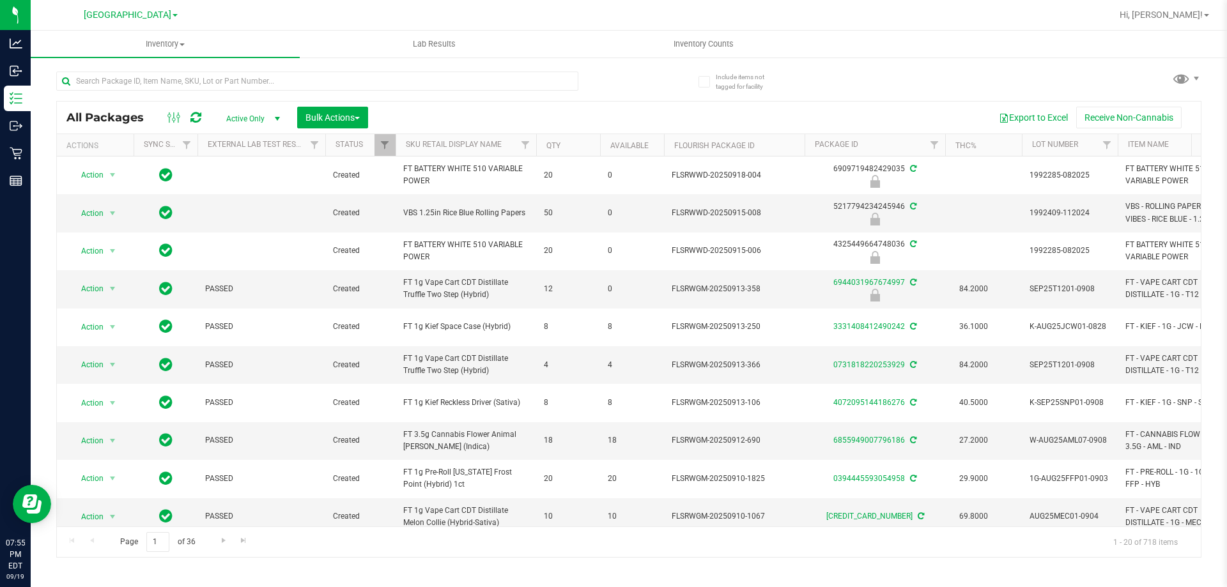
click at [256, 65] on div at bounding box center [342, 80] width 573 height 41
click at [255, 72] on input "text" at bounding box center [317, 81] width 522 height 19
type input "PJ1"
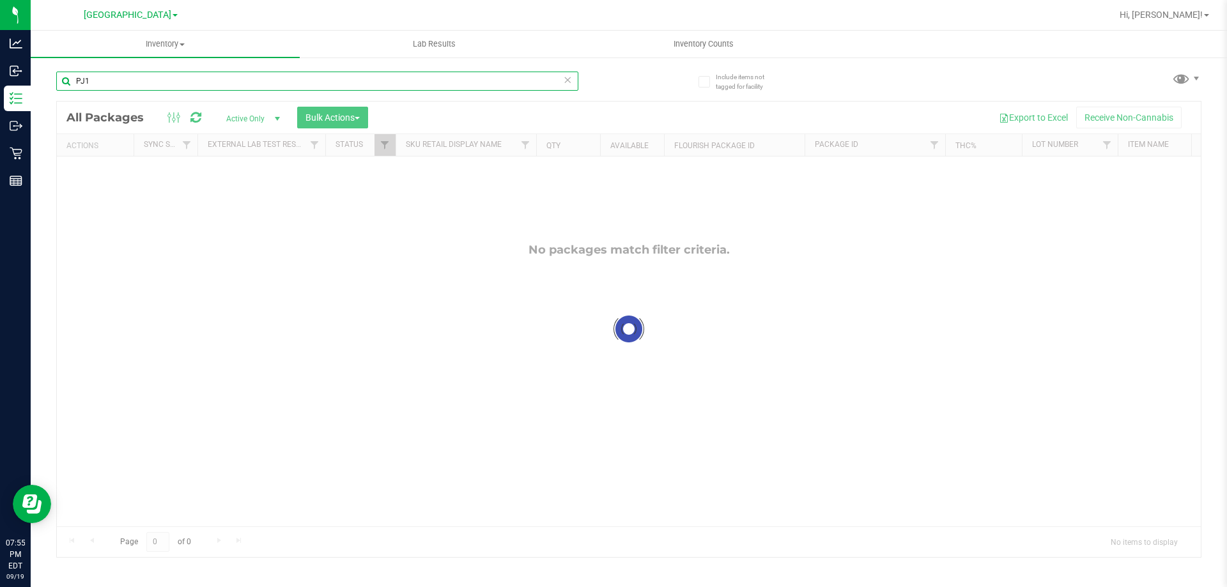
click at [231, 79] on input "PJ1" at bounding box center [317, 81] width 522 height 19
type input "PURPLE PJ"
click at [231, 79] on input "PURPLE PJ" at bounding box center [317, 81] width 522 height 19
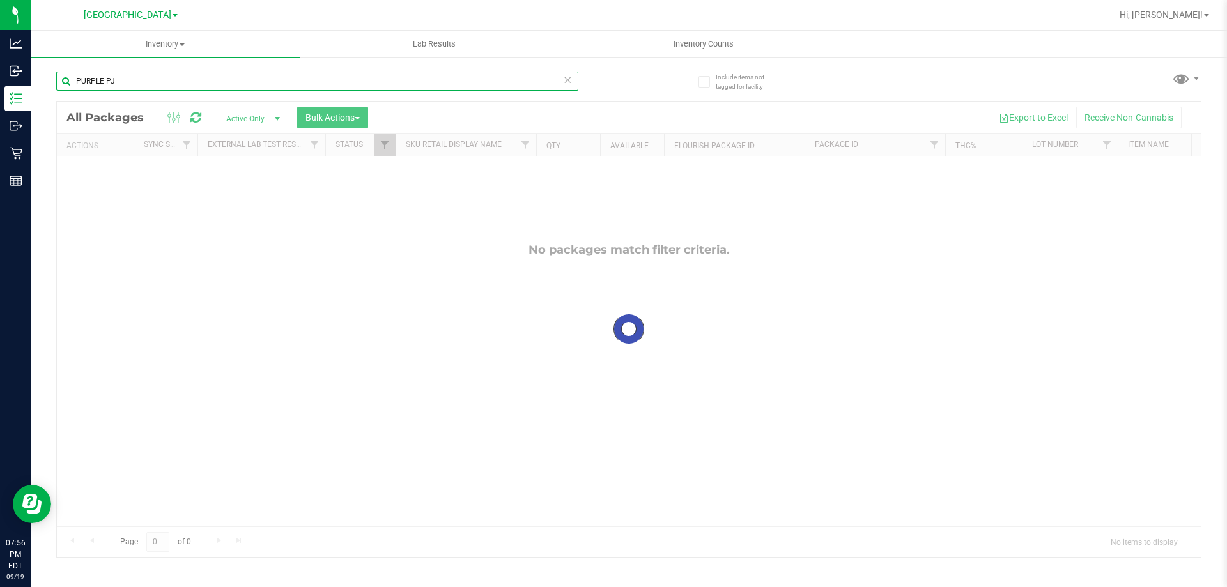
click at [231, 79] on input "PURPLE PJ" at bounding box center [317, 81] width 522 height 19
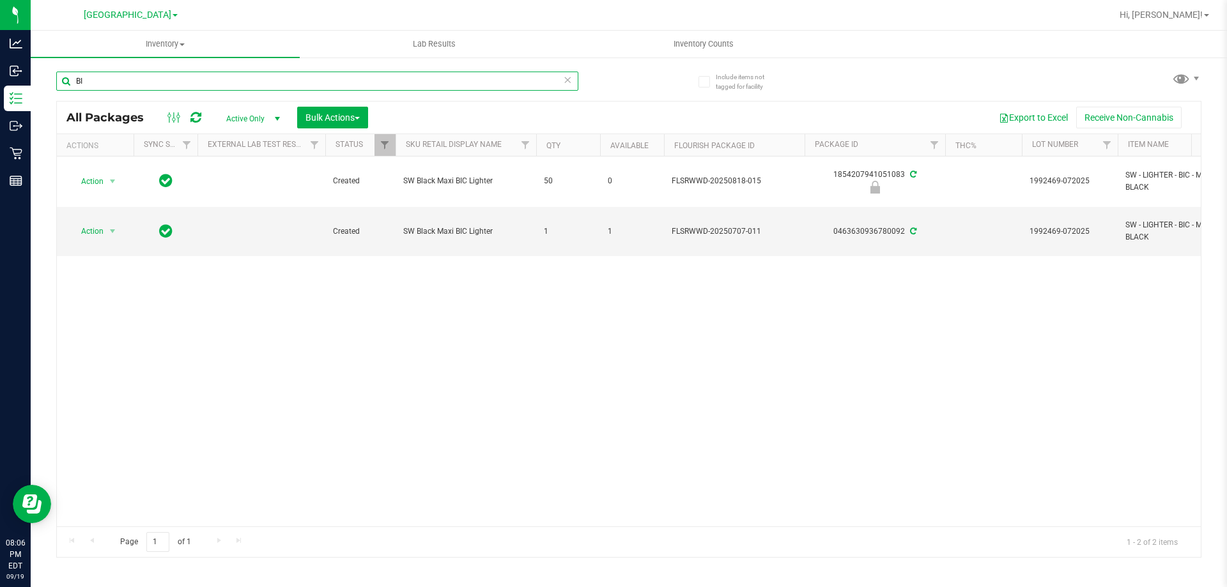
type input "B"
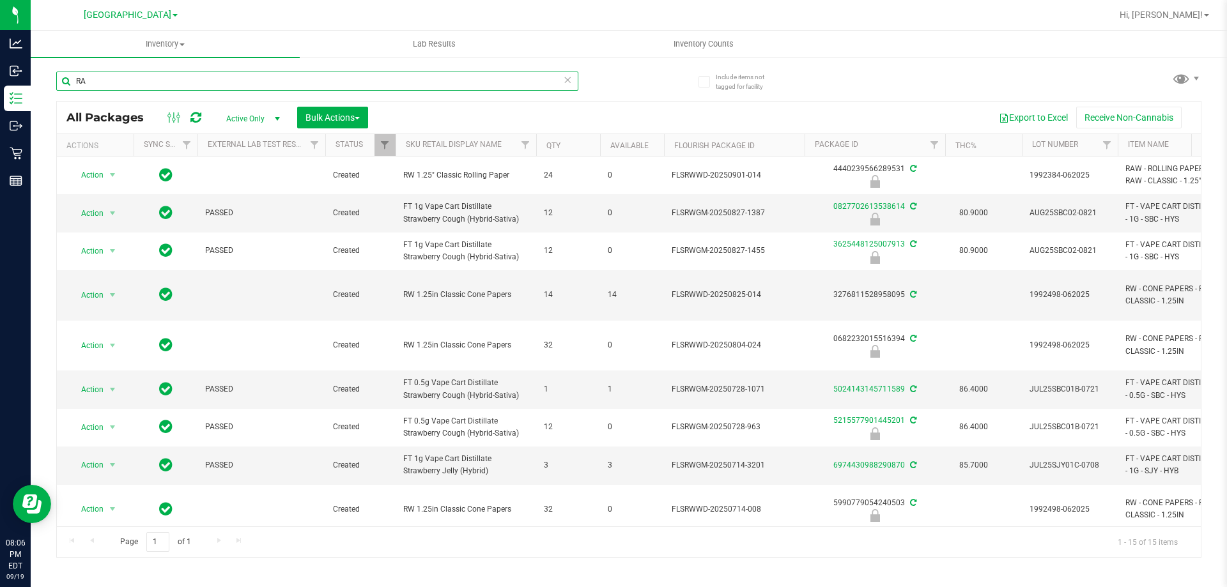
type input "R"
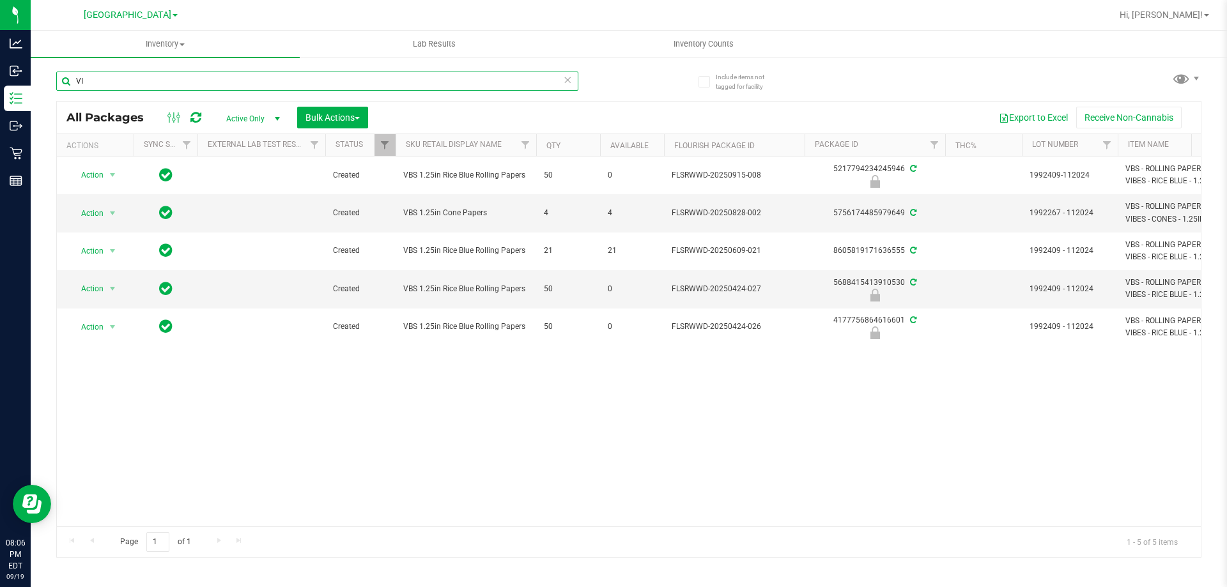
type input "V"
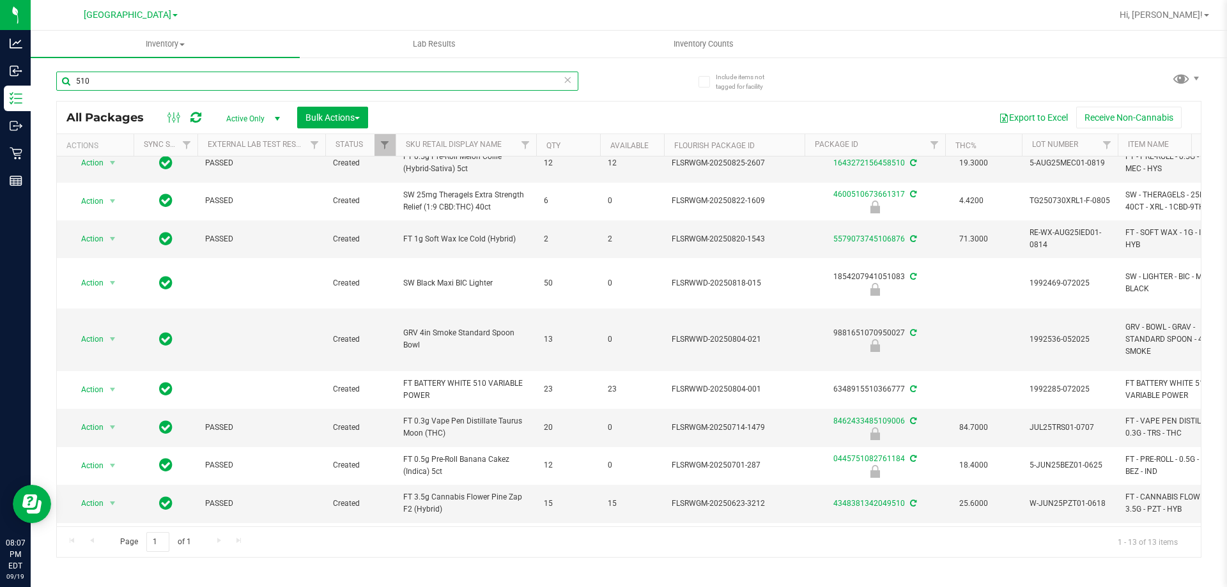
scroll to position [128, 0]
type input "5"
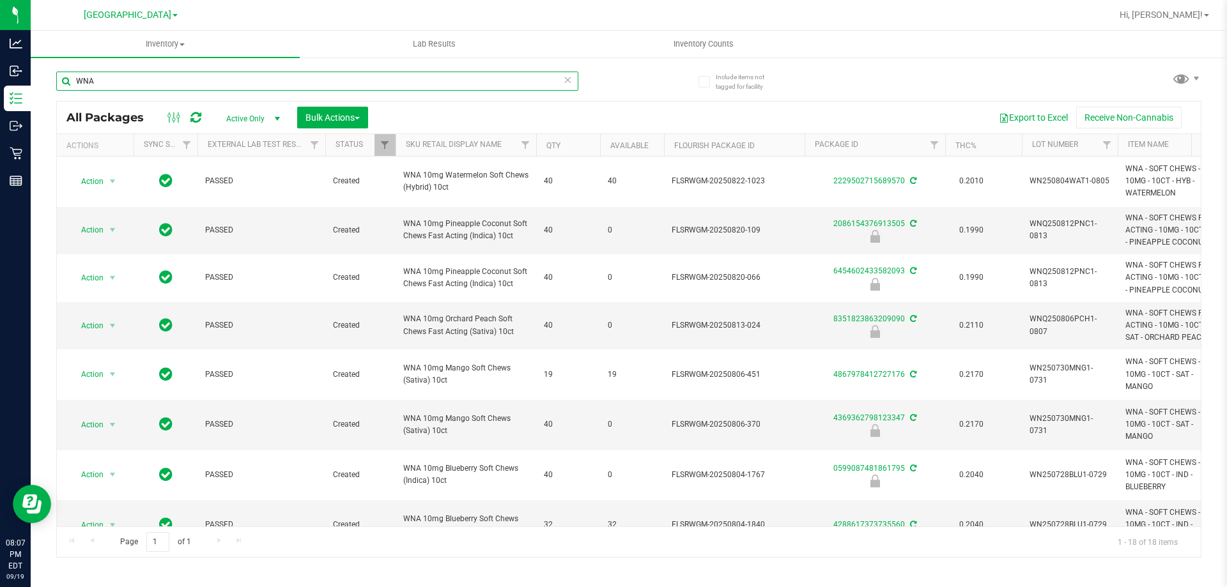
type input "WNA"
click at [129, 68] on div "WNA" at bounding box center [342, 80] width 573 height 41
click at [132, 80] on input "WNA" at bounding box center [317, 81] width 522 height 19
click at [200, 78] on input "WNA" at bounding box center [317, 81] width 522 height 19
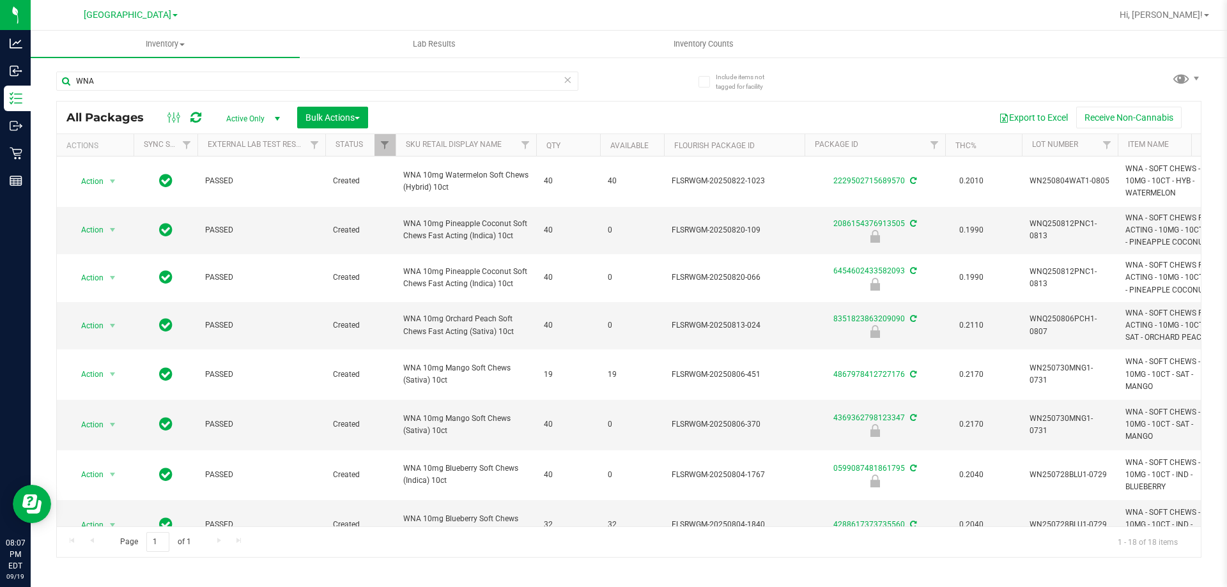
click at [195, 66] on div "WNA" at bounding box center [342, 80] width 573 height 41
click at [203, 74] on input "WNA" at bounding box center [317, 81] width 522 height 19
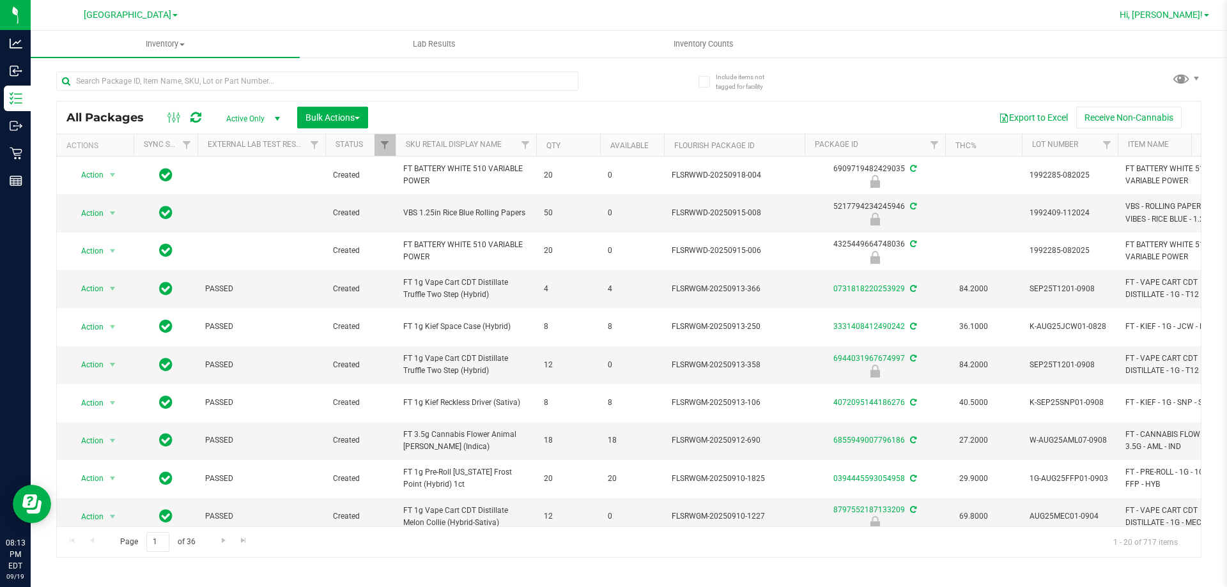
click at [1196, 9] on link "Hi, [PERSON_NAME]!" at bounding box center [1165, 14] width 100 height 13
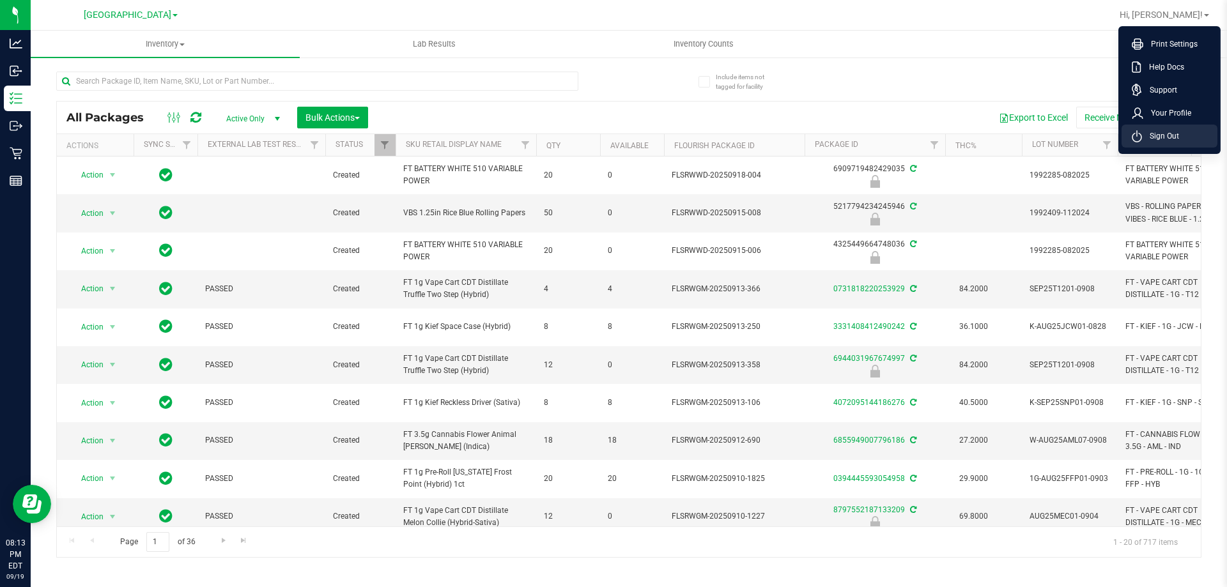
click at [1181, 137] on li "Sign Out" at bounding box center [1170, 136] width 96 height 23
